Goal: Task Accomplishment & Management: Manage account settings

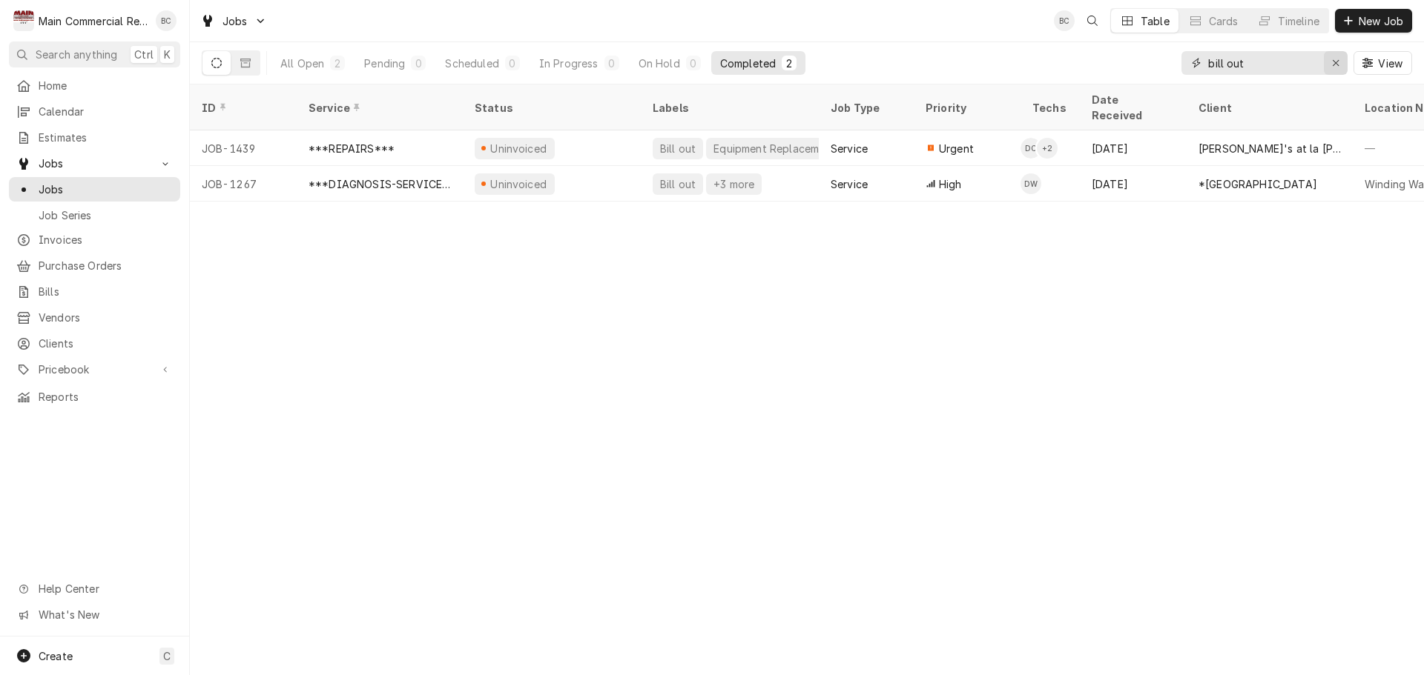
click at [1335, 65] on icon "Erase input" at bounding box center [1336, 63] width 8 height 10
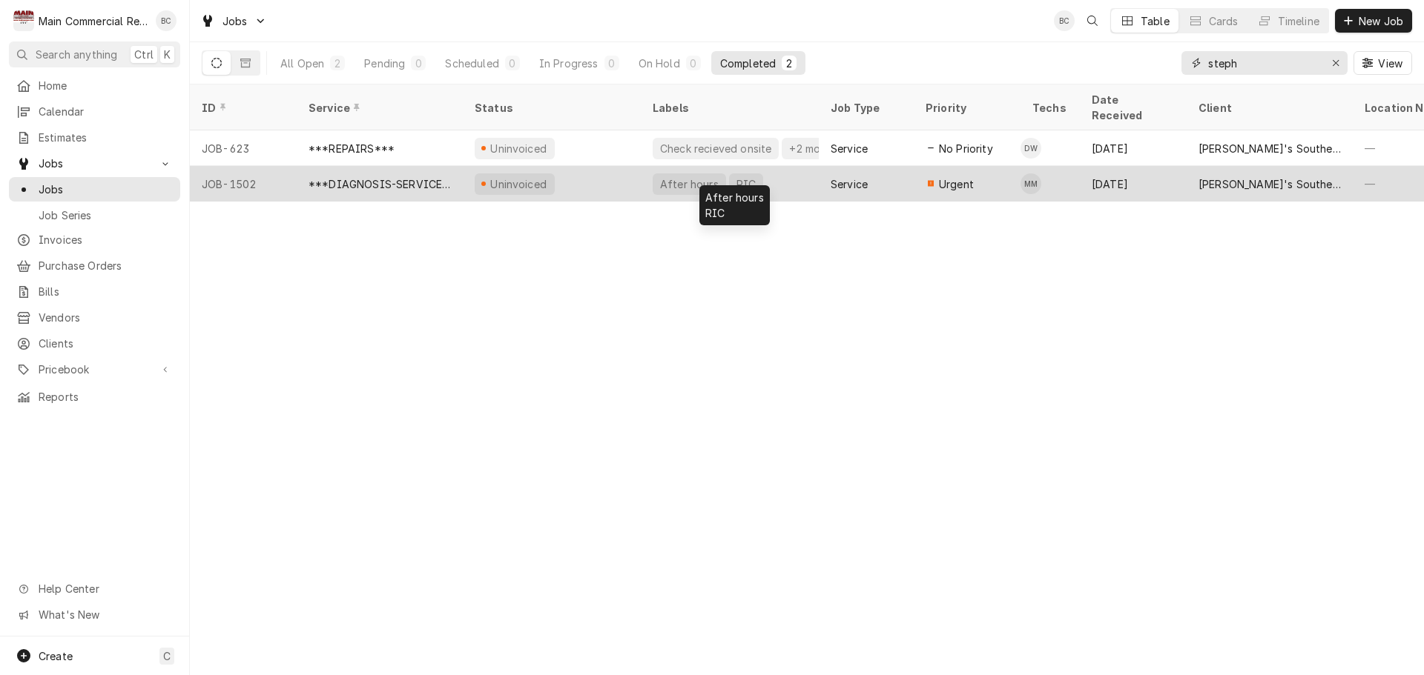
type input "steph"
click at [660, 176] on div "After hours" at bounding box center [689, 184] width 62 height 16
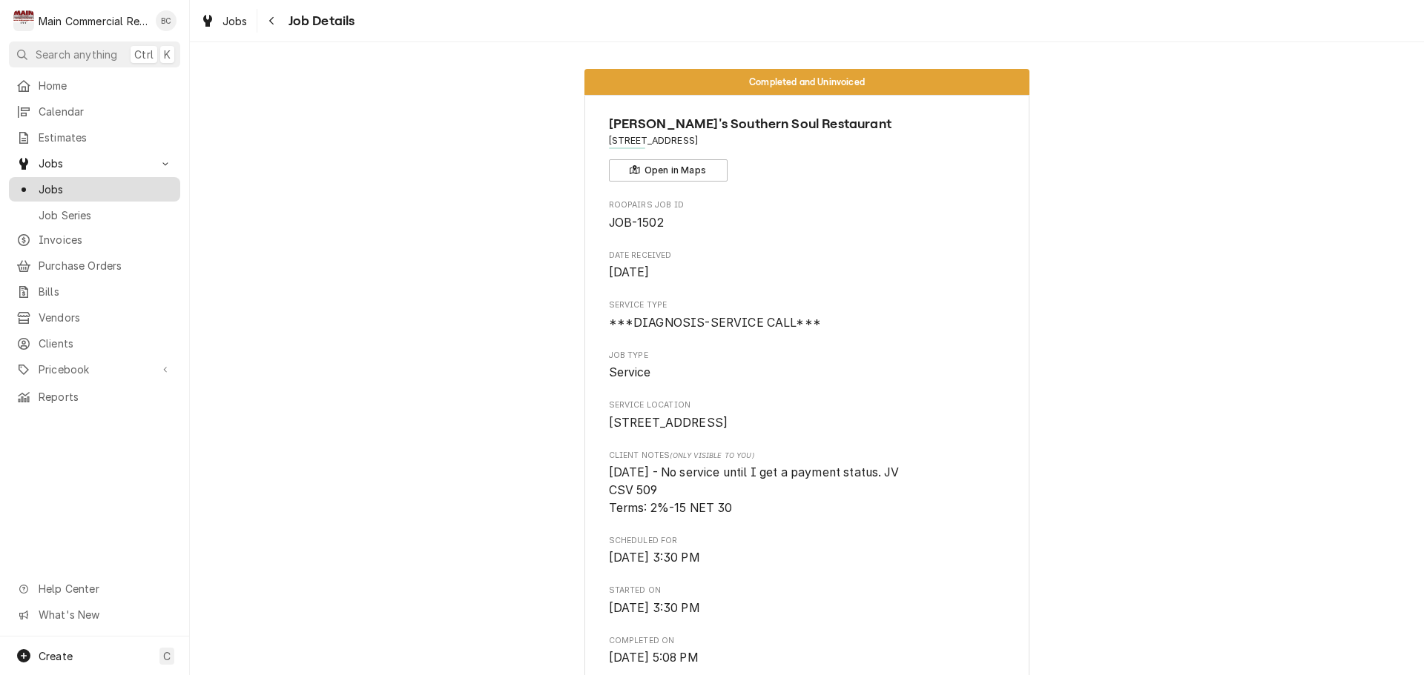
click at [71, 182] on span "Jobs" at bounding box center [106, 190] width 134 height 16
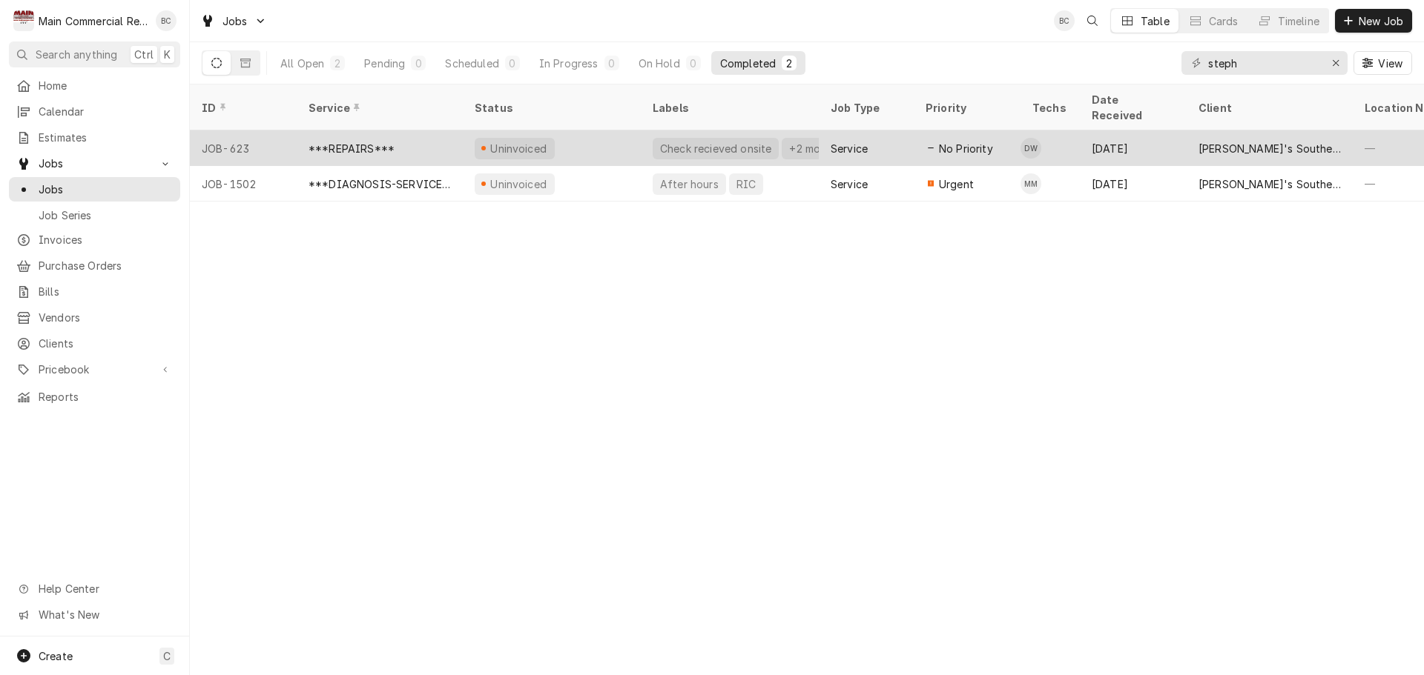
click at [701, 141] on div "Check recieved onsite" at bounding box center [715, 149] width 114 height 16
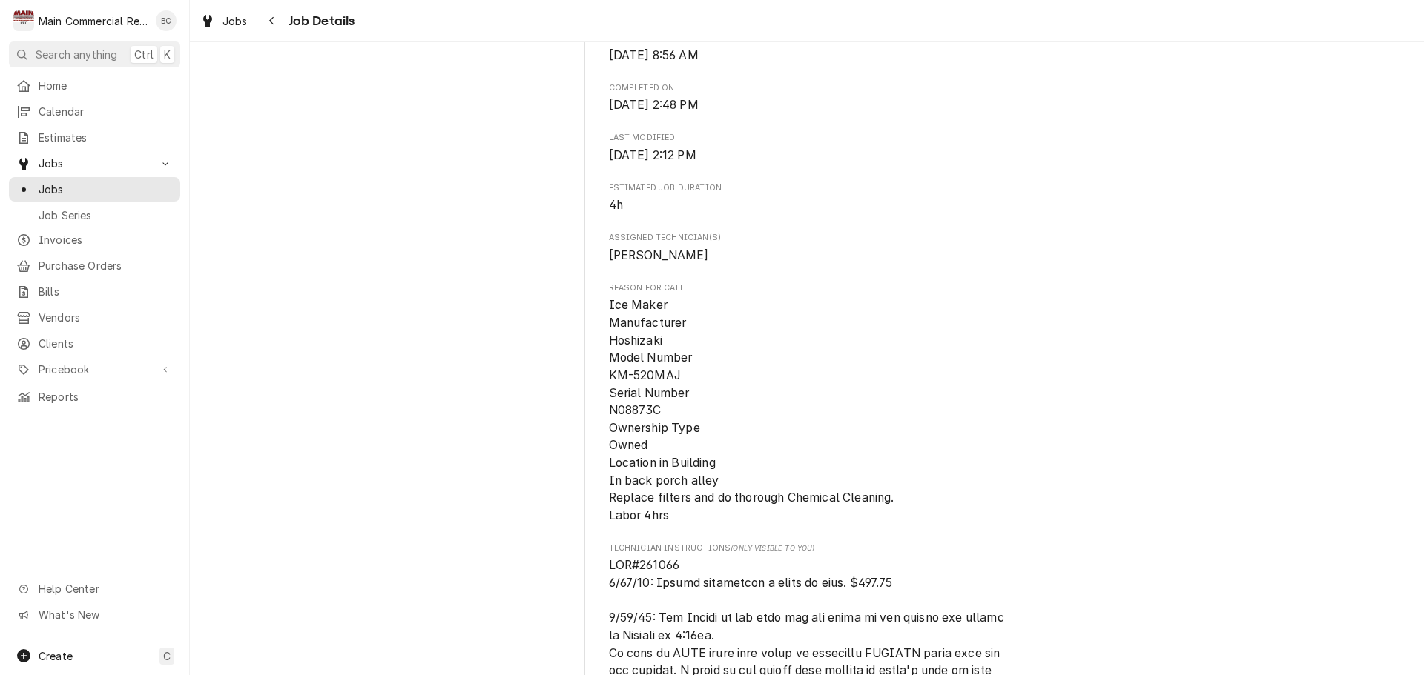
scroll to position [445, 0]
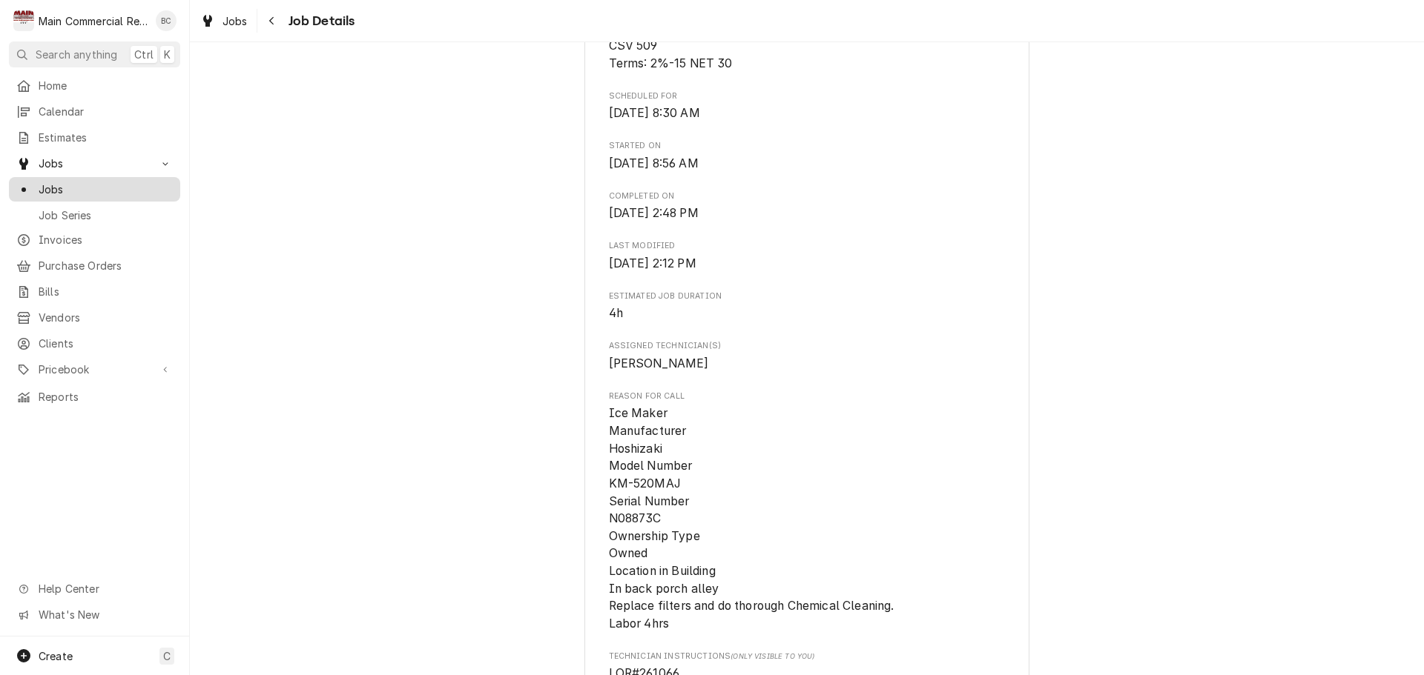
click at [87, 188] on span "Jobs" at bounding box center [106, 190] width 134 height 16
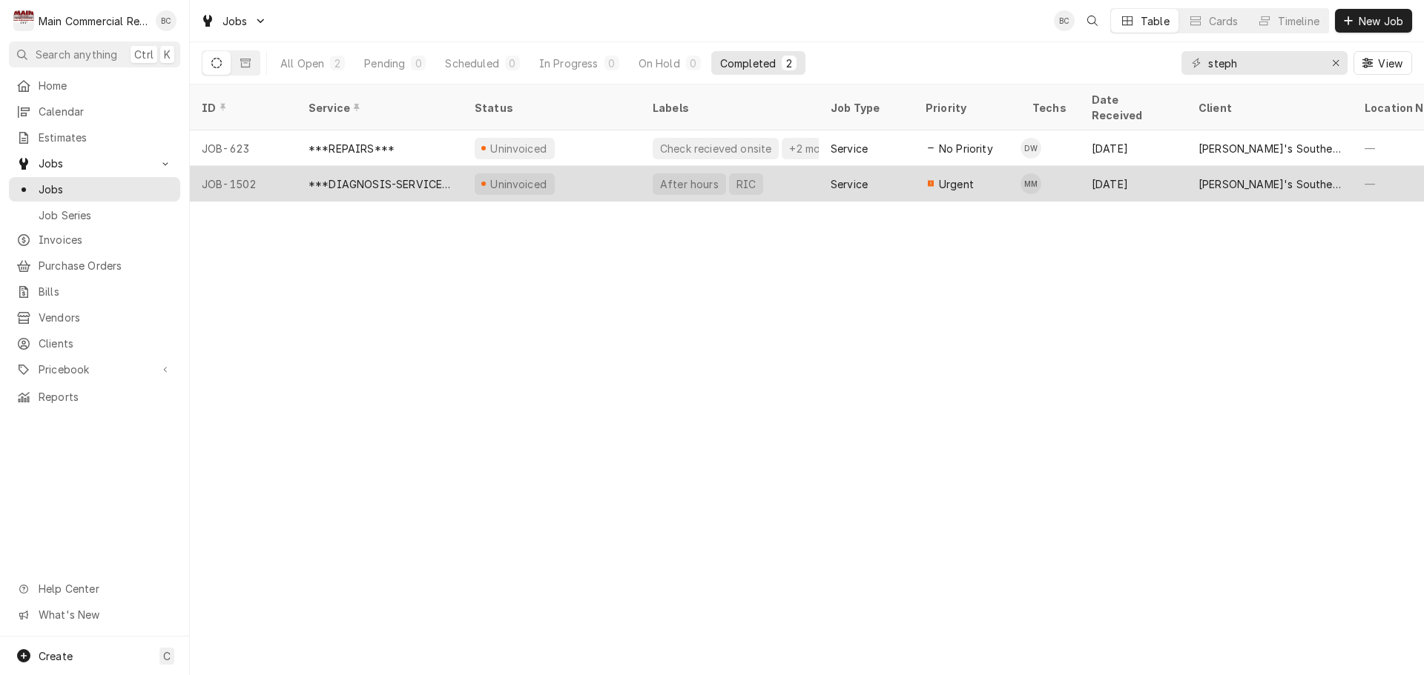
click at [692, 176] on div "After hours" at bounding box center [689, 184] width 62 height 16
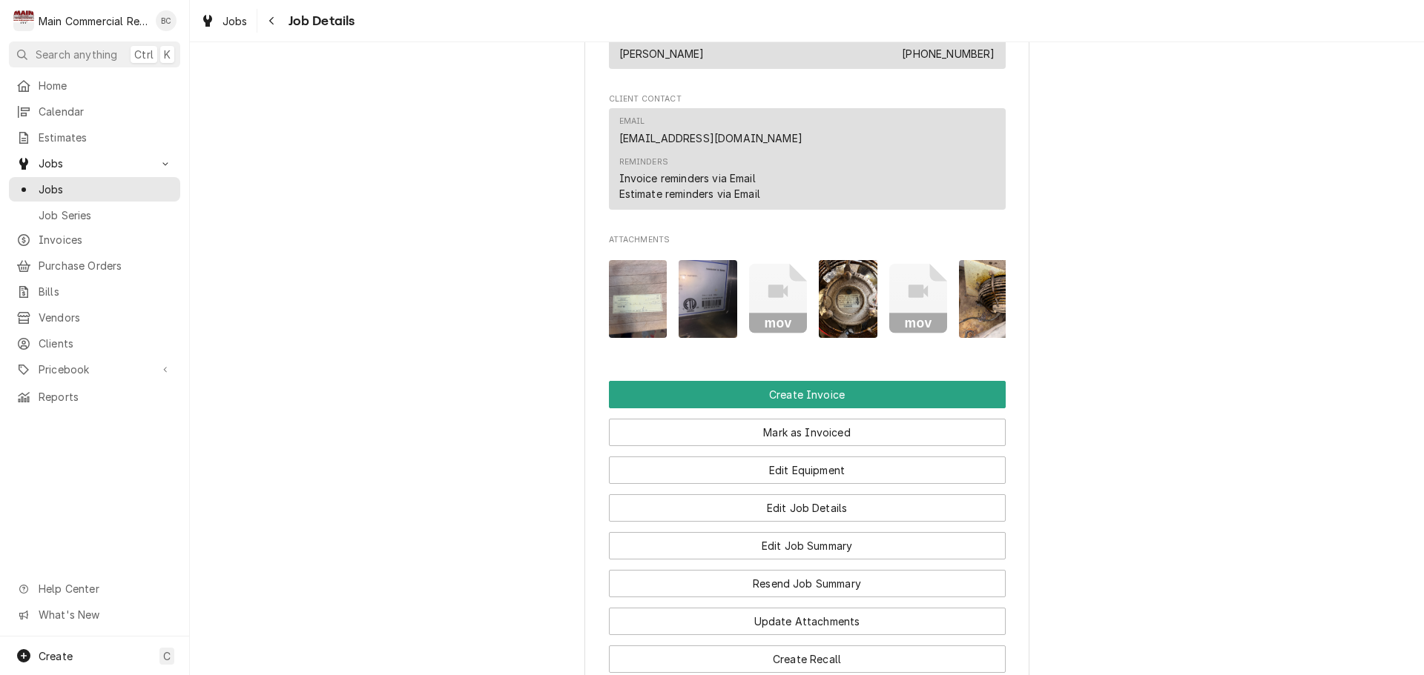
scroll to position [1186, 0]
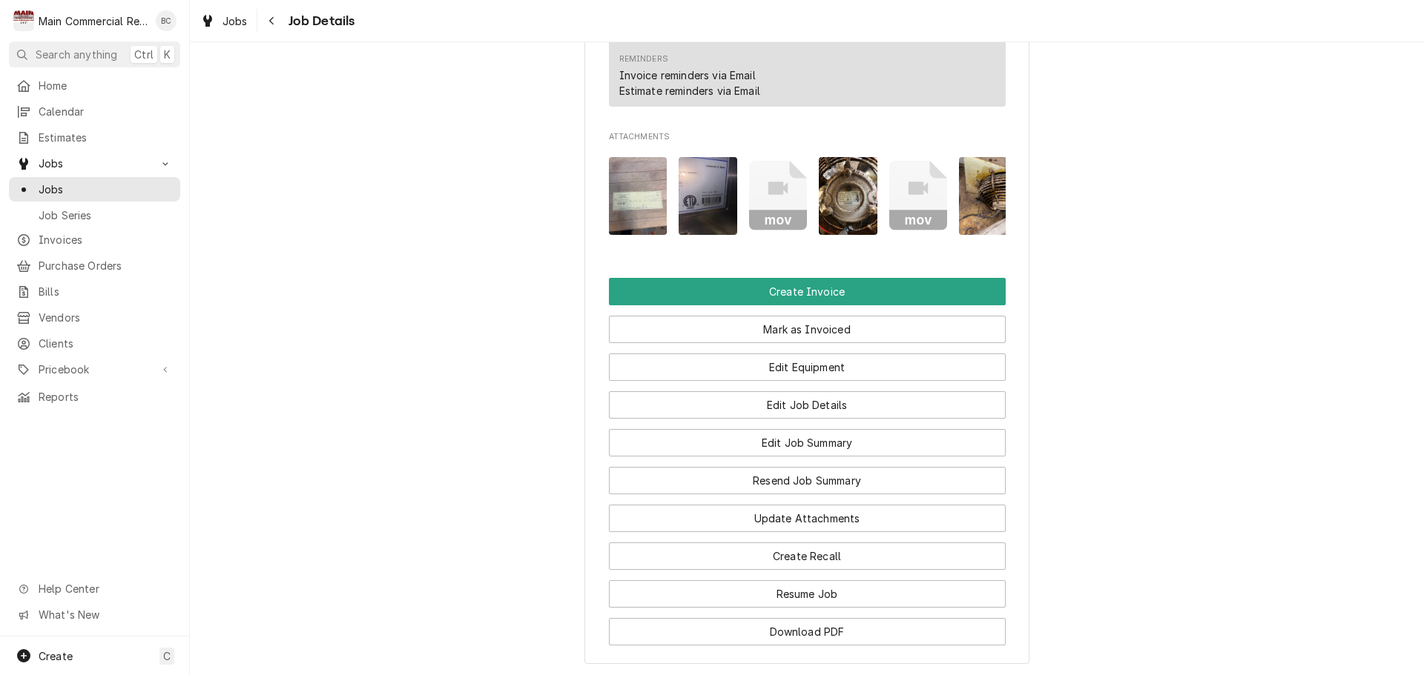
click at [639, 222] on img "Attachments" at bounding box center [638, 196] width 59 height 78
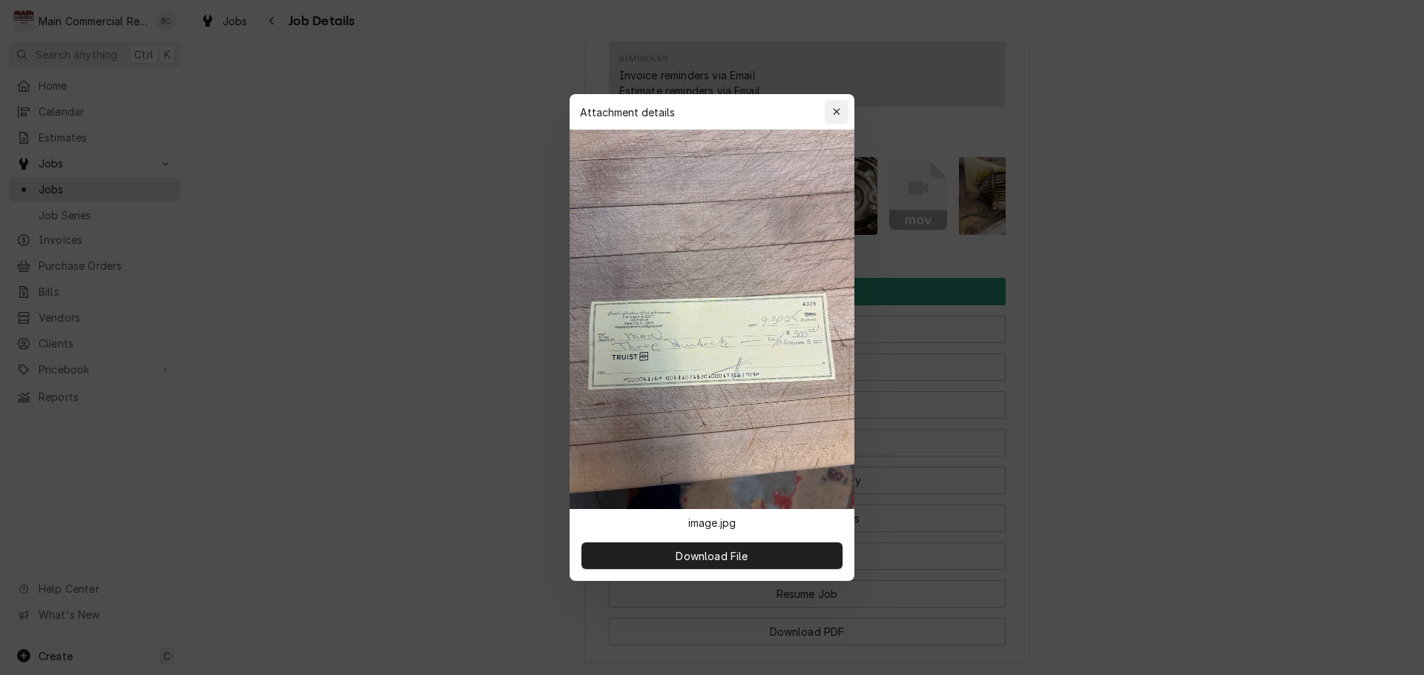
click at [839, 110] on icon "button" at bounding box center [837, 112] width 8 height 10
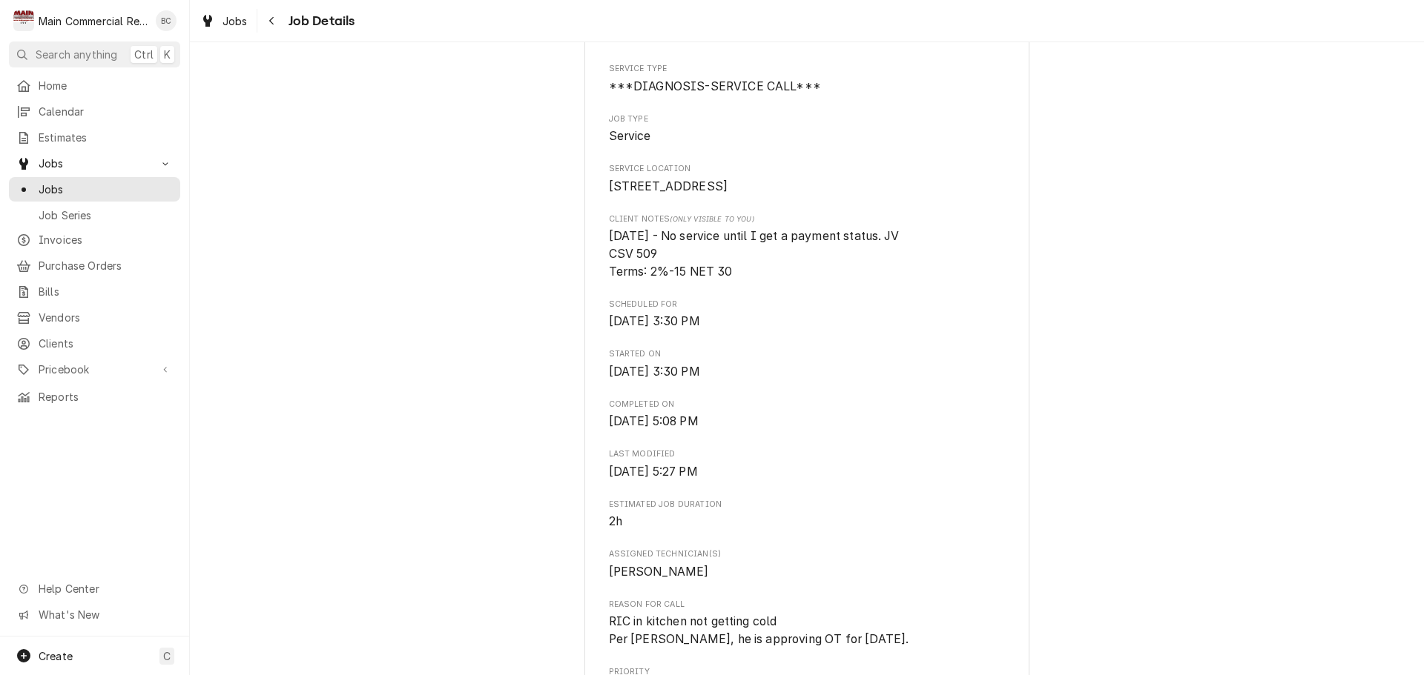
scroll to position [0, 0]
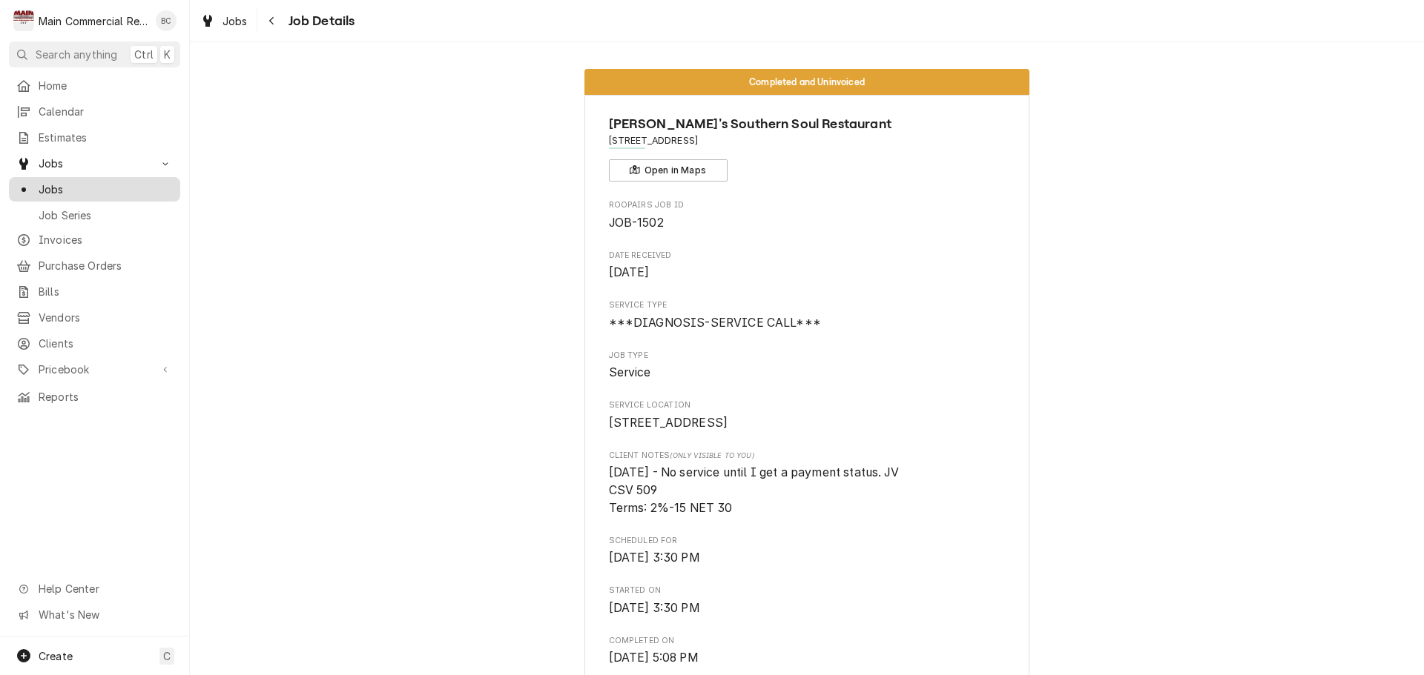
click at [78, 184] on span "Jobs" at bounding box center [106, 190] width 134 height 16
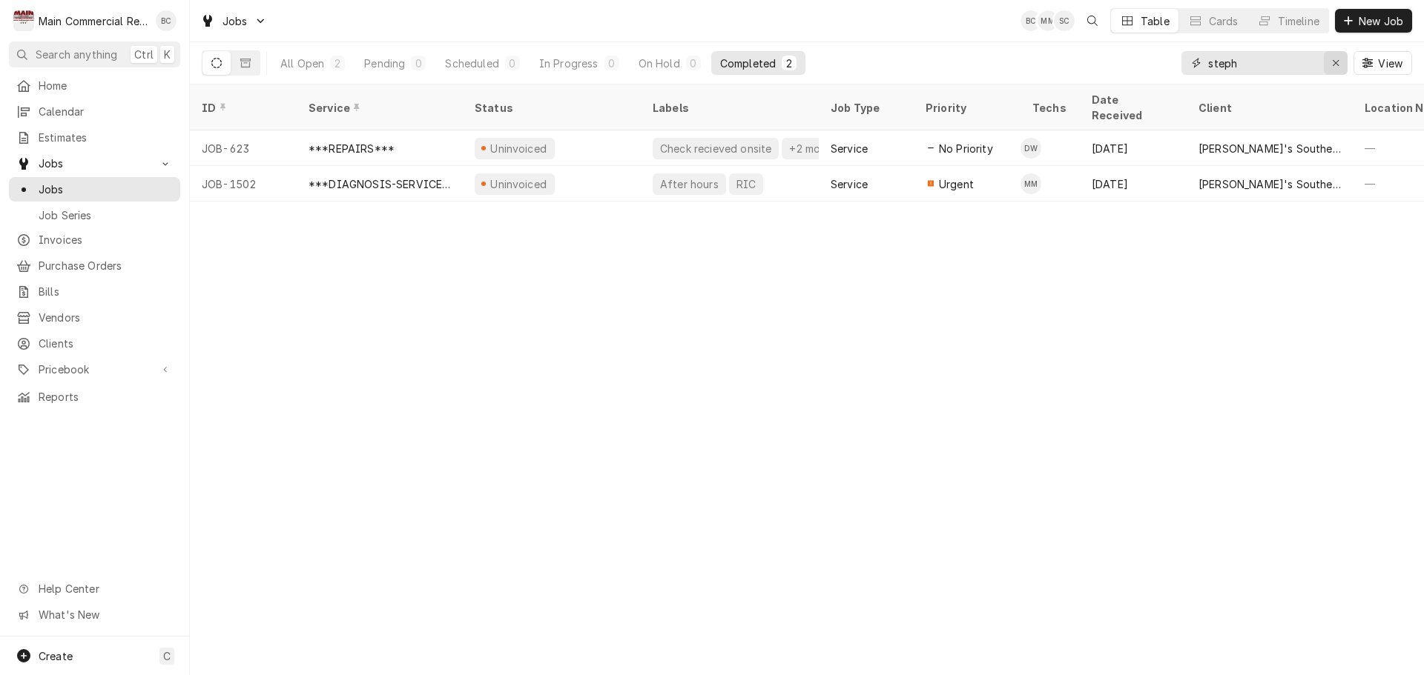
click at [1333, 61] on icon "Erase input" at bounding box center [1336, 63] width 8 height 10
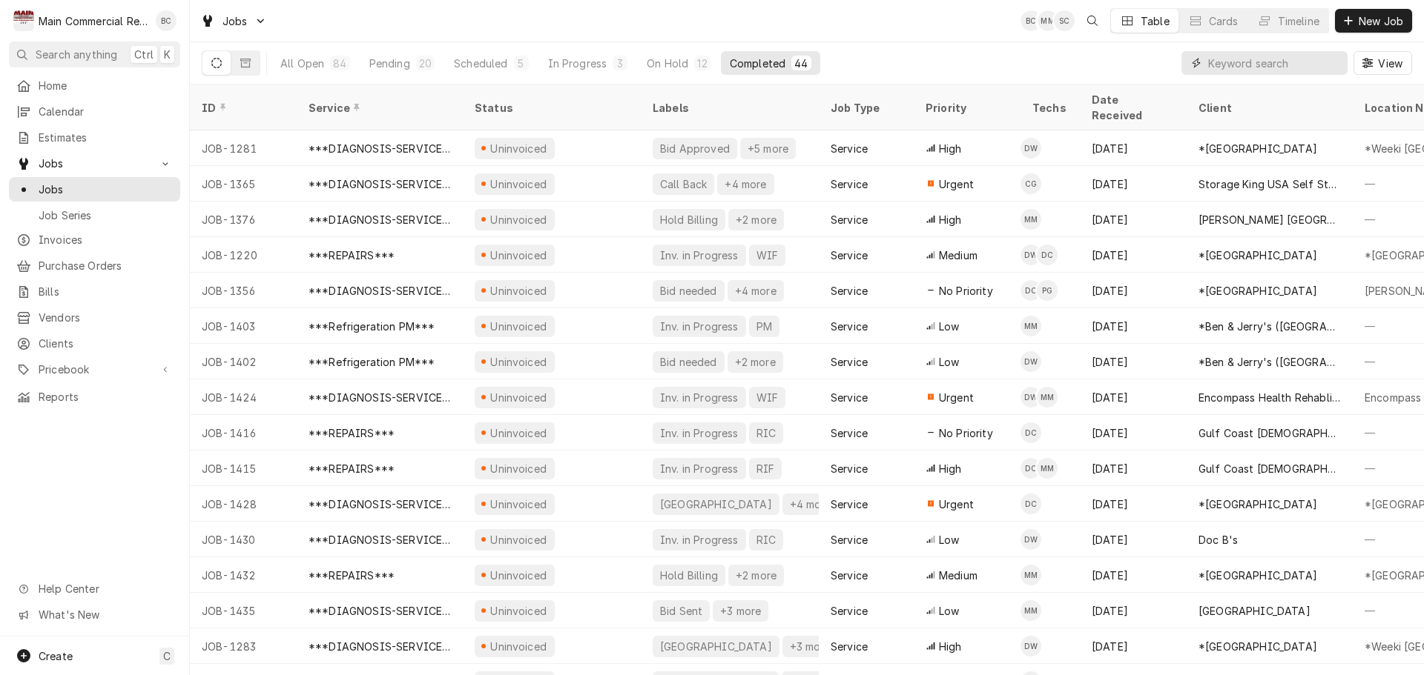
click at [1242, 62] on input "Dynamic Content Wrapper" at bounding box center [1274, 63] width 132 height 24
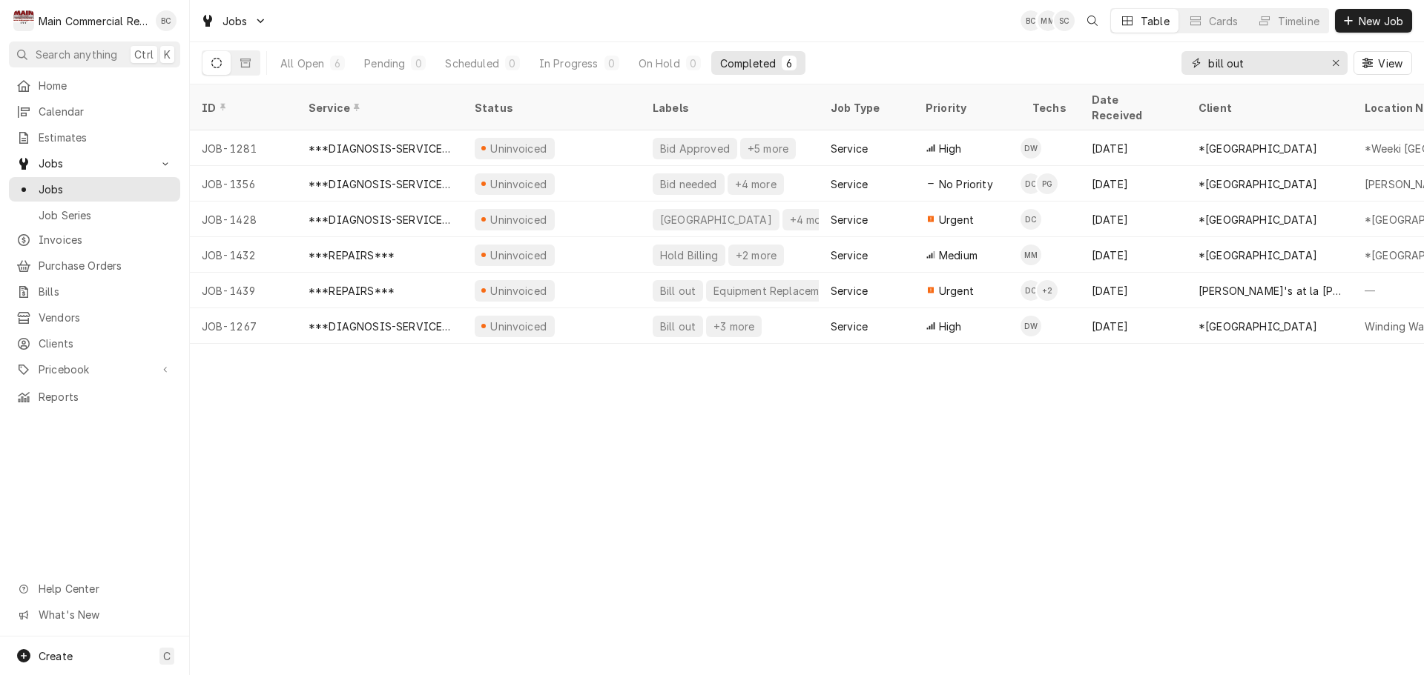
type input "bill out"
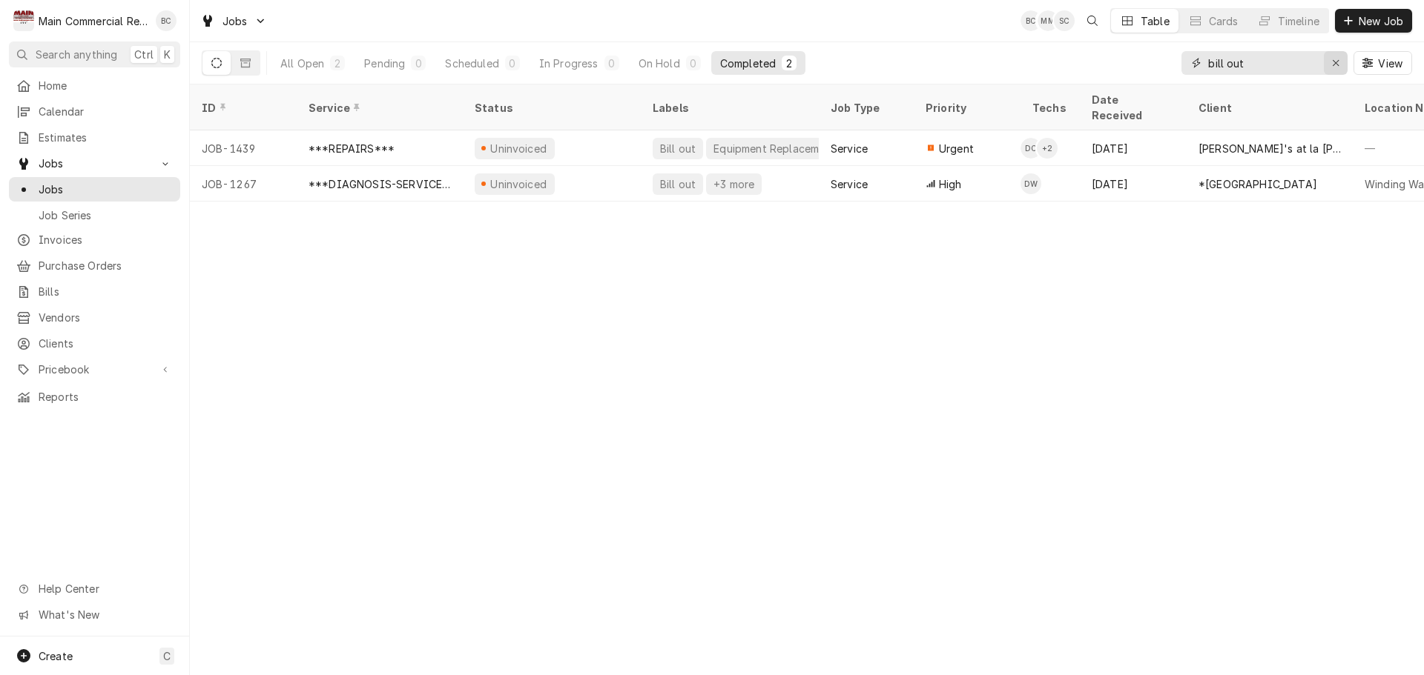
click at [1337, 67] on icon "Erase input" at bounding box center [1336, 63] width 8 height 10
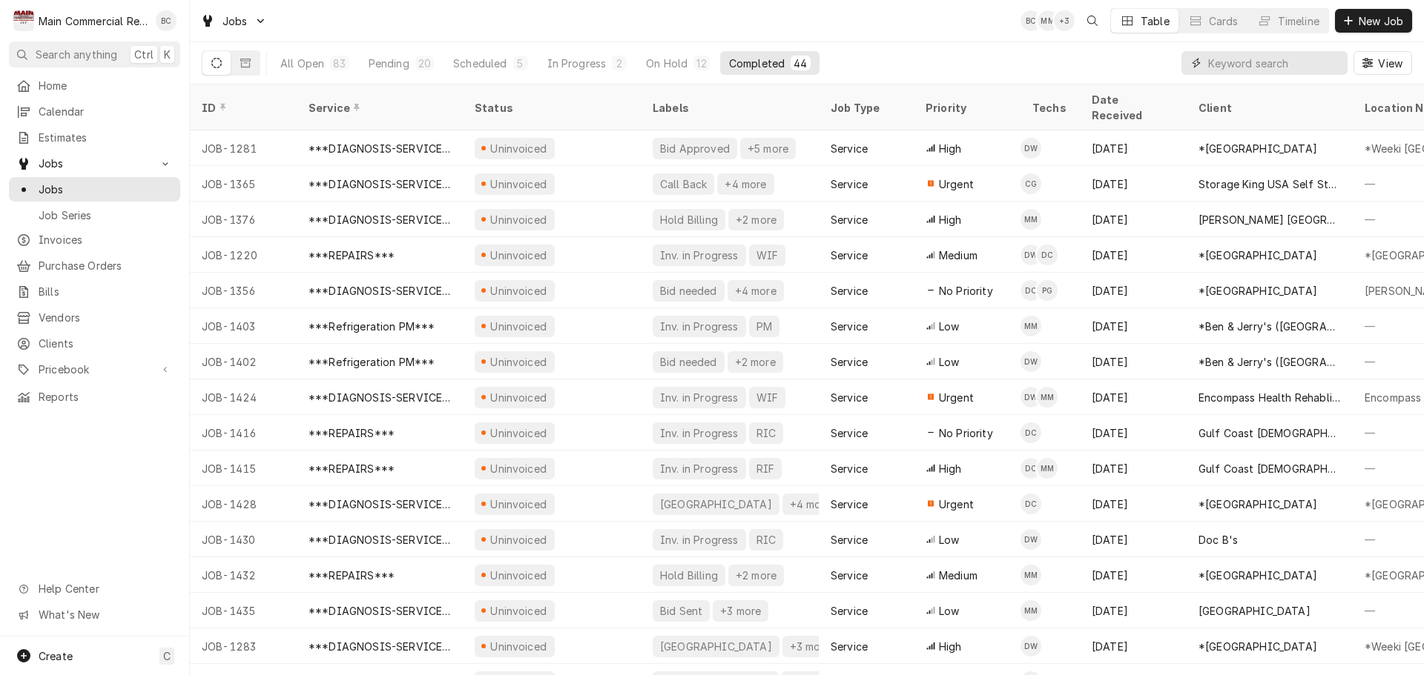
click at [1266, 69] on input "Dynamic Content Wrapper" at bounding box center [1274, 63] width 132 height 24
type input "bill out"
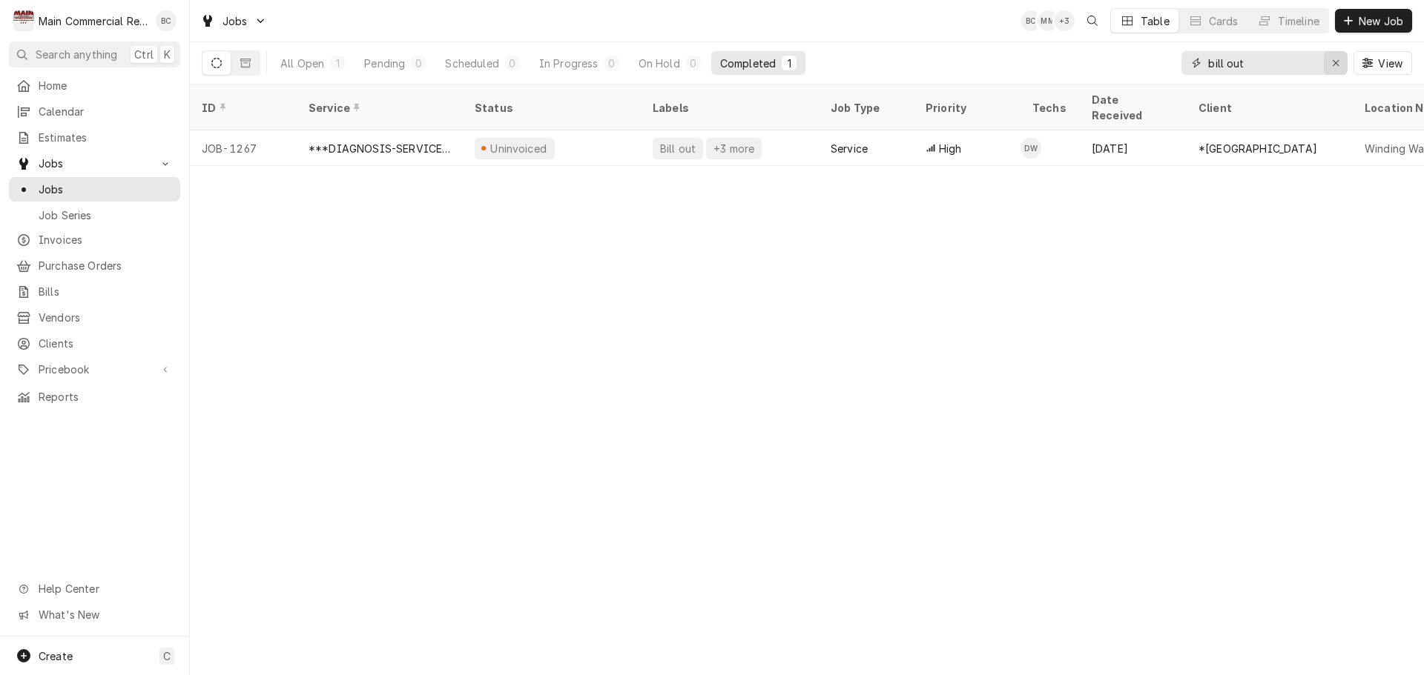
click at [1335, 62] on icon "Erase input" at bounding box center [1336, 63] width 8 height 10
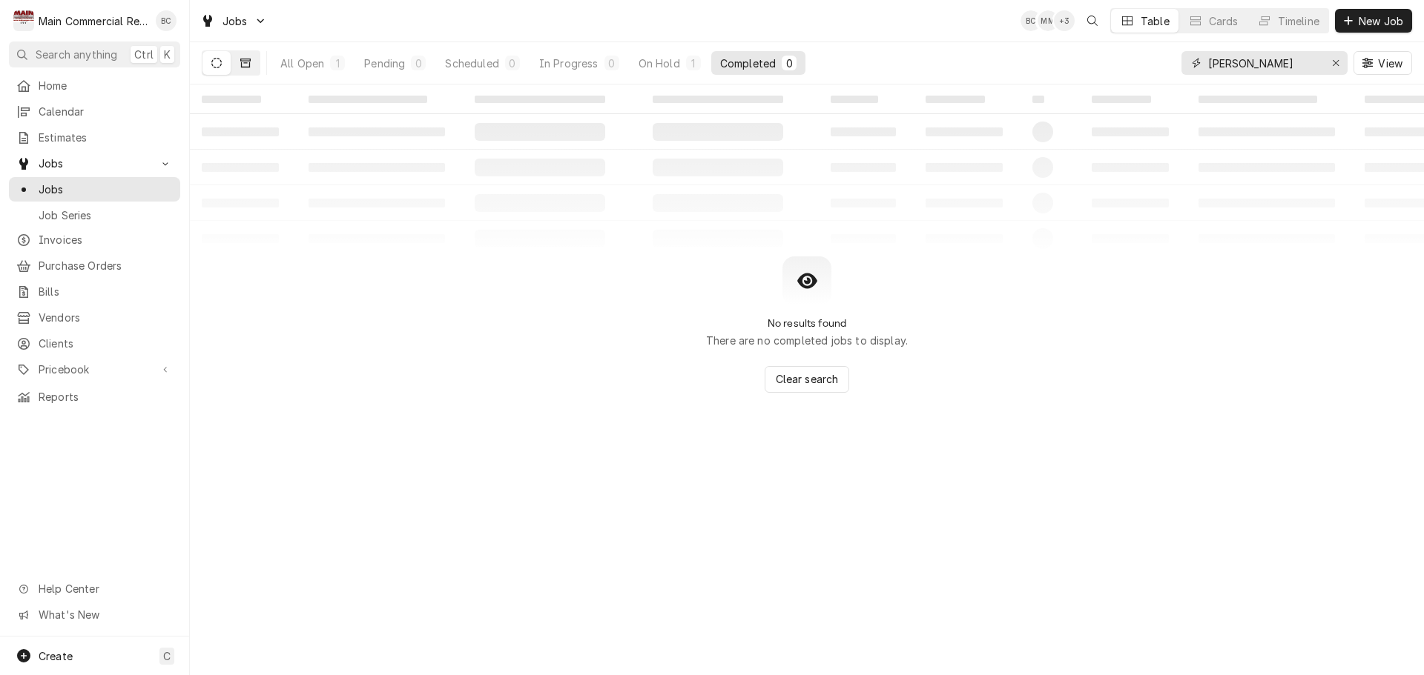
type input "angelito"
click at [246, 67] on icon "Dynamic Content Wrapper" at bounding box center [245, 63] width 10 height 9
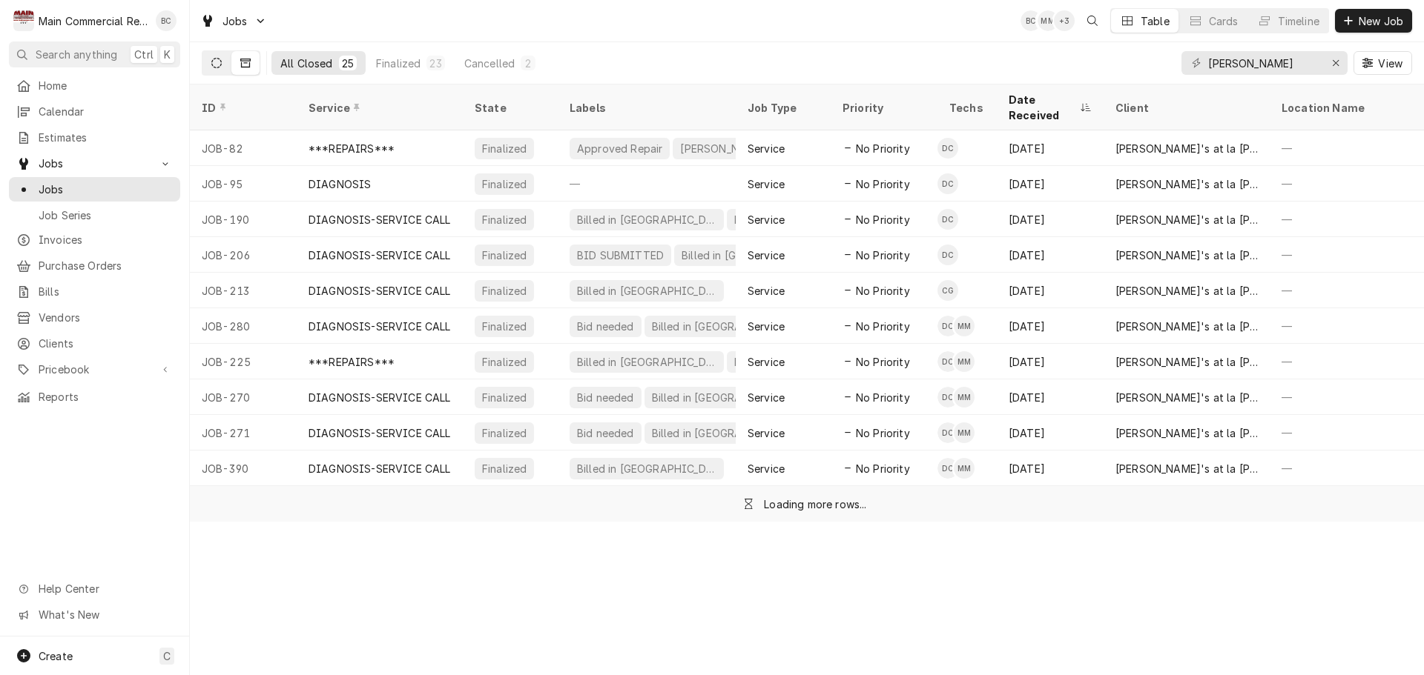
click at [222, 67] on button "Dynamic Content Wrapper" at bounding box center [216, 63] width 28 height 24
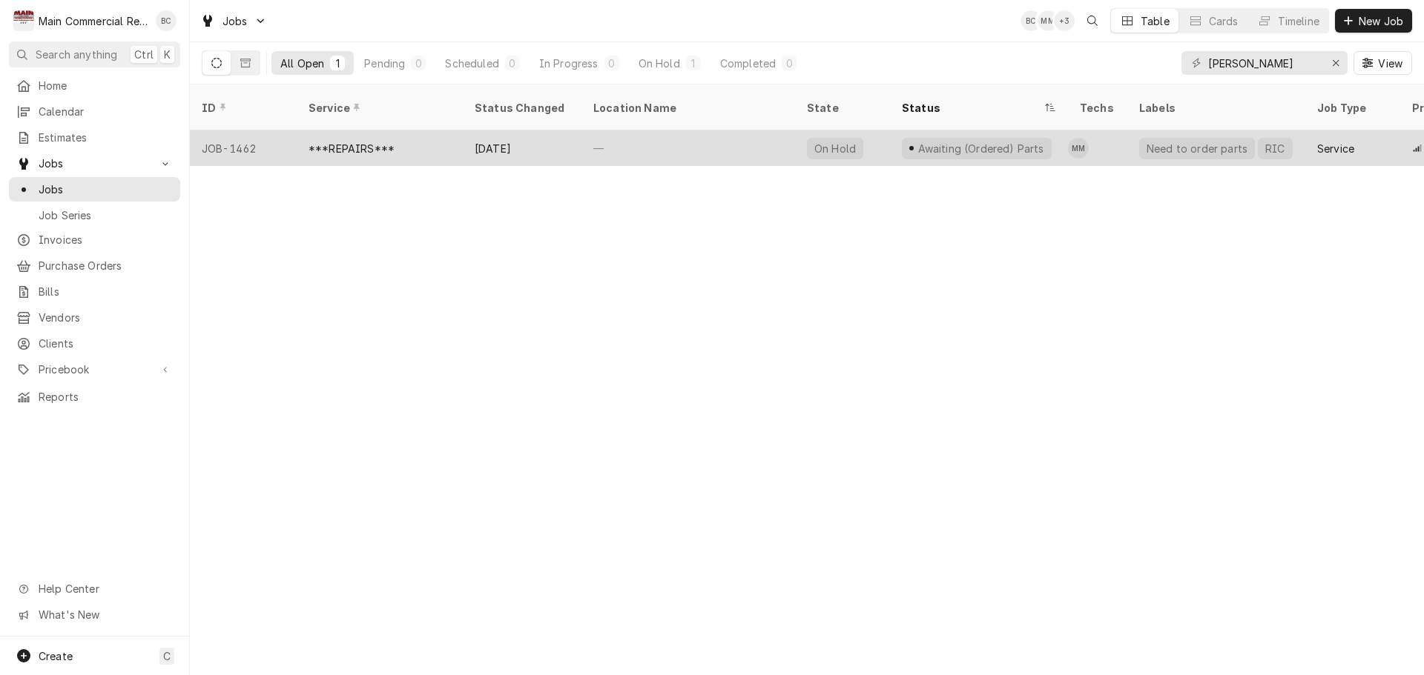
click at [500, 130] on div "Sep 24" at bounding box center [522, 148] width 119 height 36
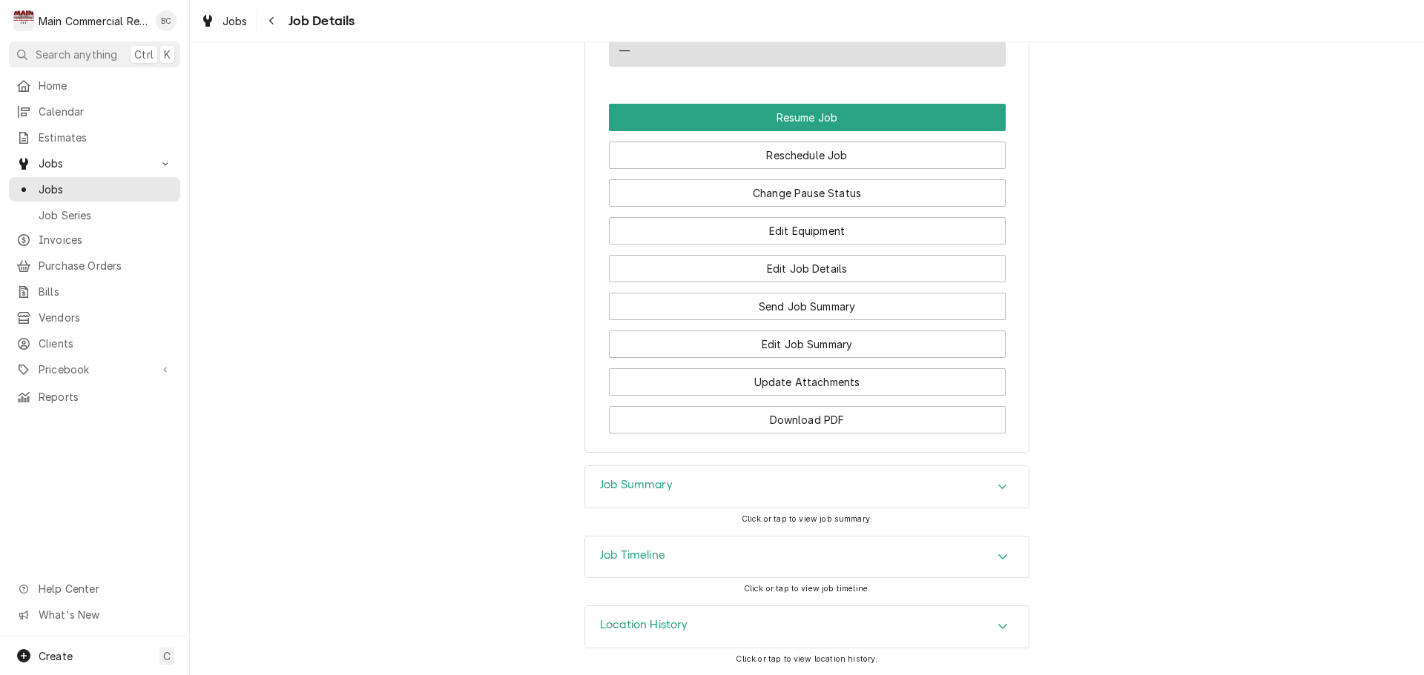
scroll to position [1657, 0]
click at [71, 182] on span "Jobs" at bounding box center [106, 190] width 134 height 16
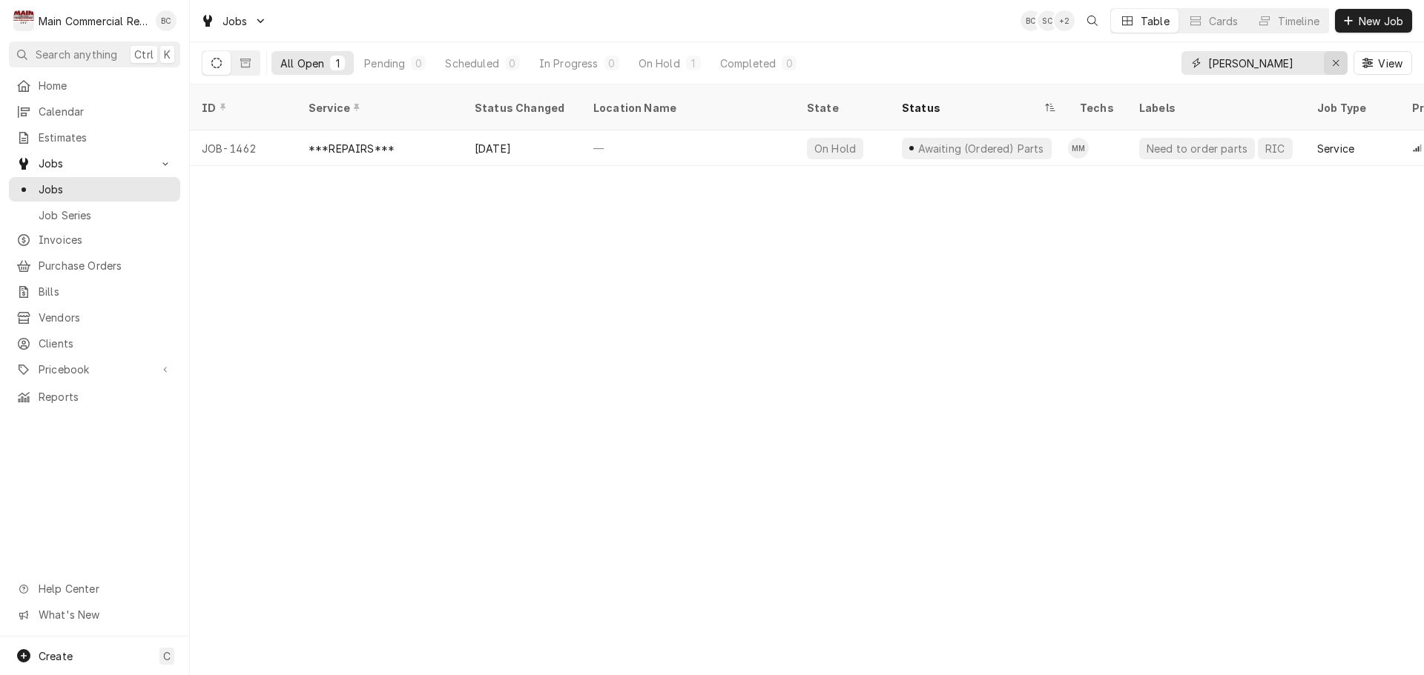
click at [1336, 67] on icon "Erase input" at bounding box center [1336, 63] width 8 height 10
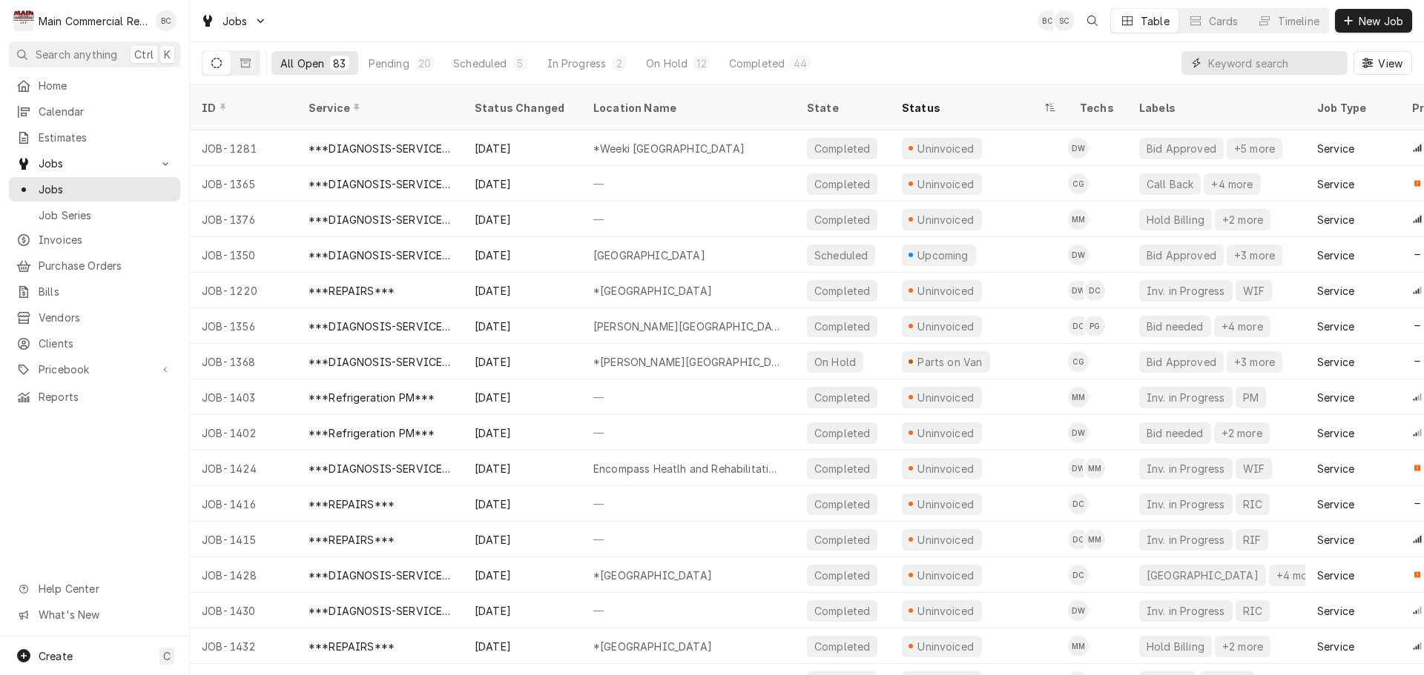
click at [1255, 71] on input "Dynamic Content Wrapper" at bounding box center [1274, 63] width 132 height 24
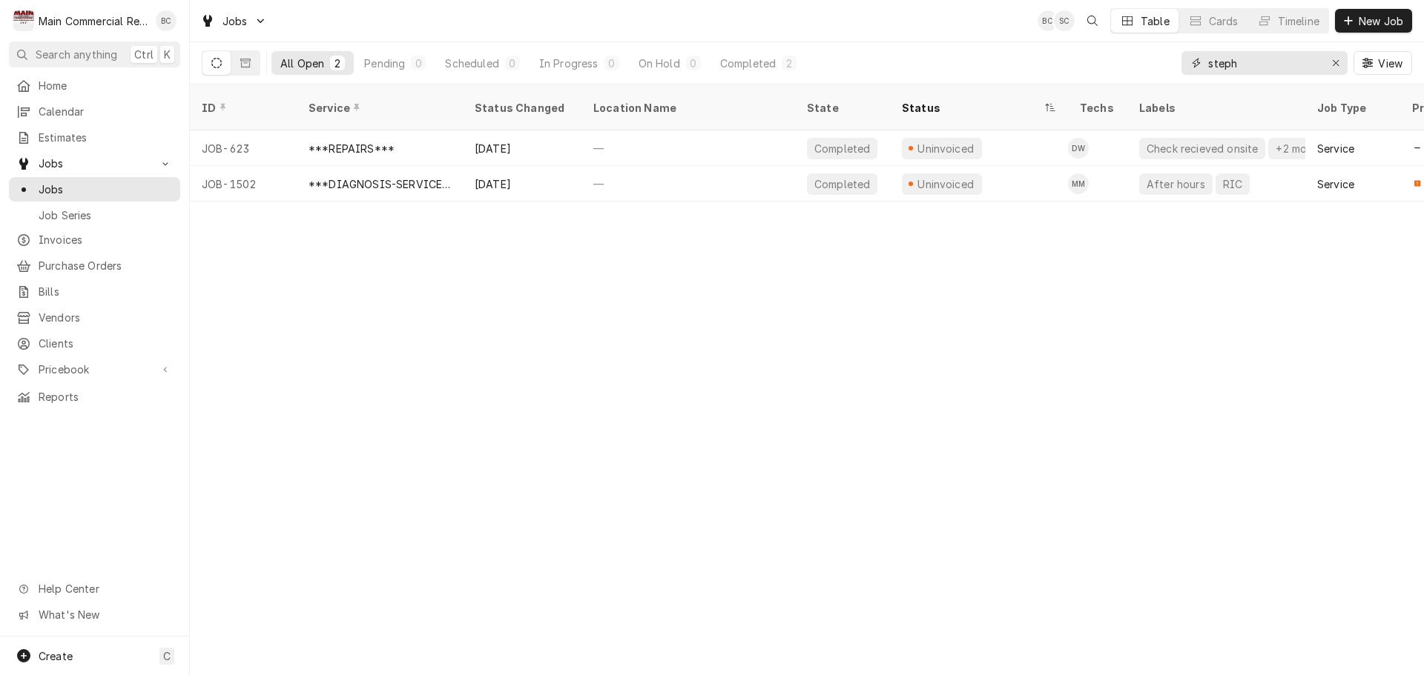
type input "steph"
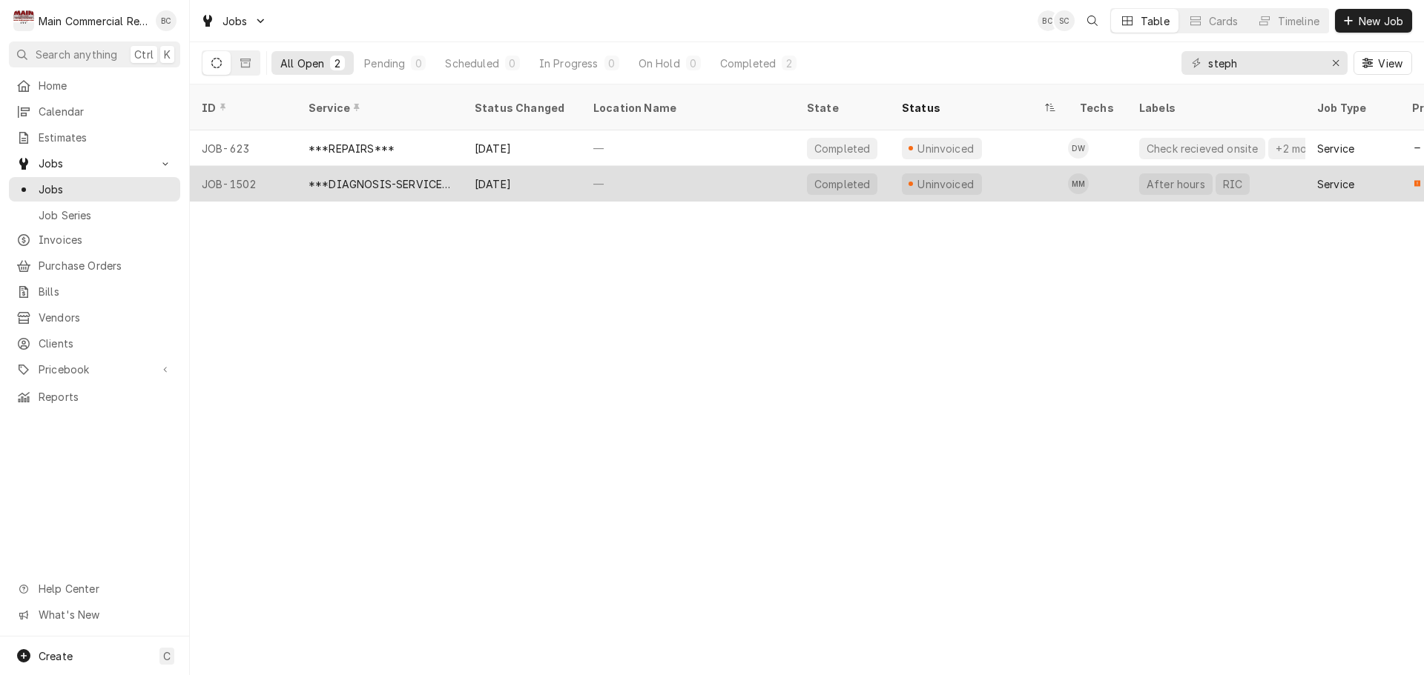
click at [486, 170] on div "Sep 30" at bounding box center [522, 184] width 119 height 36
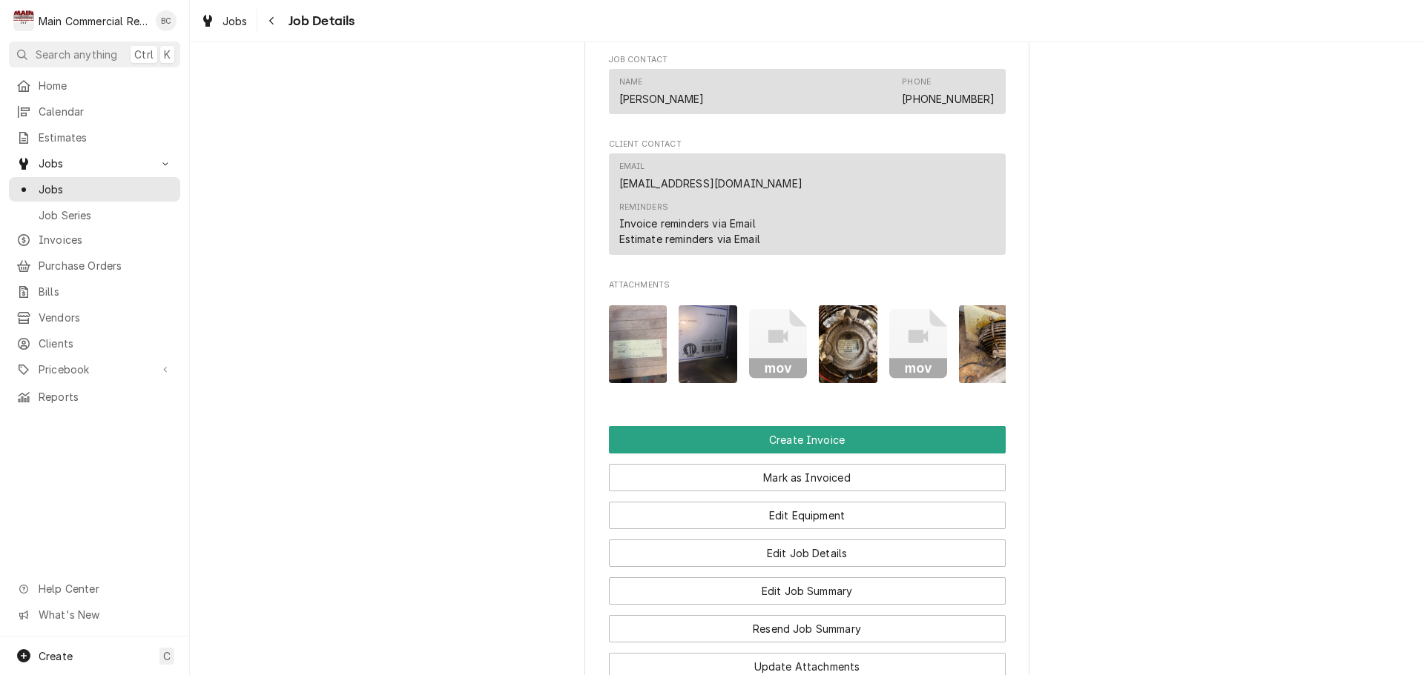
scroll to position [1260, 0]
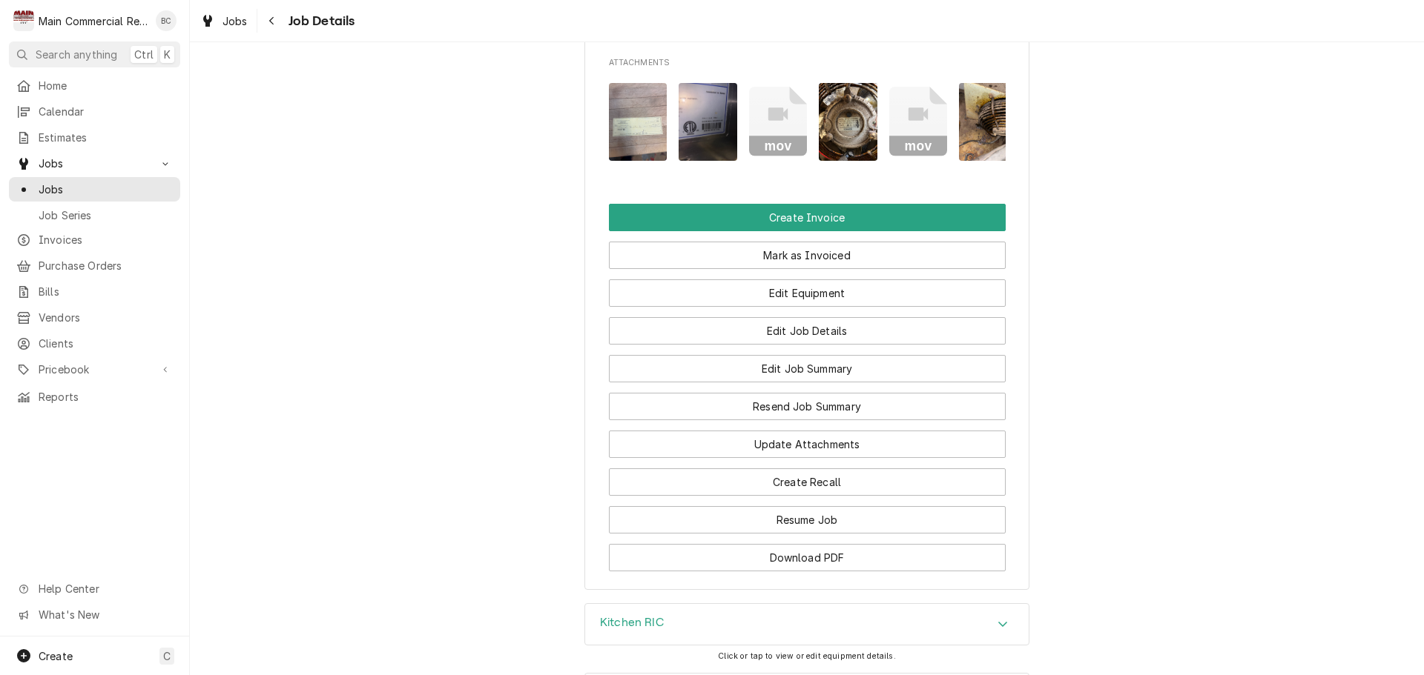
click at [617, 161] on img "Attachments" at bounding box center [638, 122] width 59 height 78
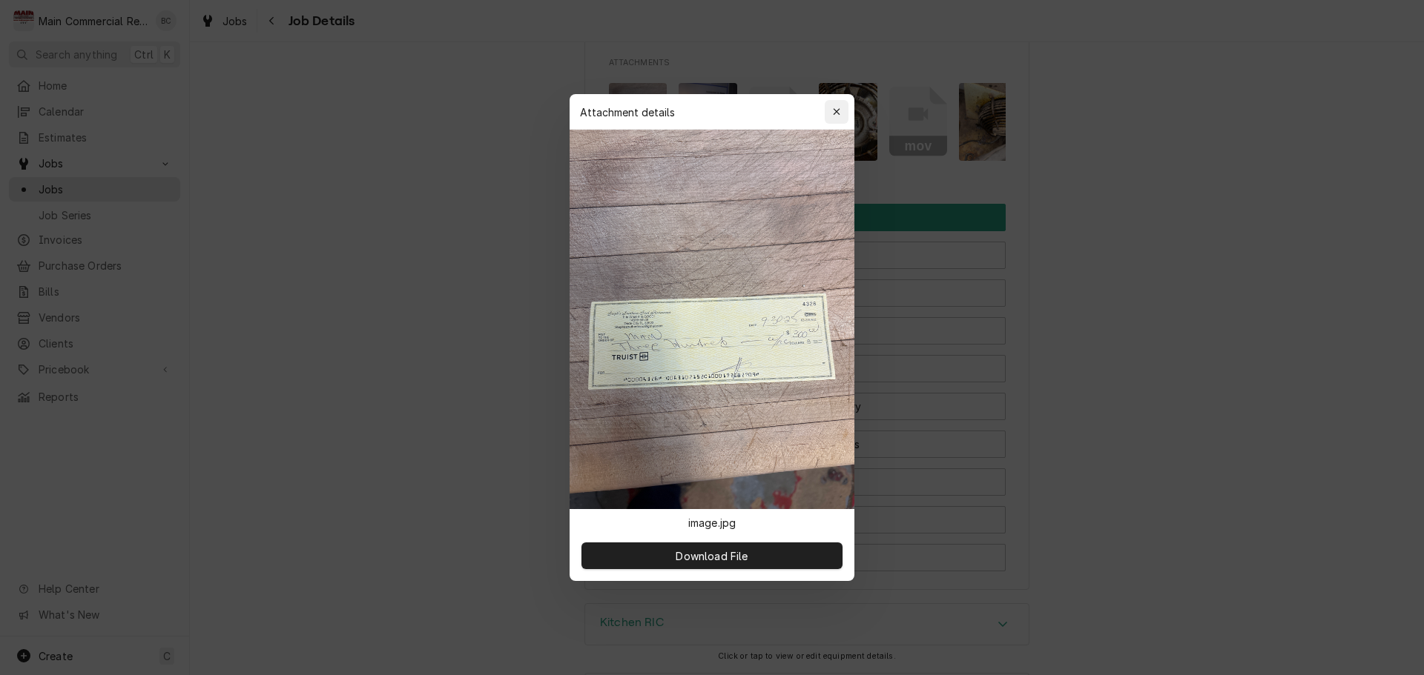
click at [836, 113] on icon "button" at bounding box center [837, 112] width 8 height 10
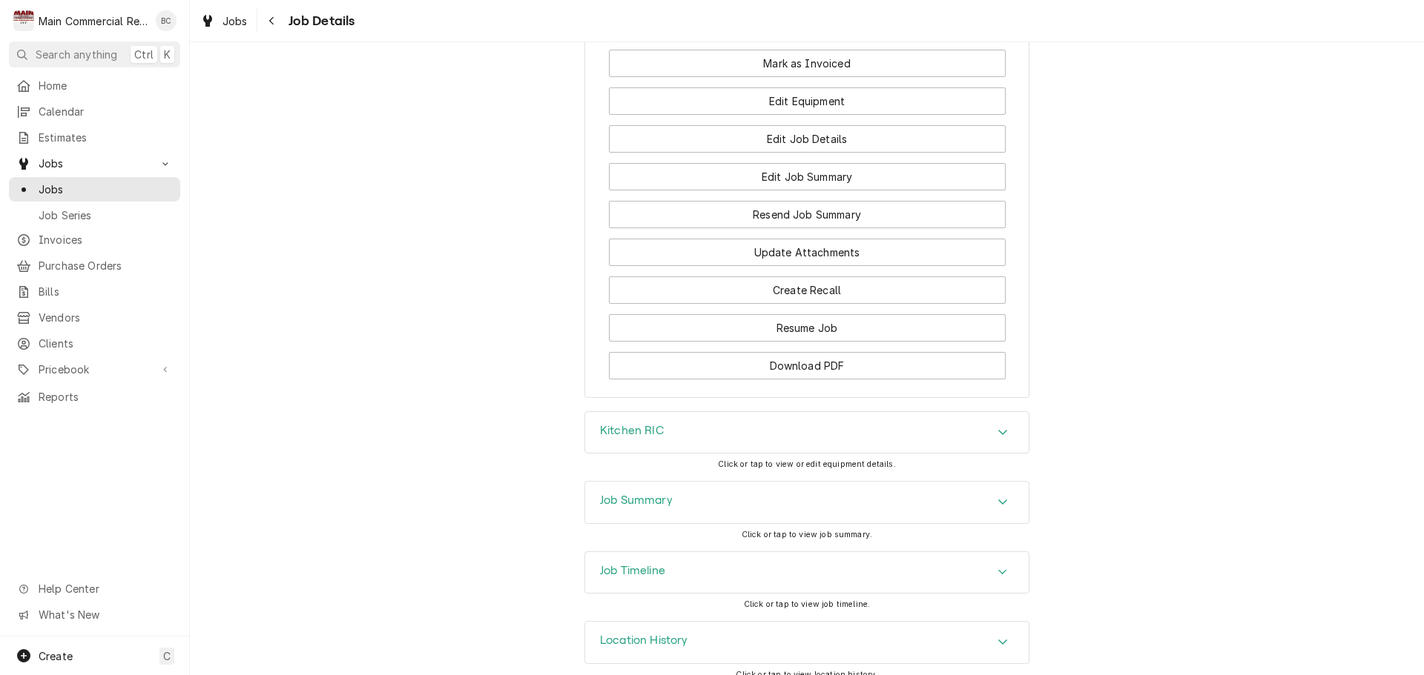
scroll to position [1497, 0]
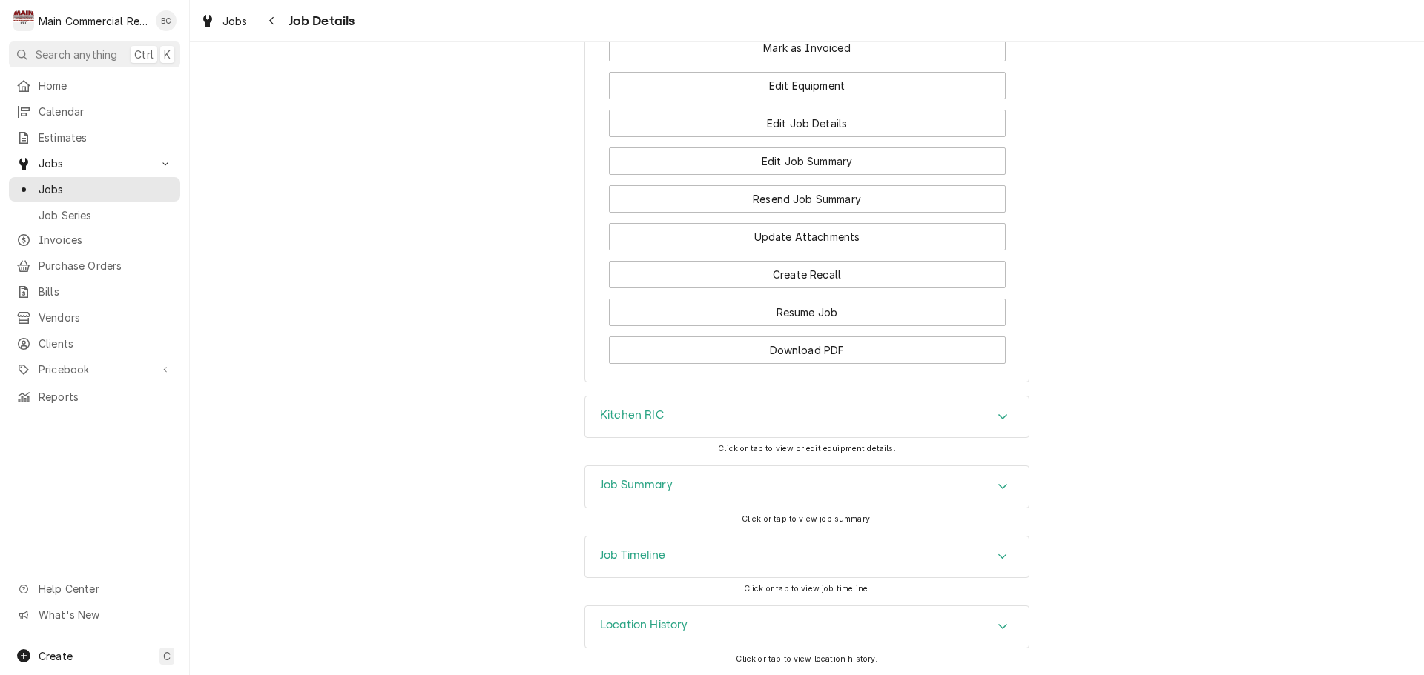
click at [632, 483] on h3 "Job Summary" at bounding box center [636, 485] width 73 height 14
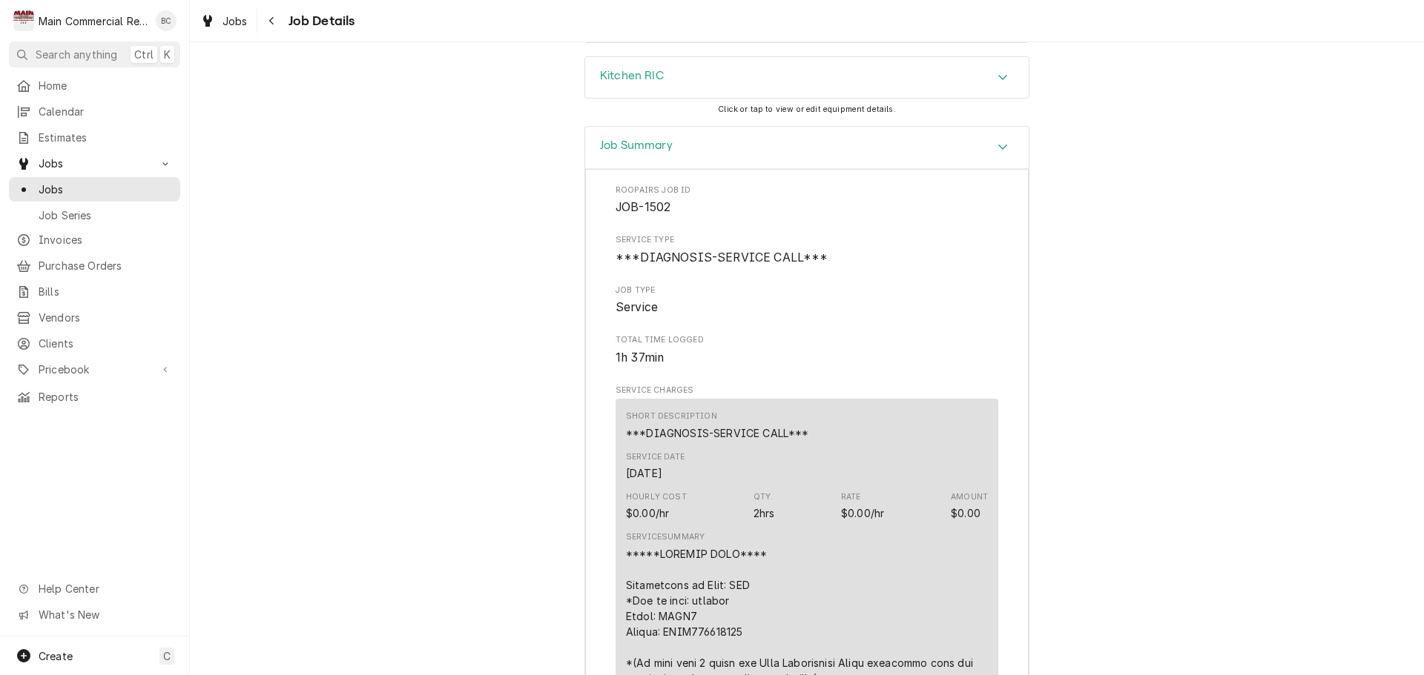
scroll to position [1719, 0]
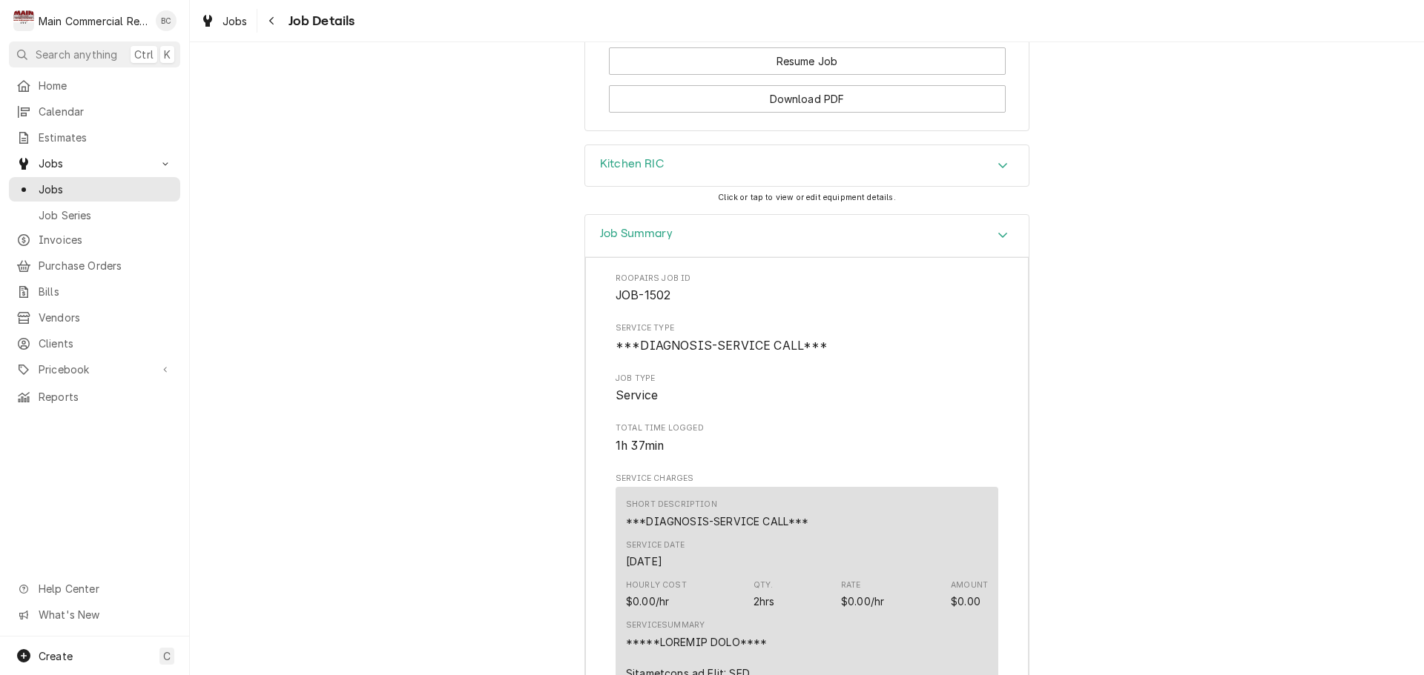
click at [647, 171] on h3 "Kitchen RIC" at bounding box center [632, 164] width 64 height 14
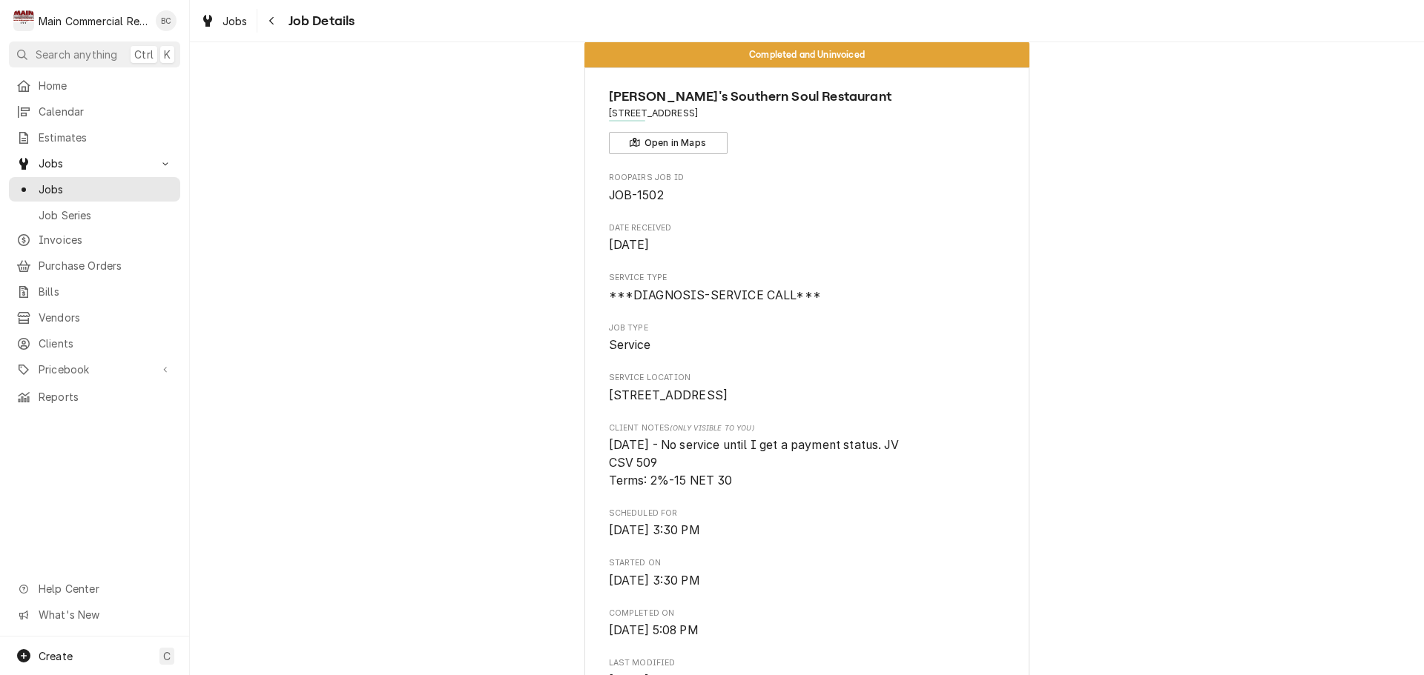
scroll to position [0, 0]
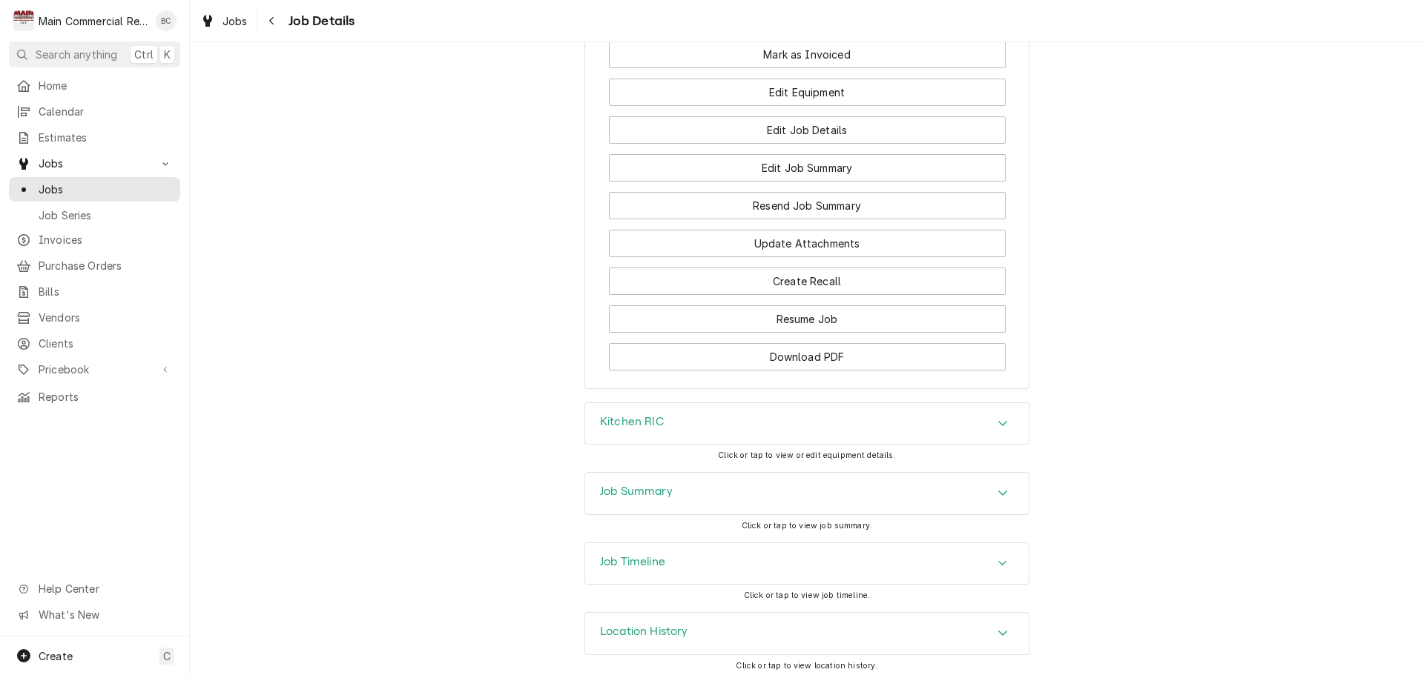
scroll to position [1497, 0]
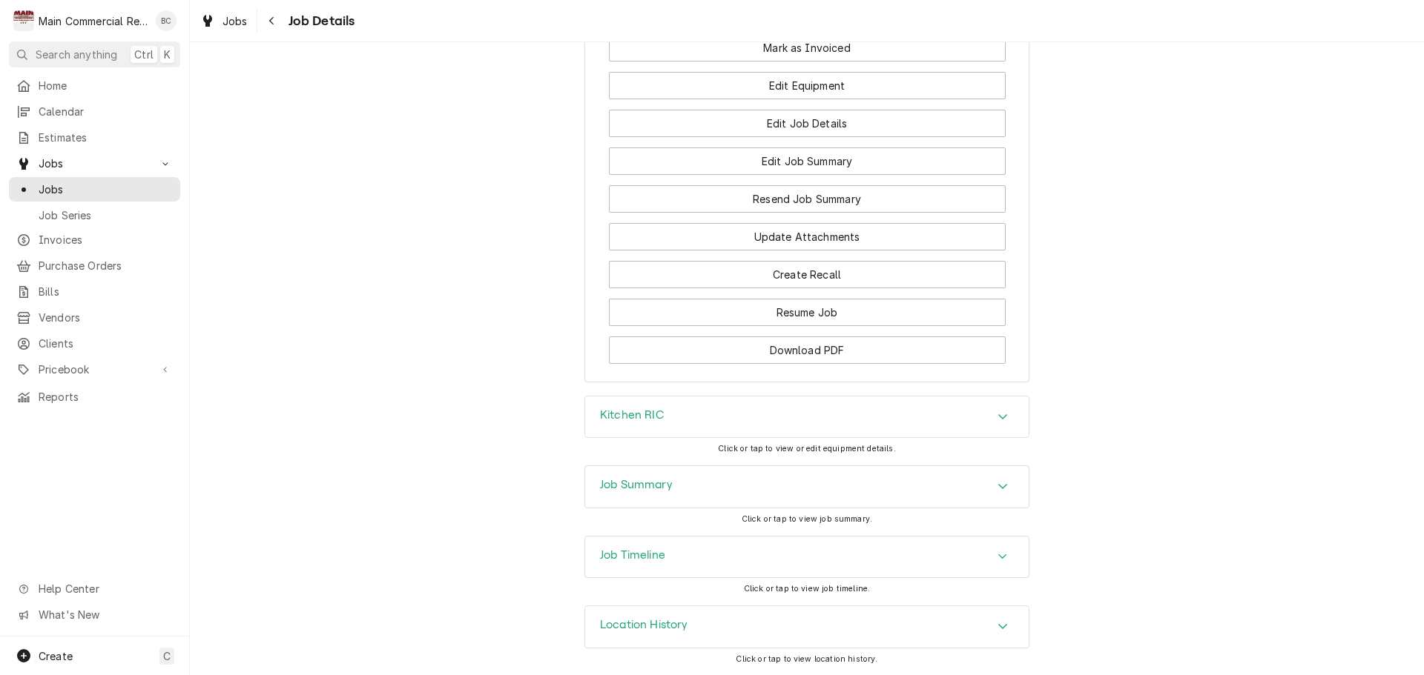
click at [609, 413] on h3 "Kitchen RIC" at bounding box center [632, 416] width 64 height 14
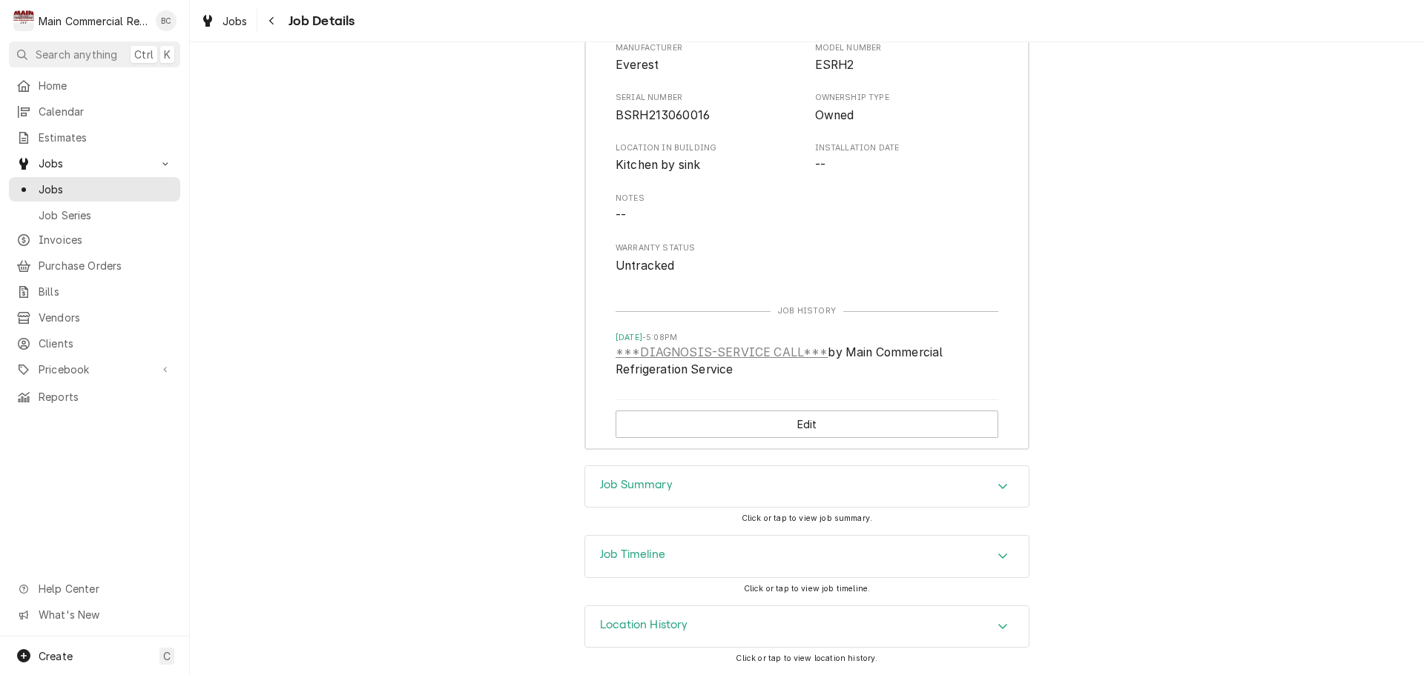
scroll to position [1959, 0]
click at [623, 484] on h3 "Job Summary" at bounding box center [636, 485] width 73 height 14
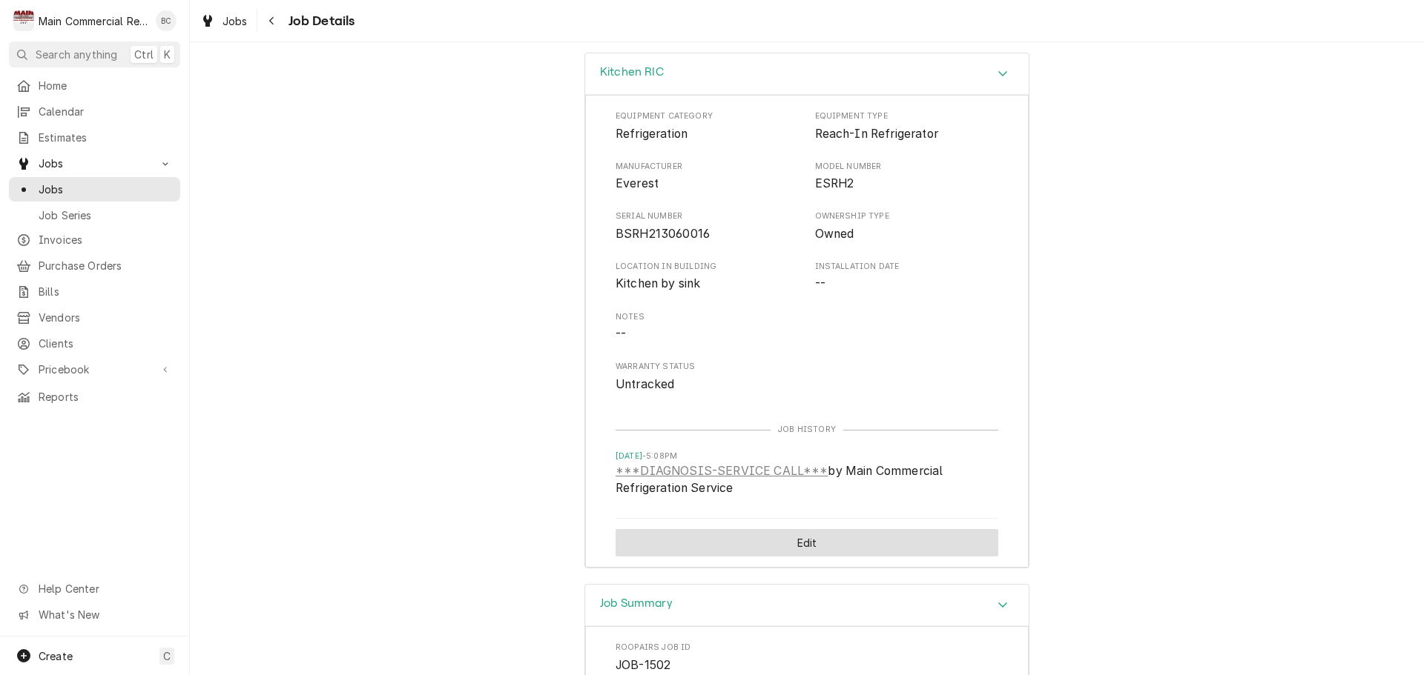
scroll to position [1811, 0]
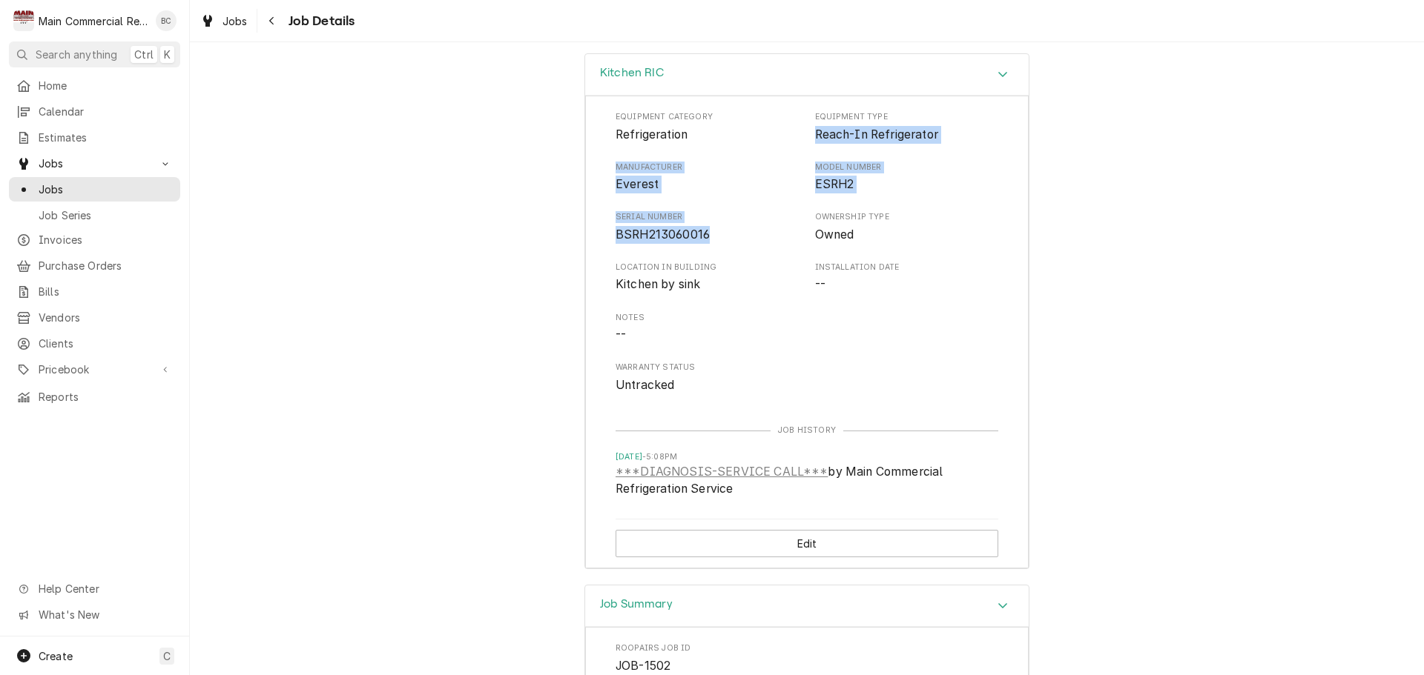
drag, startPoint x: 810, startPoint y: 160, endPoint x: 701, endPoint y: 265, distance: 150.5
click at [701, 265] on div "Equipment Category Refrigeration Equipment Type Reach-In Refrigerator Manufactu…" at bounding box center [806, 252] width 383 height 282
copy div "Reach-In Refrigerator Manufacturer Everest Model Number ESRH2 Serial Number BSR…"
click at [354, 457] on div "Kitchen RIC Equipment Category Refrigeration Equipment Type Reach-In Refrigerat…" at bounding box center [807, 319] width 1234 height 532
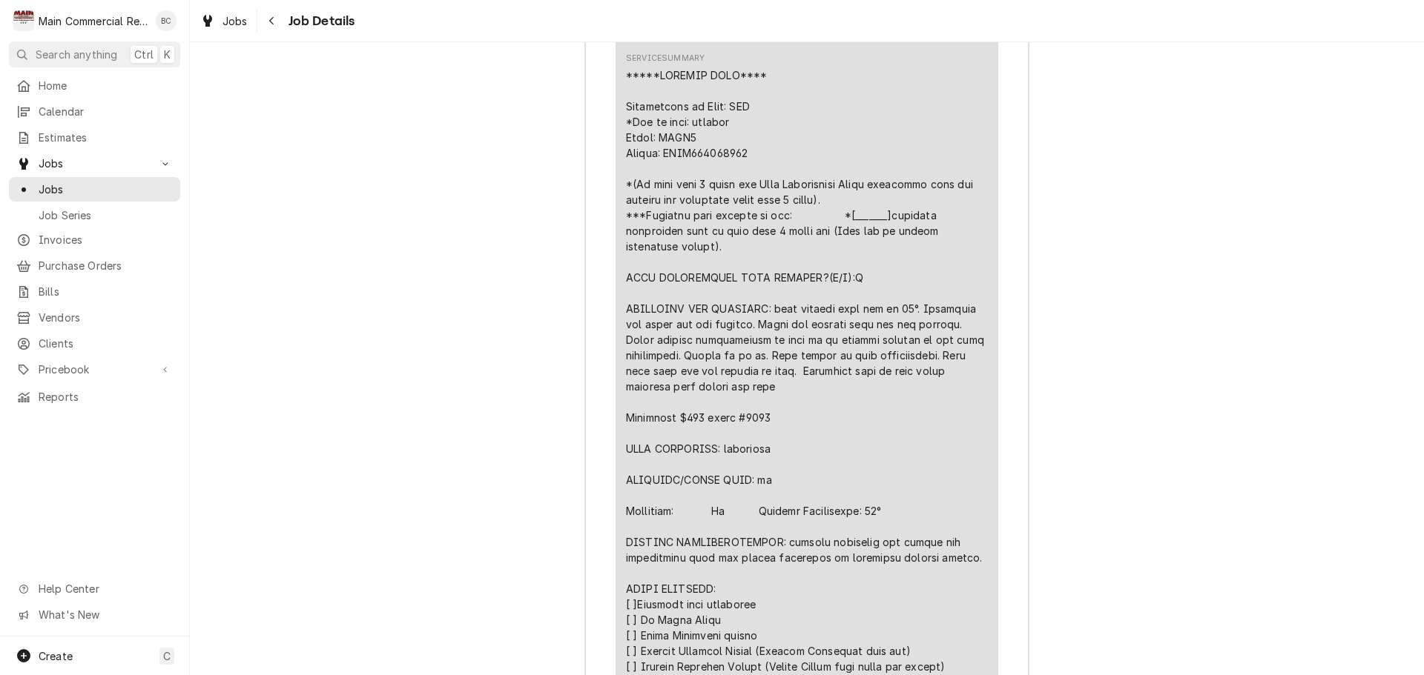
scroll to position [2774, 0]
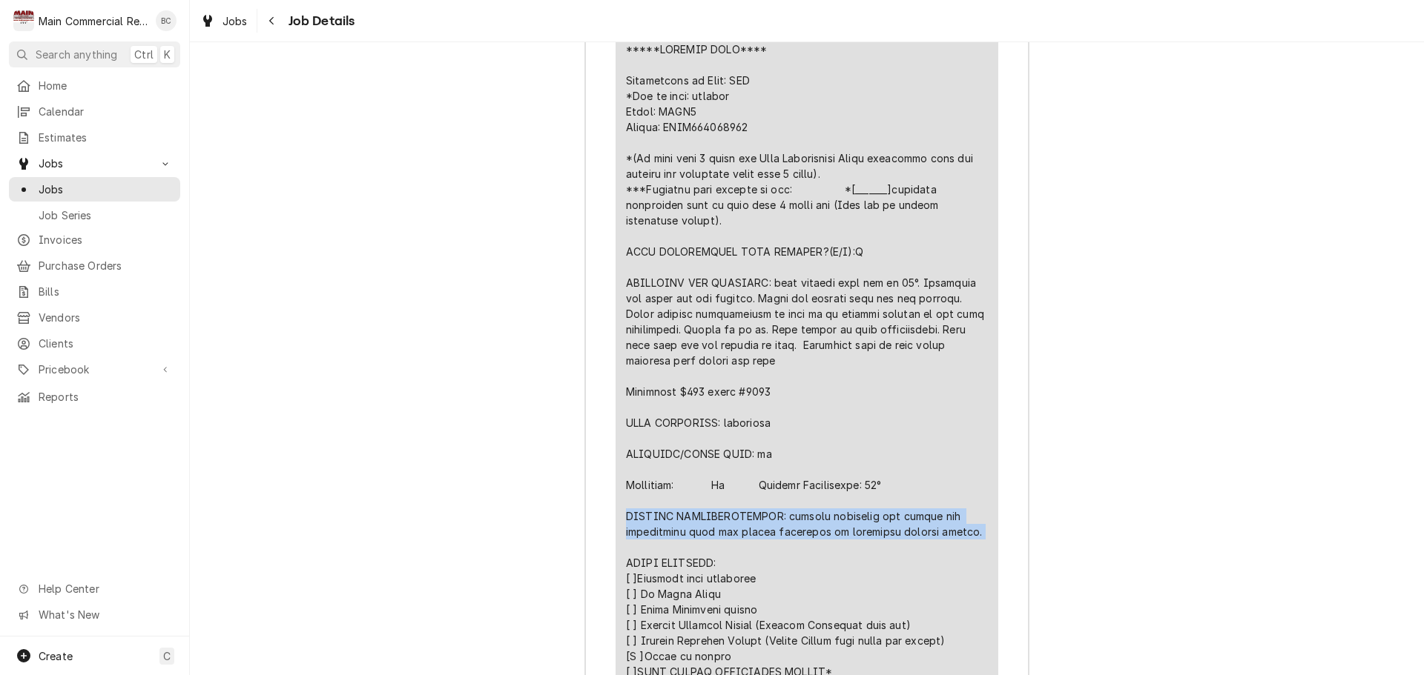
drag, startPoint x: 621, startPoint y: 546, endPoint x: 956, endPoint y: 563, distance: 336.3
click at [987, 564] on div "Short Description ***DIAGNOSIS-SERVICE CALL*** Service Date Sep 30, 2025 Hourly…" at bounding box center [806, 386] width 383 height 984
copy div "FURTHER RECOMMENDATIONS: replace condenser fan motors and potentially evap fan …"
click at [550, 539] on div "Job Summary Roopairs Job ID JOB-1502 Service Type ***DIAGNOSIS-SERVICE CALL*** …" at bounding box center [807, 606] width 1234 height 1971
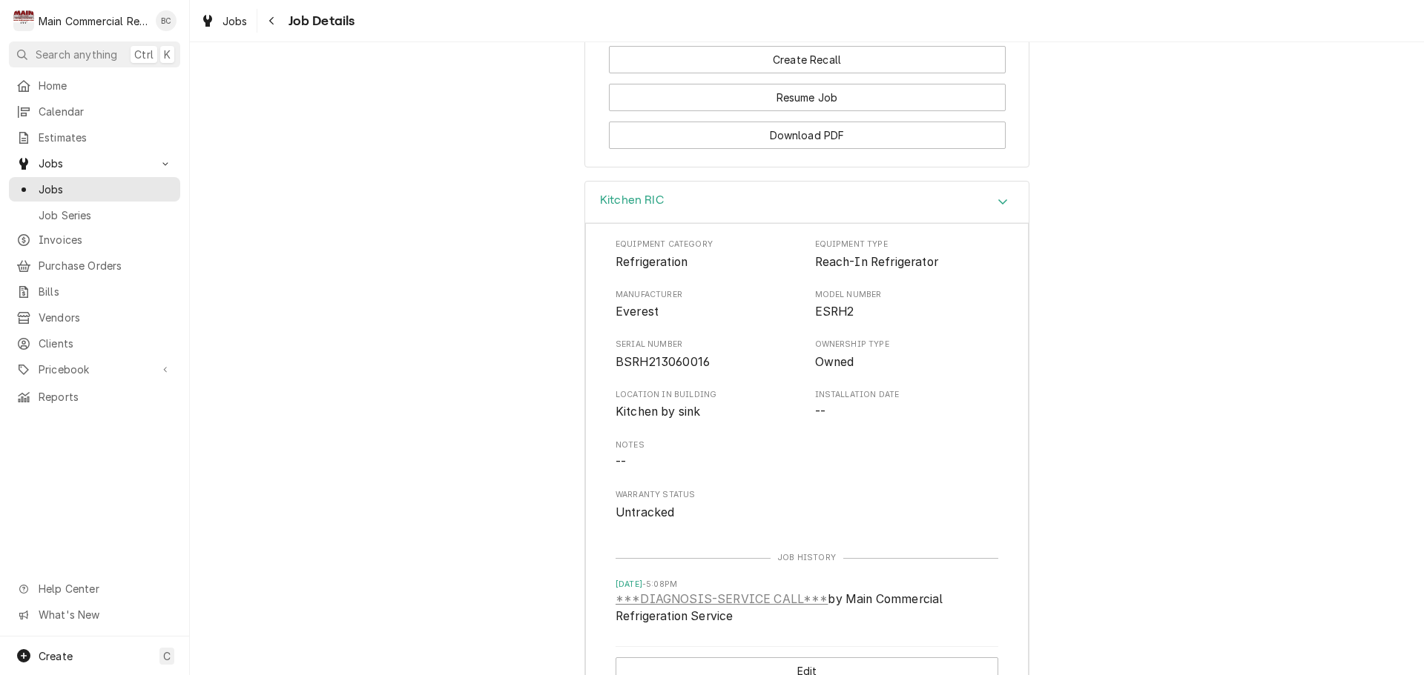
scroll to position [1662, 0]
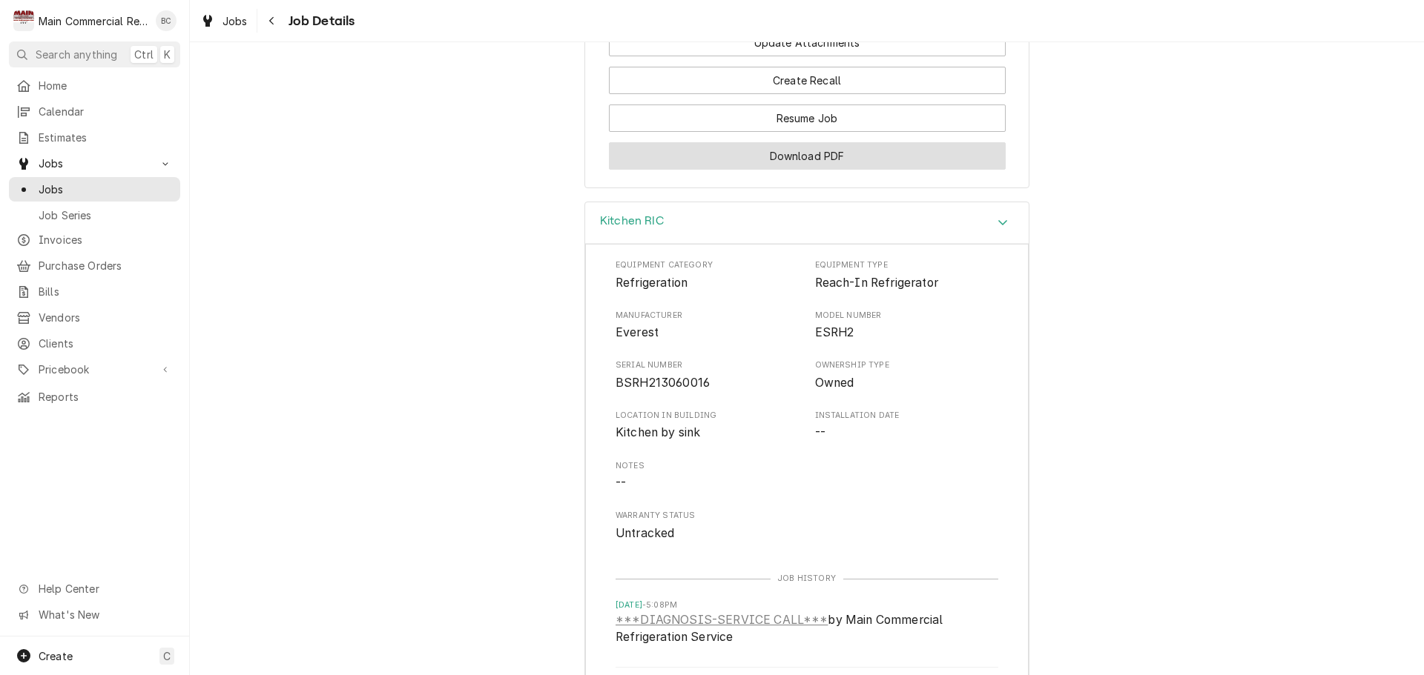
click at [796, 170] on button "Download PDF" at bounding box center [807, 155] width 397 height 27
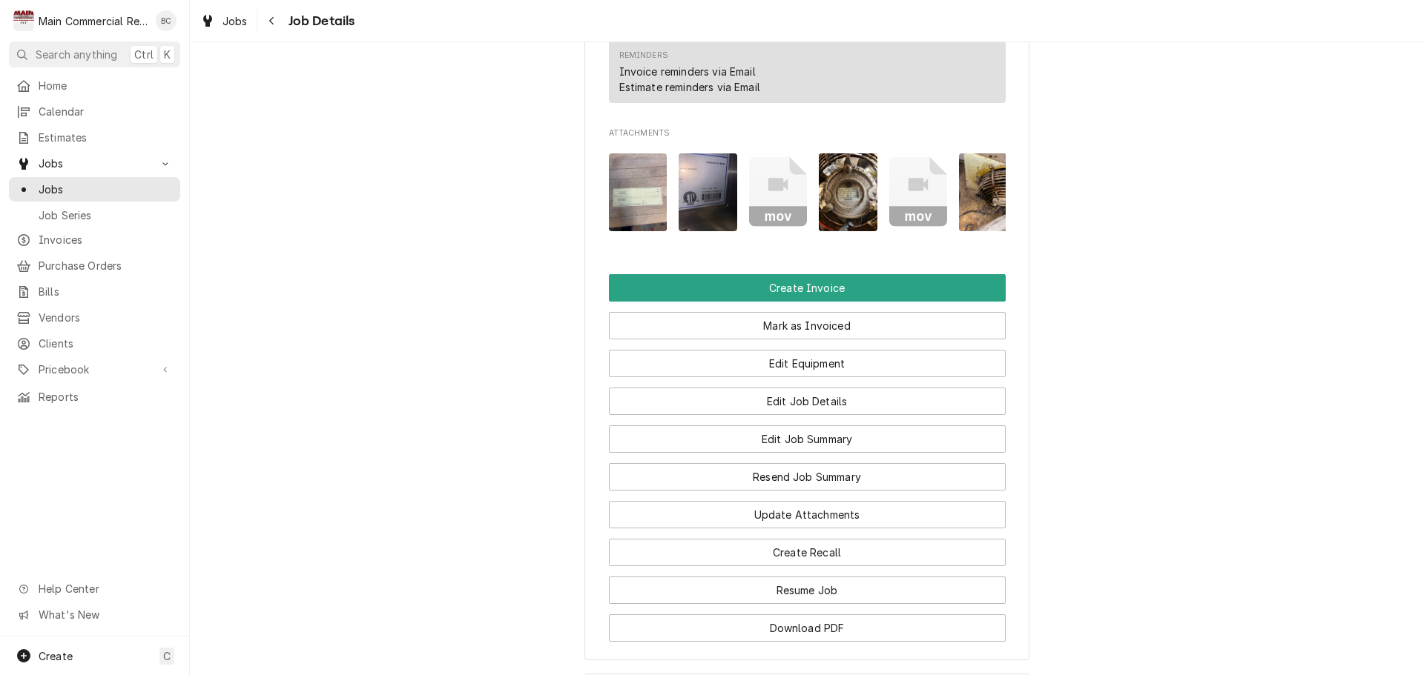
scroll to position [1116, 0]
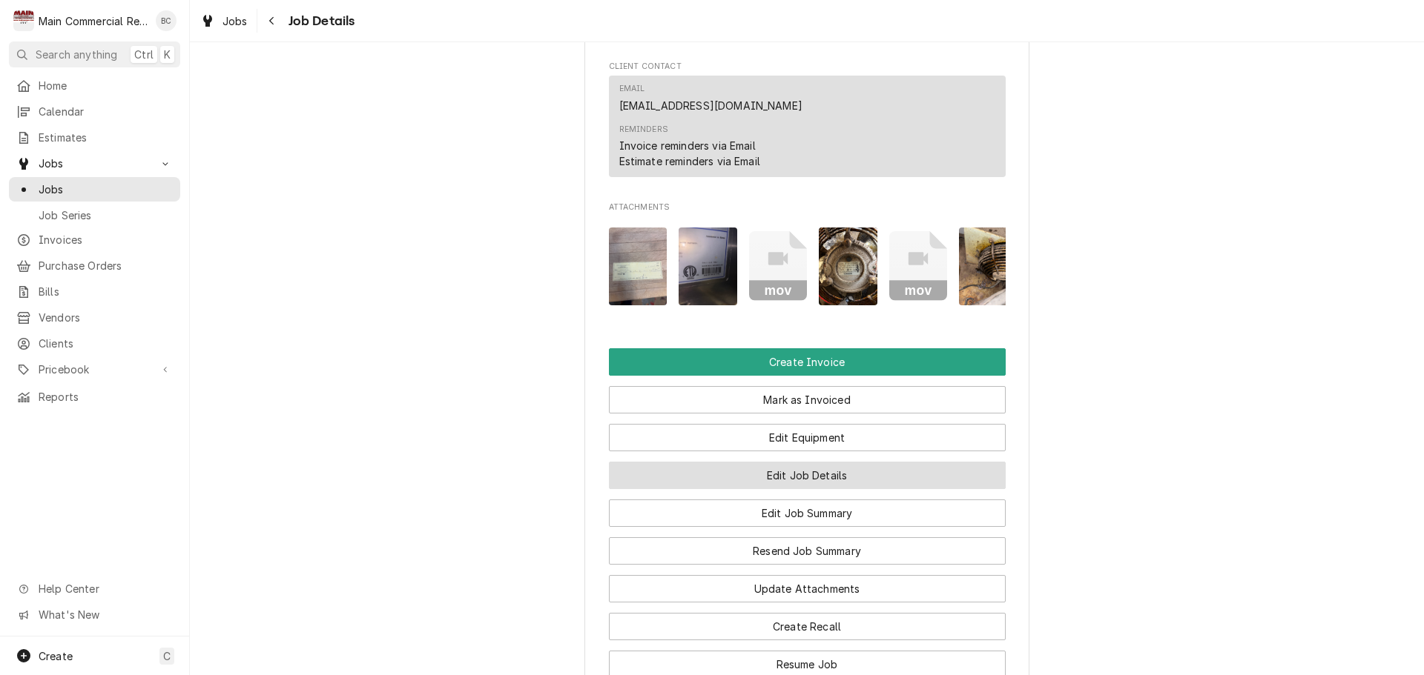
click at [788, 489] on button "Edit Job Details" at bounding box center [807, 475] width 397 height 27
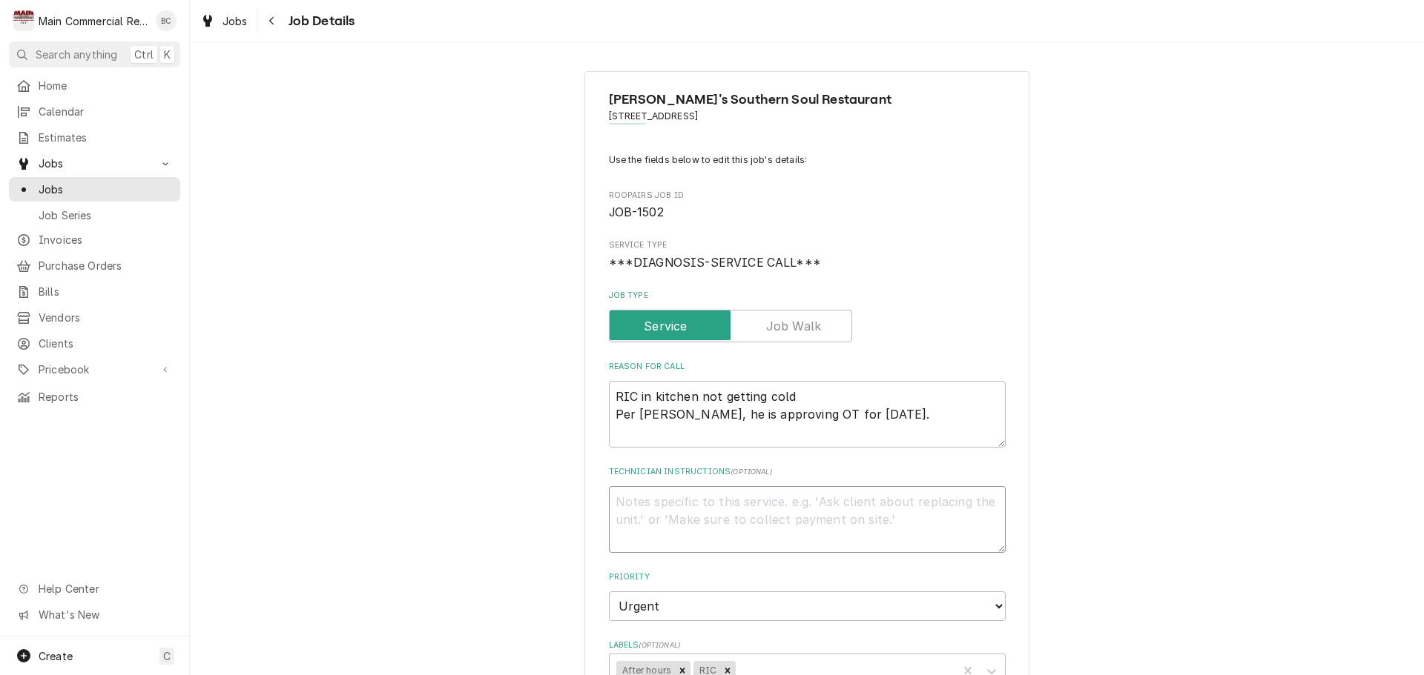
click at [645, 521] on textarea "Technician Instructions ( optional )" at bounding box center [807, 519] width 397 height 67
type textarea "x"
type textarea "I"
type textarea "x"
type textarea "IN"
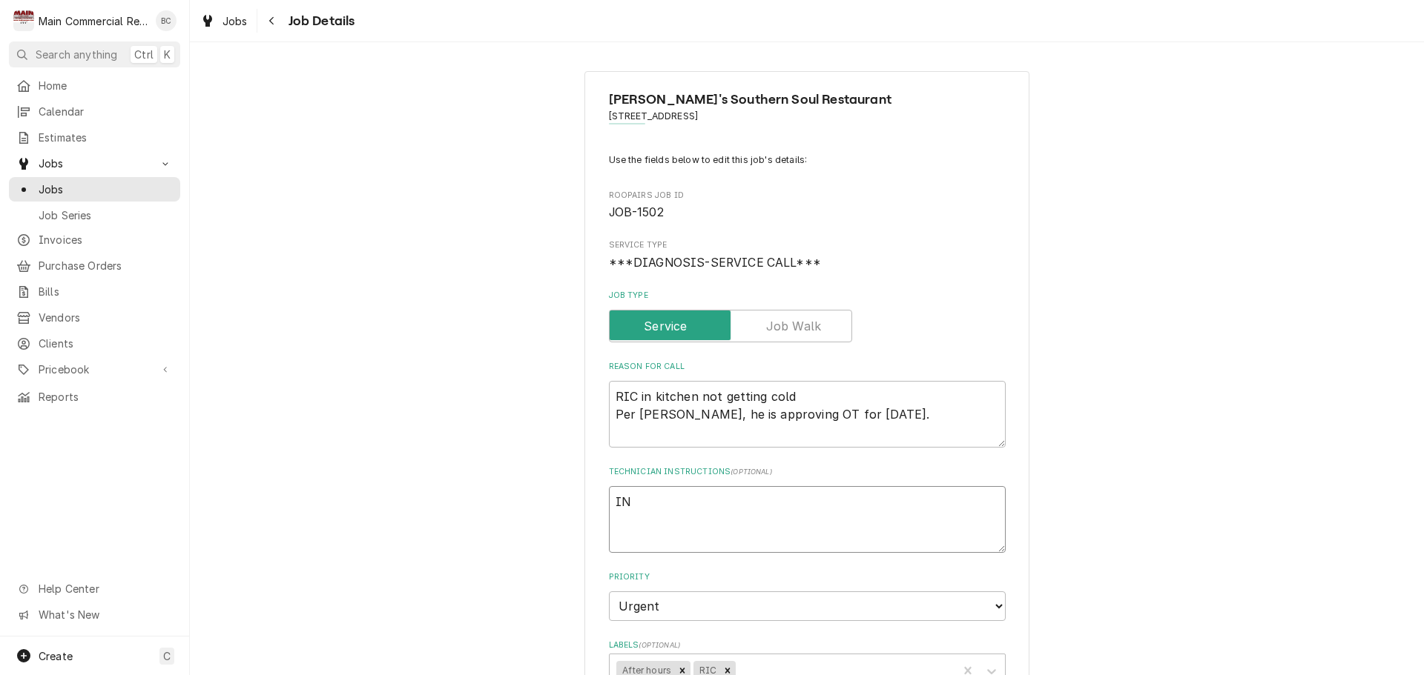
type textarea "x"
type textarea "INV"
type textarea "x"
type textarea "INV#"
type textarea "x"
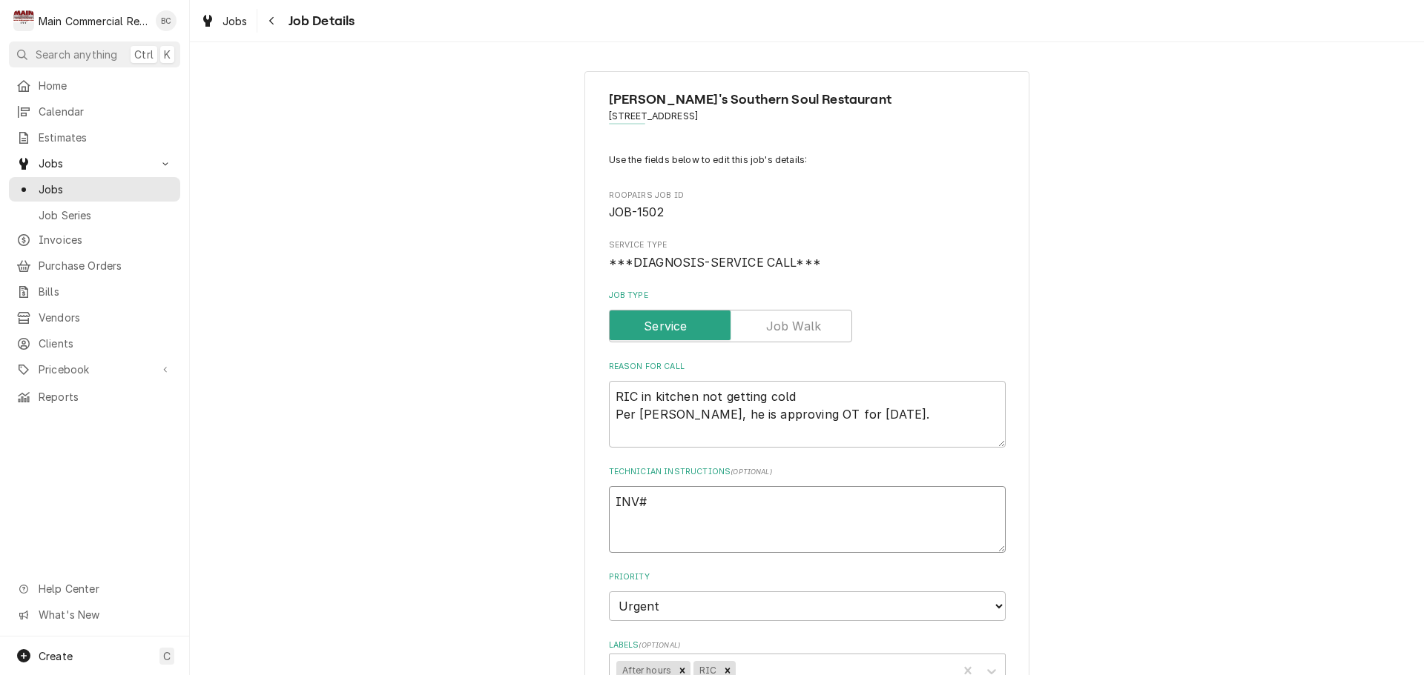
type textarea "INV#1"
type textarea "x"
type textarea "INV#15"
type textarea "x"
type textarea "INV#152"
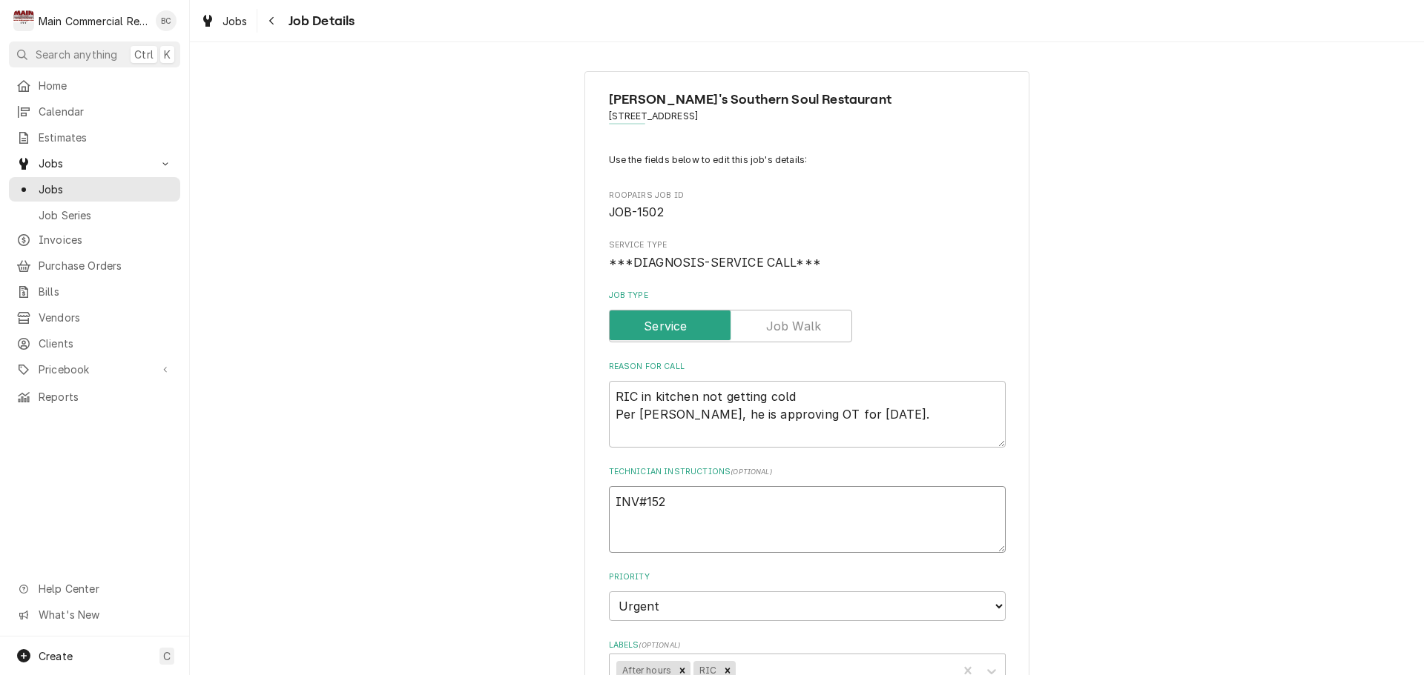
type textarea "x"
type textarea "INV#1523"
type textarea "x"
type textarea "INV#15233"
type textarea "x"
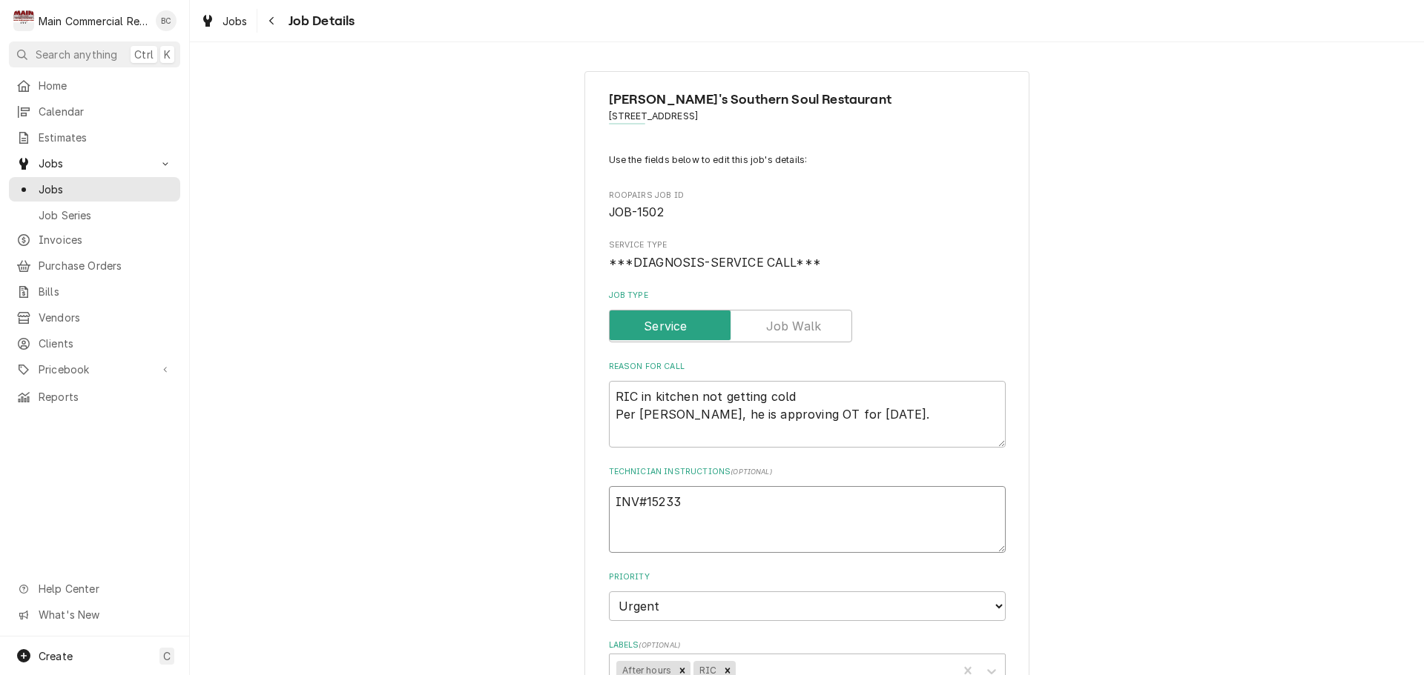
type textarea "INV#152338"
type textarea "x"
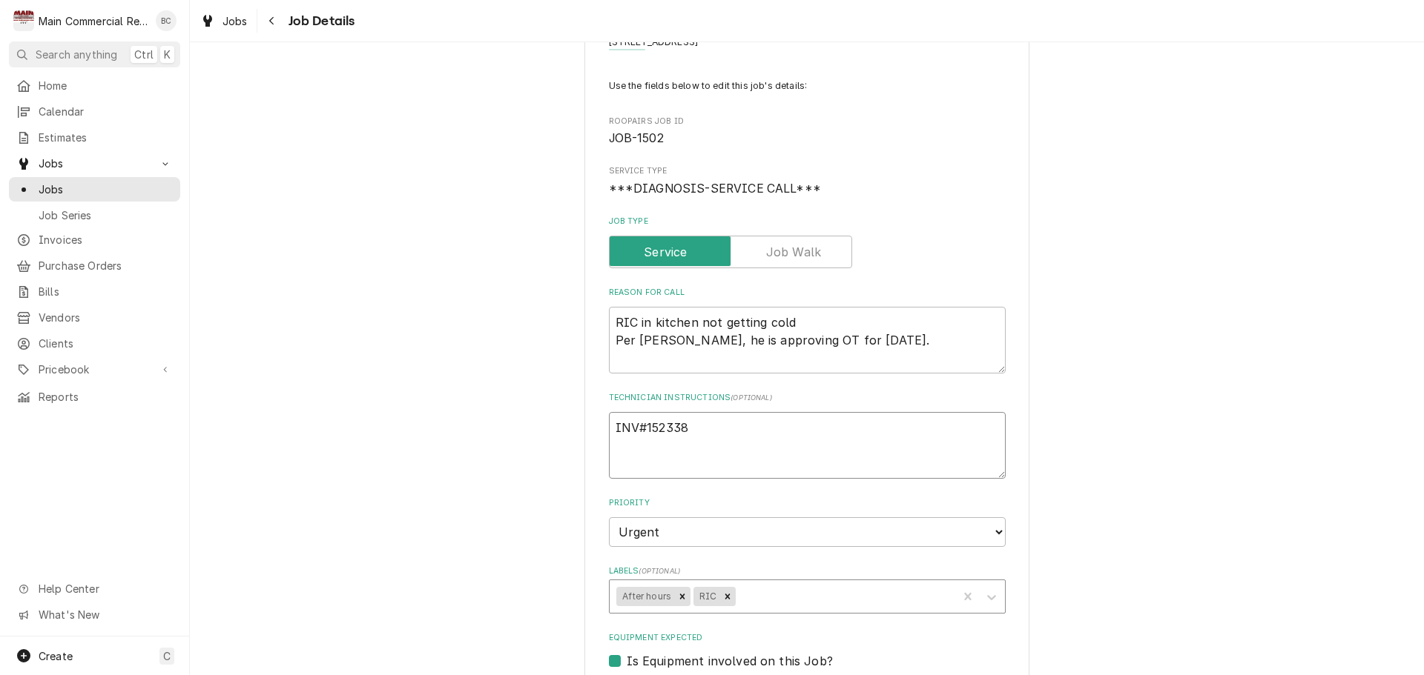
type textarea "INV#152338"
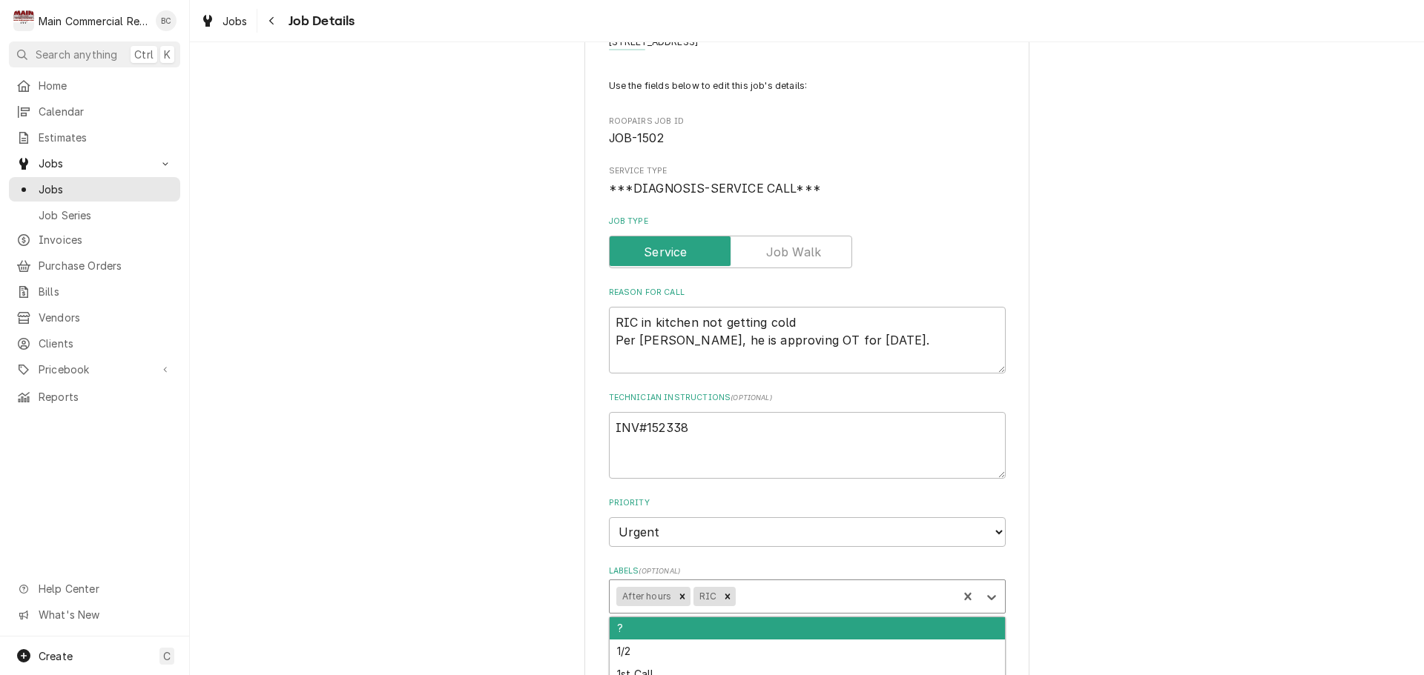
click at [744, 595] on div "Labels" at bounding box center [844, 597] width 212 height 27
type input "billed"
click at [637, 628] on div "Billed in [GEOGRAPHIC_DATA]" at bounding box center [806, 629] width 395 height 23
type textarea "x"
click at [637, 628] on div "Use the fields below to edit this job's details: Roopairs Job ID JOB-1502 Servi…" at bounding box center [807, 679] width 397 height 1200
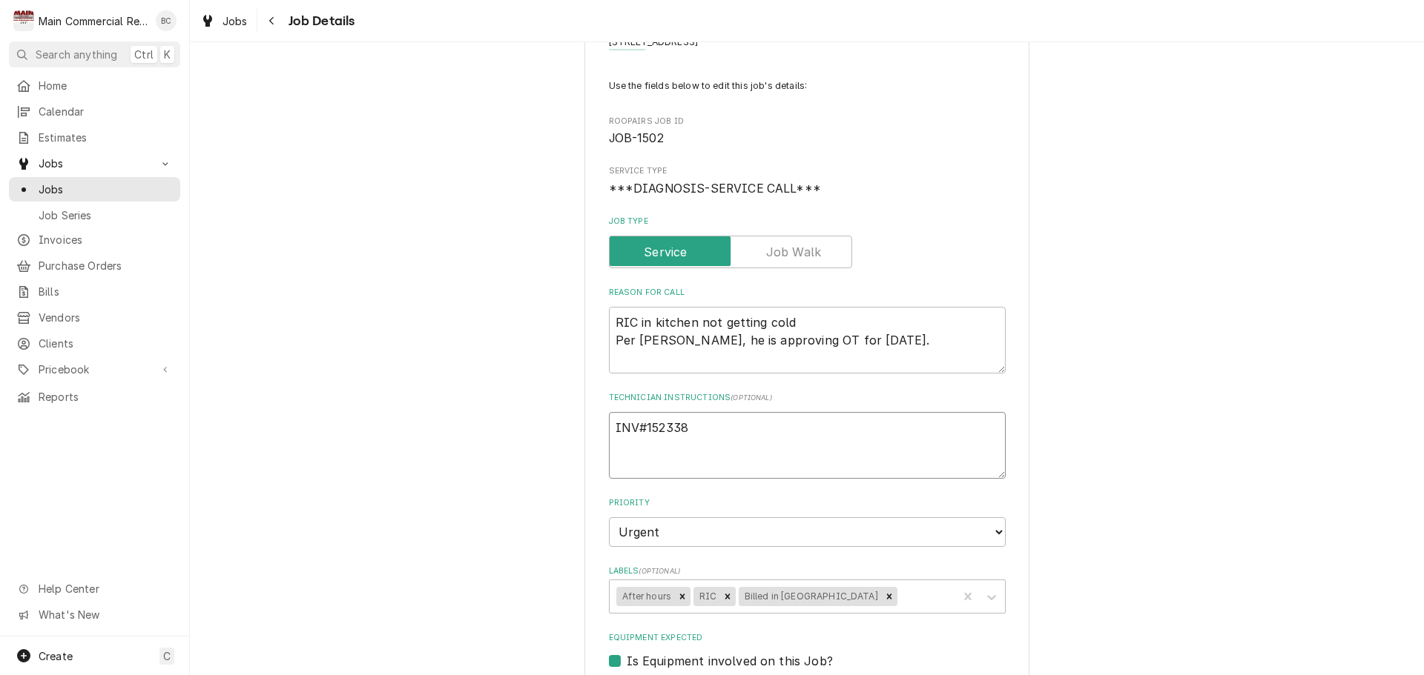
click at [696, 432] on textarea "INV#152338" at bounding box center [807, 445] width 397 height 67
type textarea "x"
type textarea "INV#152338"
type textarea "x"
type textarea "INV#152338 -"
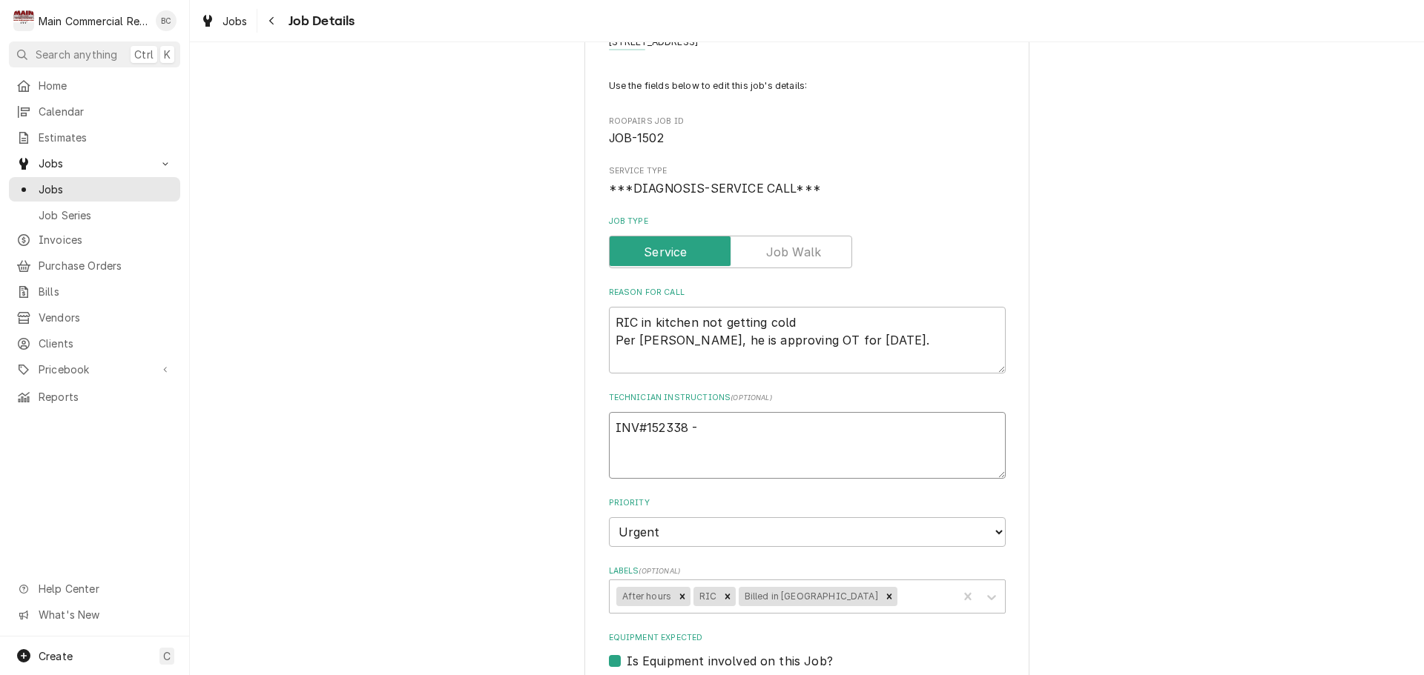
type textarea "x"
type textarea "INV#152338 -"
type textarea "x"
type textarea "INV#152338 - C"
type textarea "x"
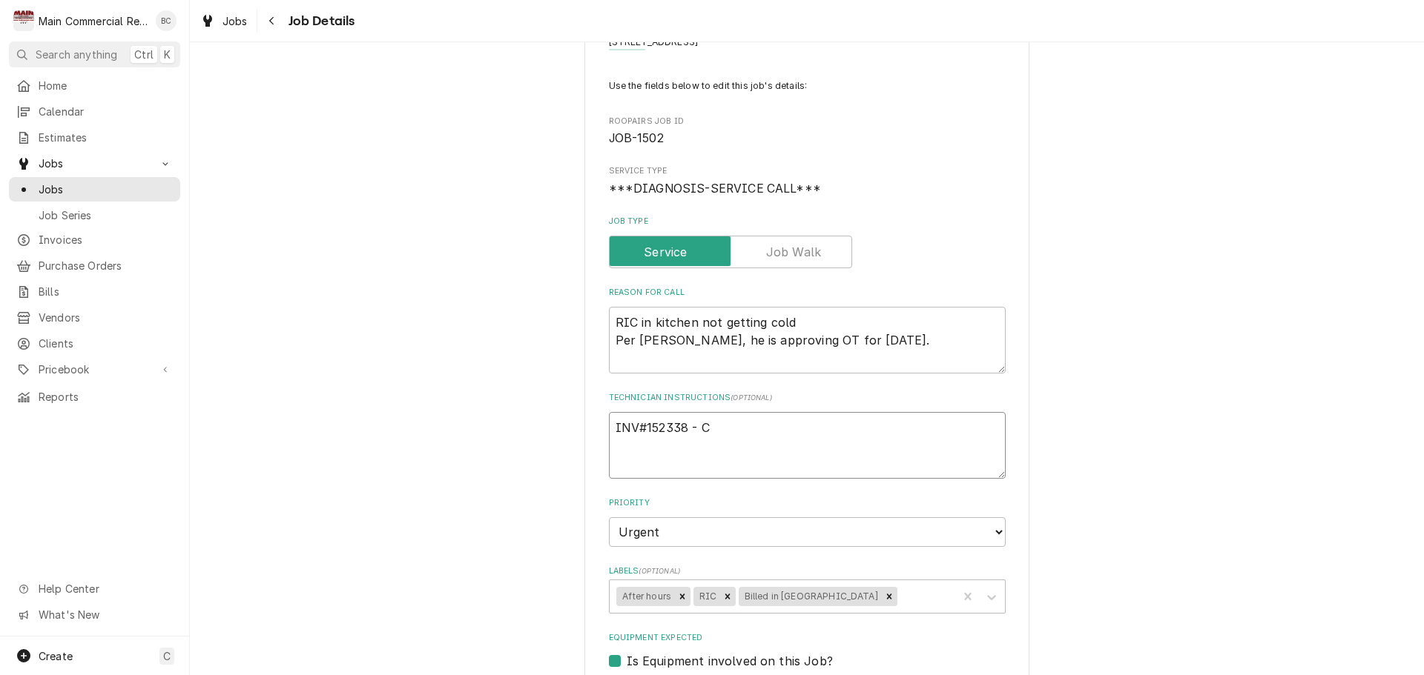
type textarea "INV#152338 - Ch"
type textarea "x"
type textarea "INV#152338 - Che"
type textarea "x"
type textarea "INV#152338 - Chec"
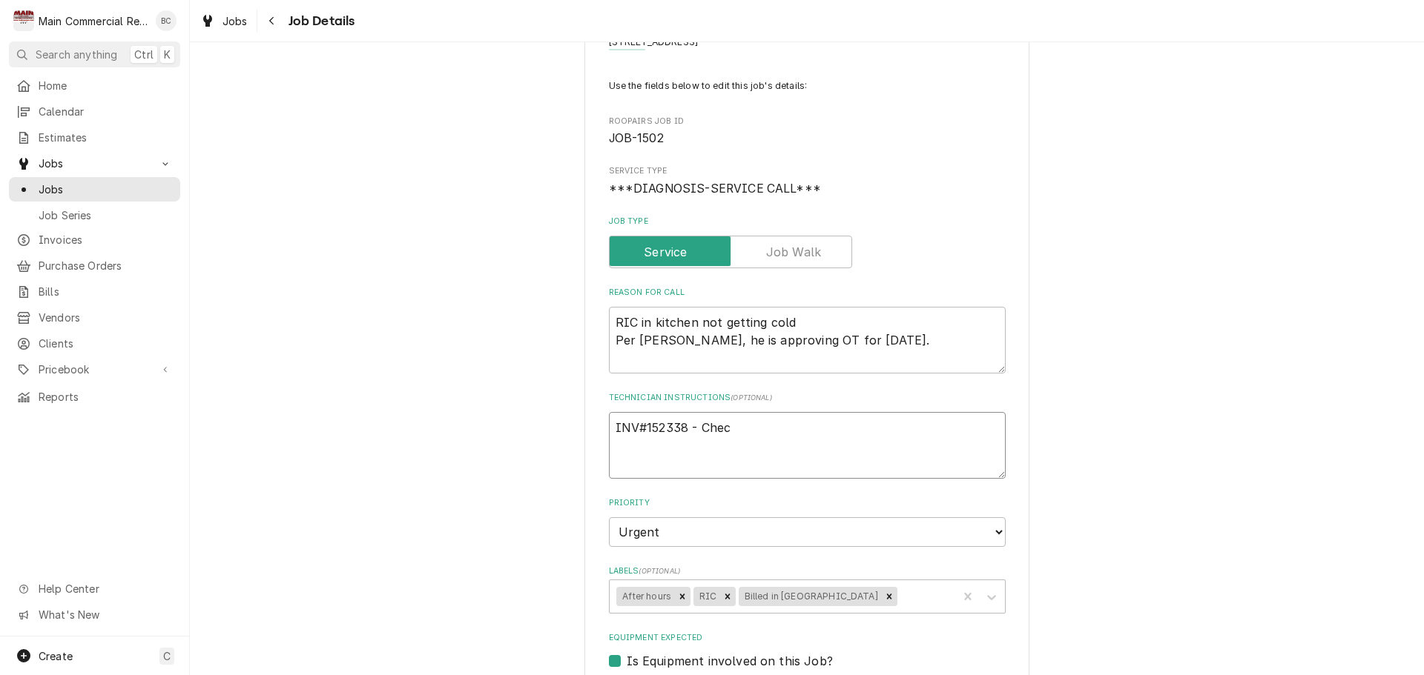
type textarea "x"
type textarea "INV#152338 - Check"
type textarea "x"
type textarea "INV#152338 - Check"
type textarea "x"
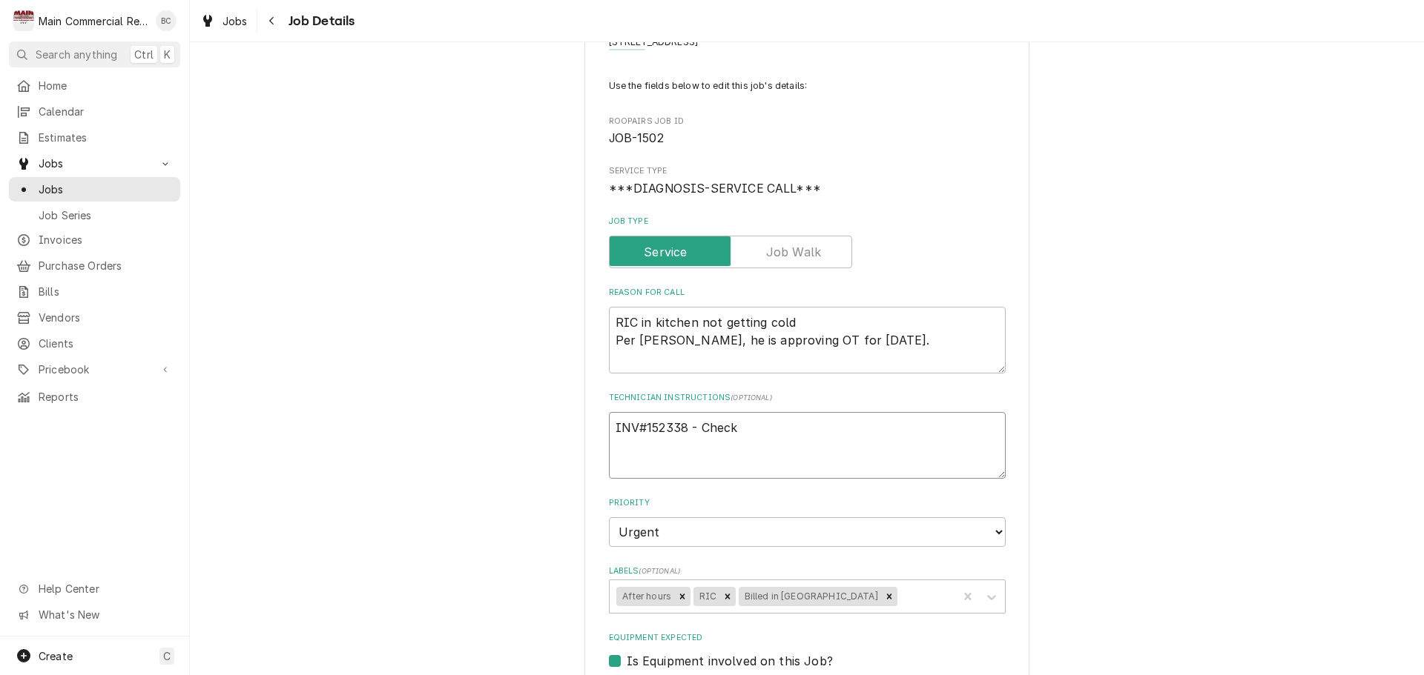
type textarea "INV#152338 - Check N"
type textarea "x"
type textarea "INV#152338 - Check No"
type textarea "x"
type textarea "INV#152338 - Check No."
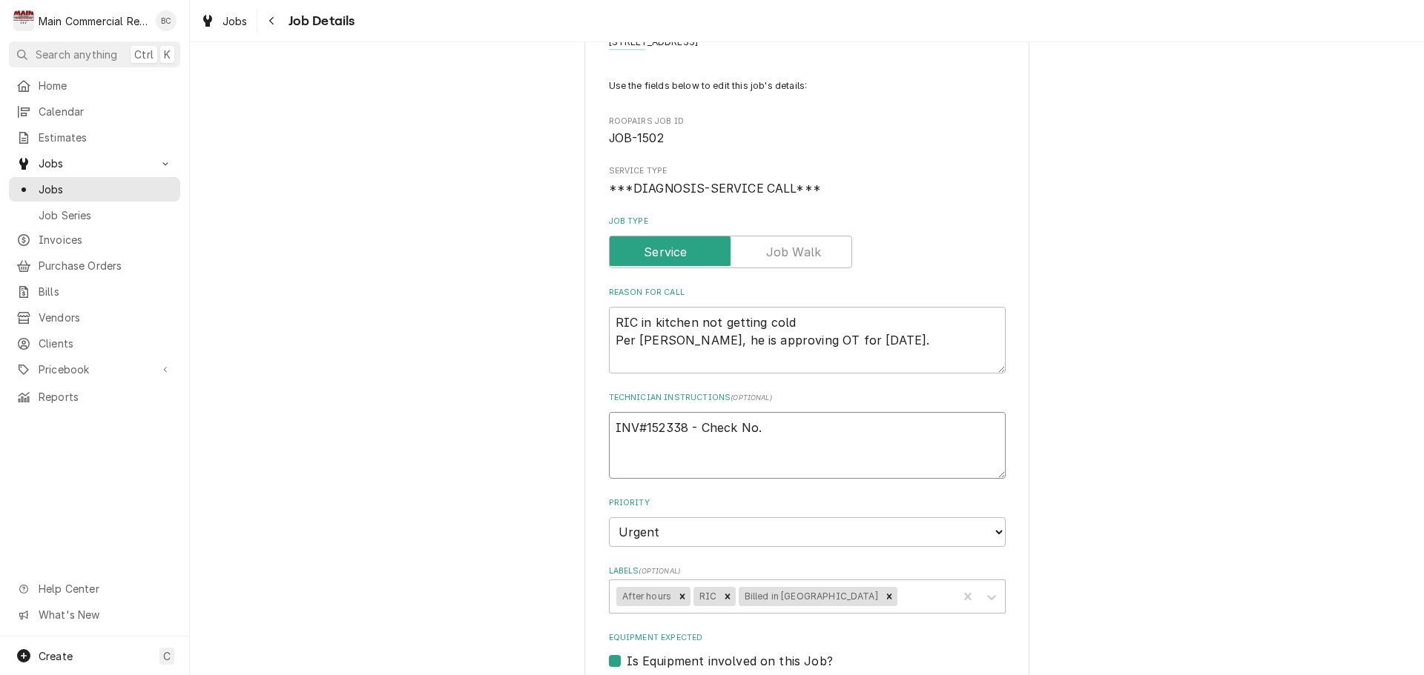
type textarea "x"
type textarea "INV#152338 - Check No."
type textarea "x"
type textarea "INV#152338 - Check No. 4"
type textarea "x"
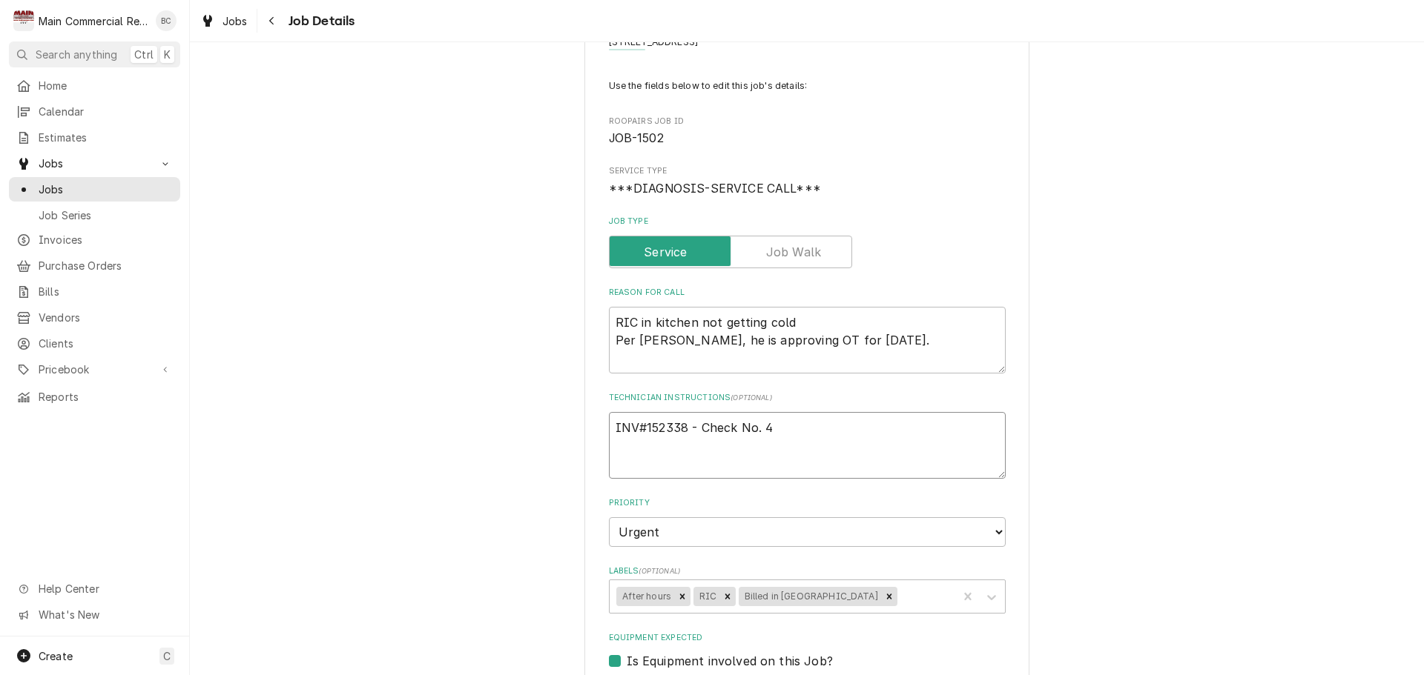
type textarea "INV#152338 - Check No. 43"
type textarea "x"
type textarea "INV#152338 - Check No. 432"
type textarea "x"
type textarea "INV#152338 - Check No. 4326"
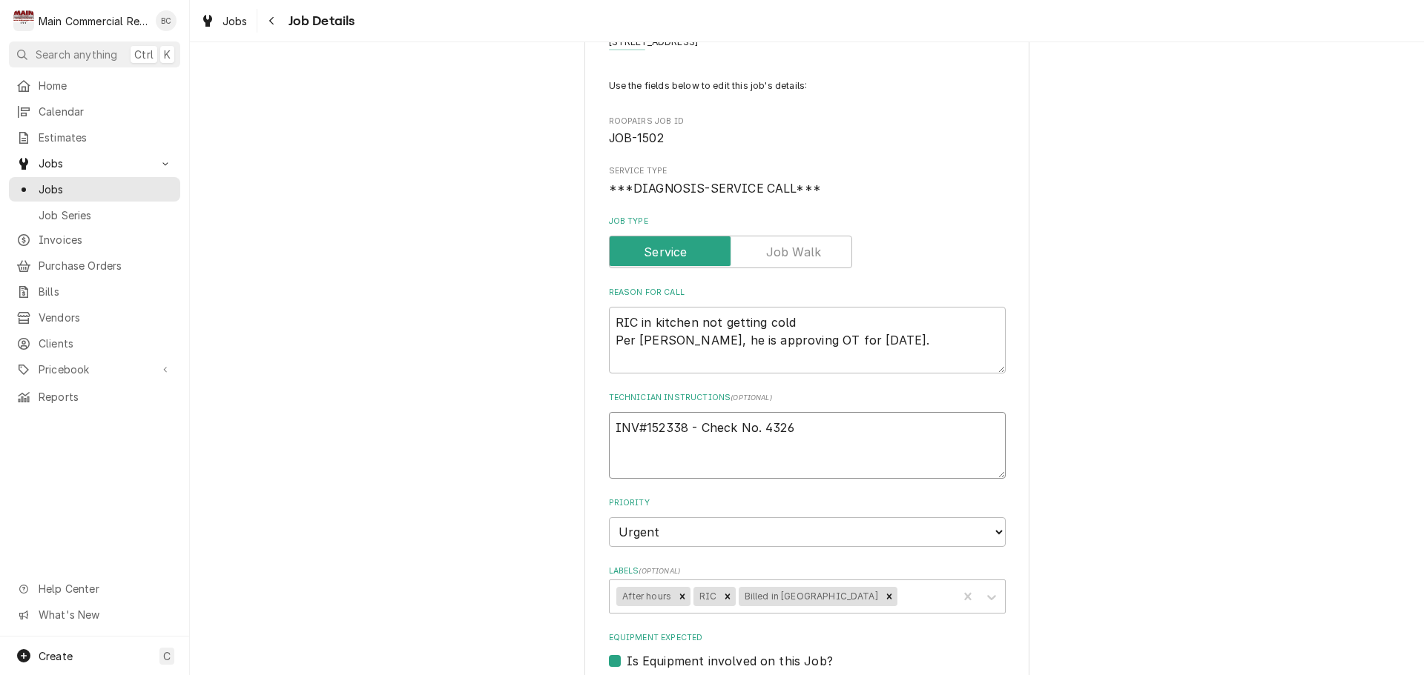
type textarea "x"
type textarea "INV#152338 - Check No. 4326"
type textarea "x"
type textarea "INV#152338 - Check No. 4326 f"
type textarea "x"
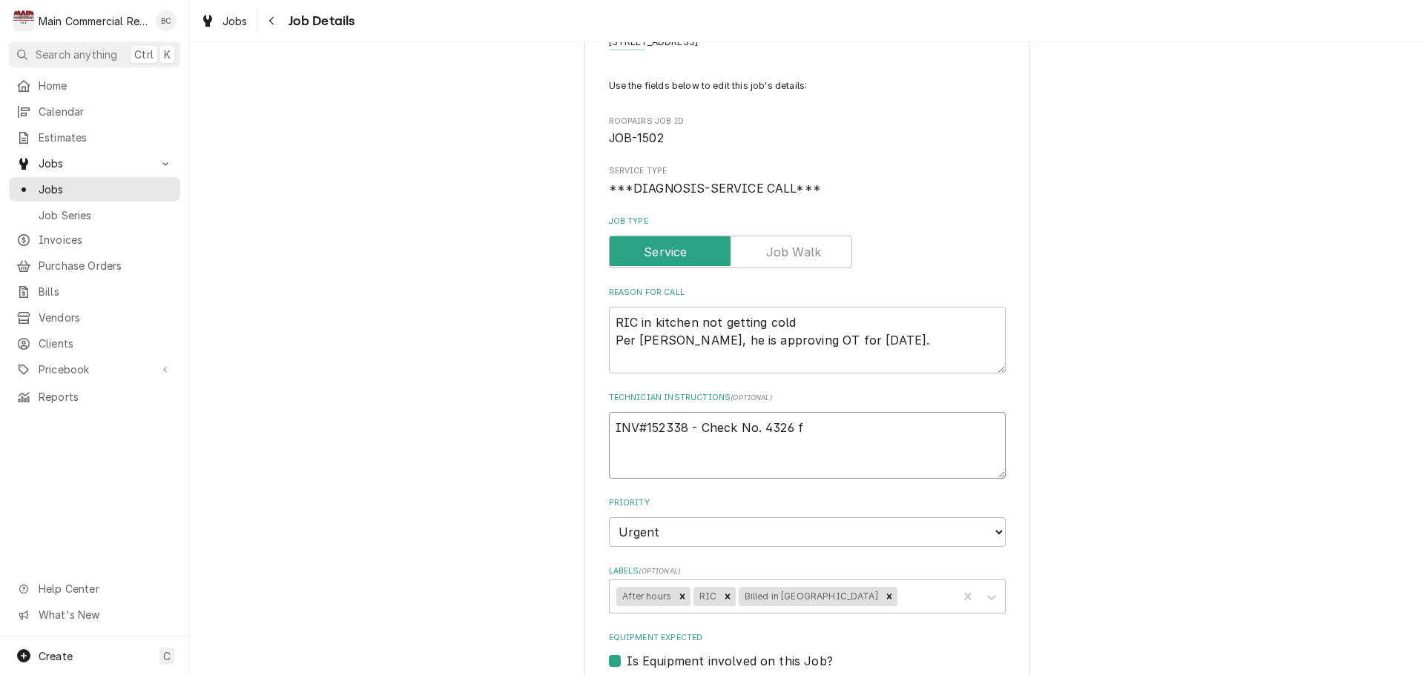
type textarea "INV#152338 - Check No. 4326 fo"
type textarea "x"
type textarea "INV#152338 - Check No. 4326 for"
type textarea "x"
type textarea "INV#152338 - Check No. 4326 for"
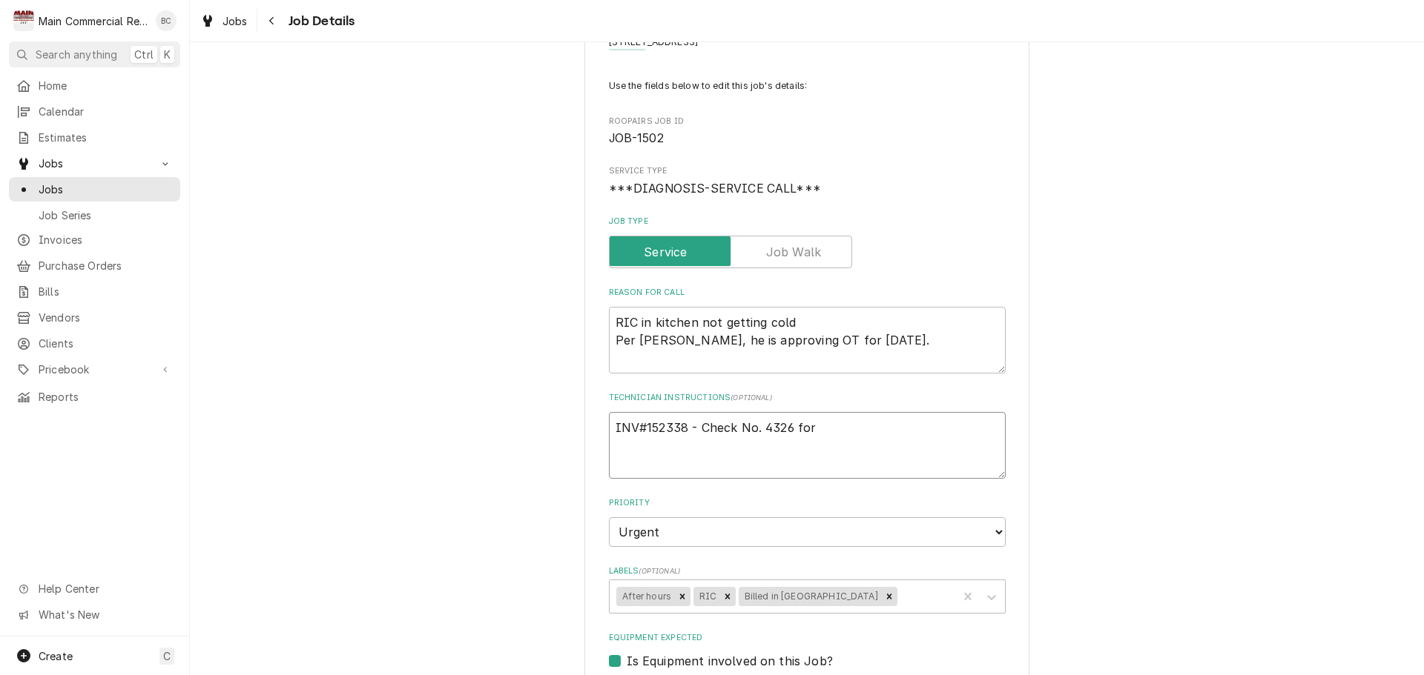
type textarea "x"
type textarea "INV#152338 - Check No. 4326 for $"
type textarea "x"
type textarea "INV#152338 - Check No. 4326 for $3"
type textarea "x"
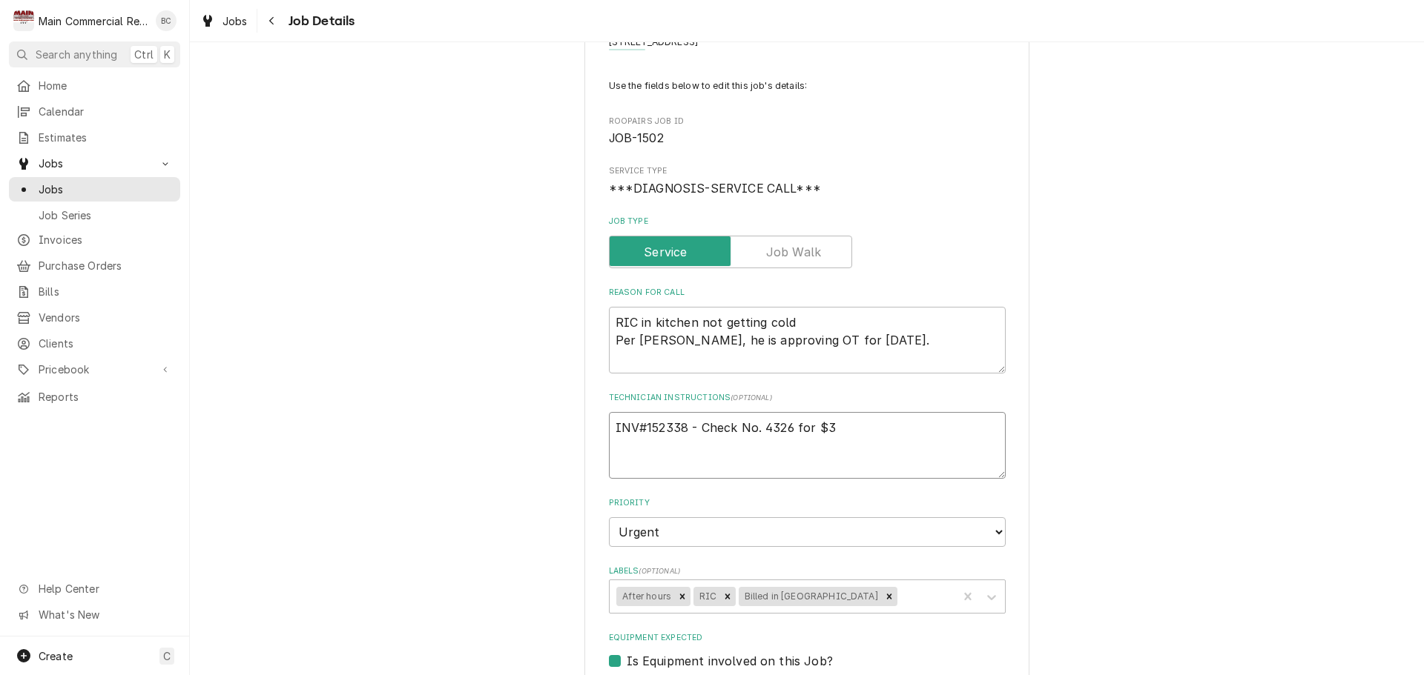
type textarea "INV#152338 - Check No. 4326 for $30"
type textarea "x"
type textarea "INV#152338 - Check No. 4326 for $300"
type textarea "x"
type textarea "INV#152338 - Check No. 4326 for $300"
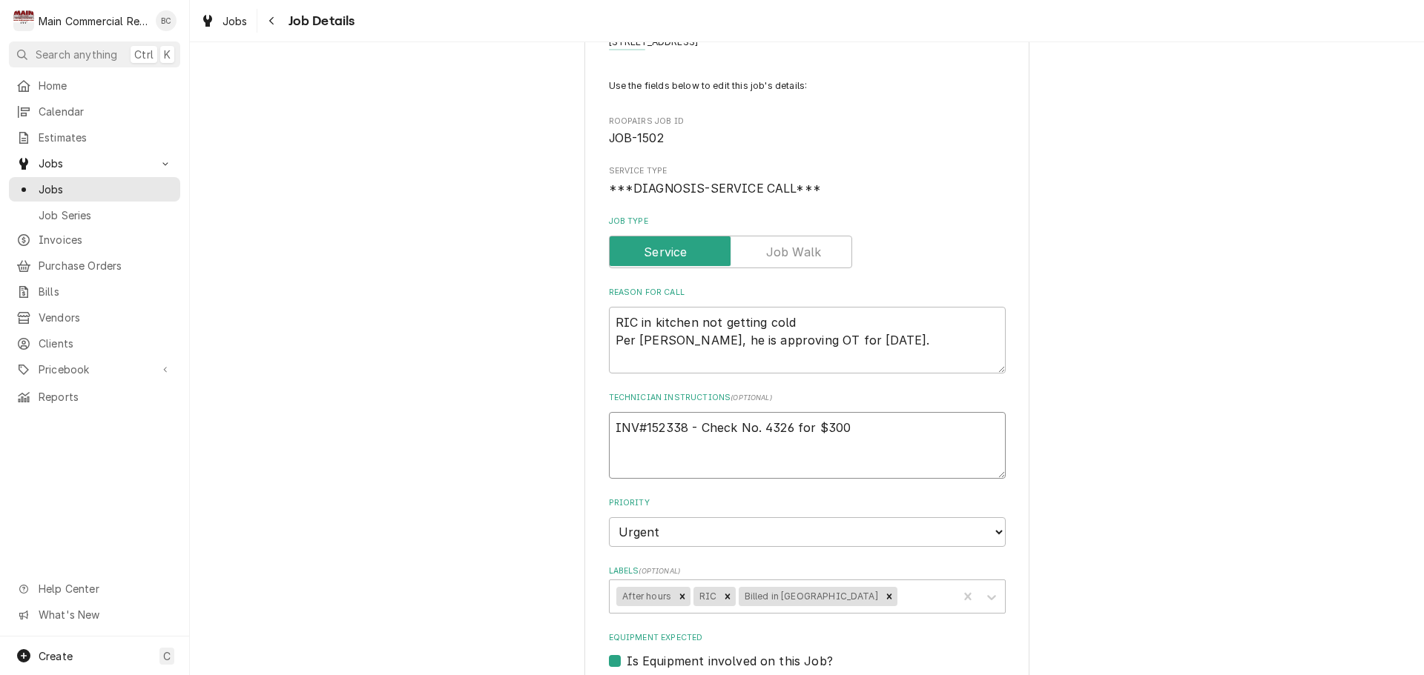
type textarea "x"
type textarea "INV#152338 - Check No. 4326 for $300 w"
type textarea "x"
type textarea "INV#152338 - Check No. 4326 for $300"
type textarea "x"
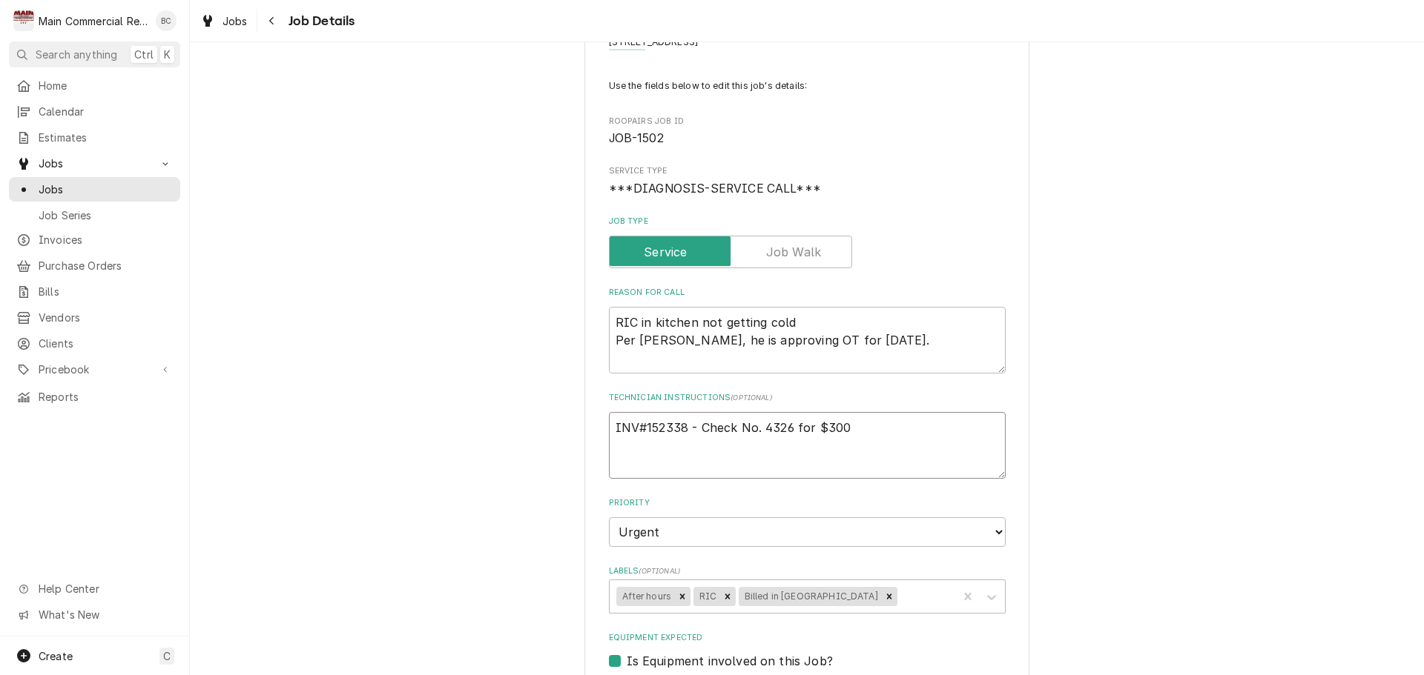
type textarea "INV#152338 - Check No. 4326 for $300 r"
type textarea "x"
type textarea "INV#152338 - Check No. 4326 for $300 re"
type textarea "x"
type textarea "INV#152338 - Check No. 4326 for $300 rec"
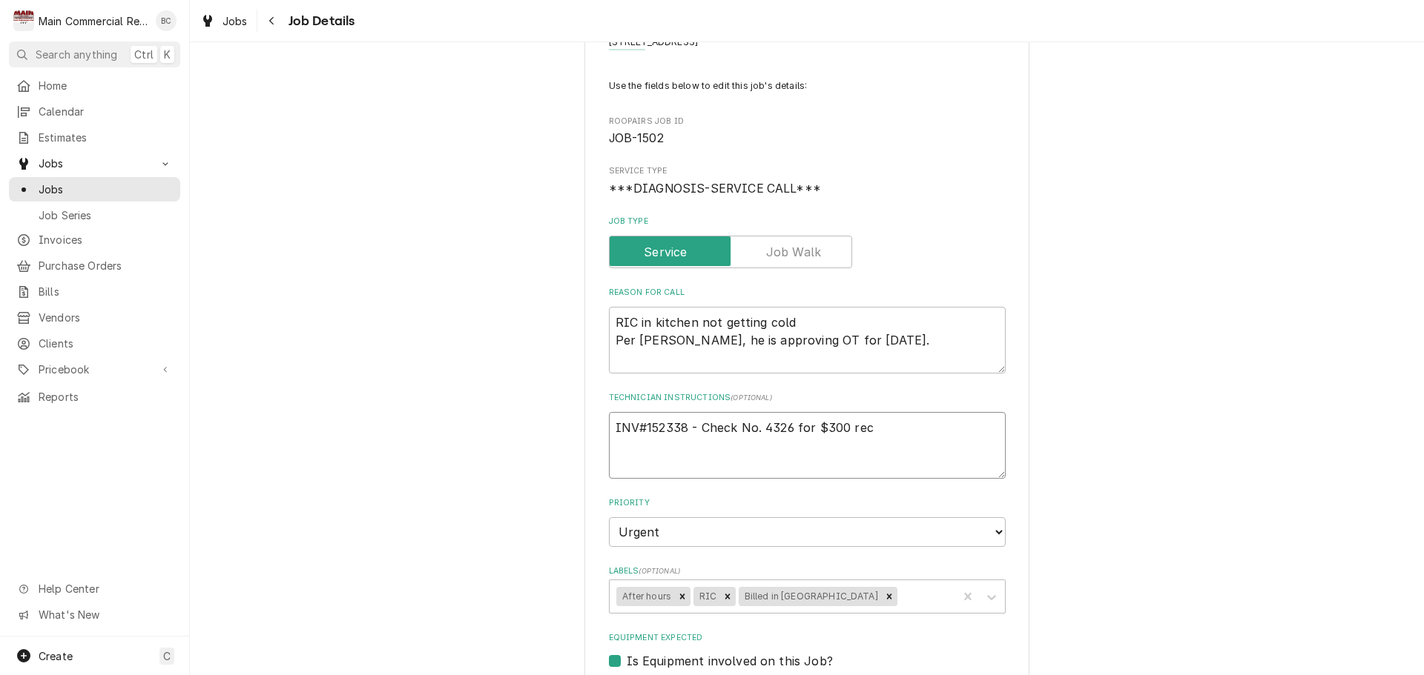
type textarea "x"
type textarea "INV#152338 - Check No. 4326 for $300 rece"
type textarea "x"
type textarea "INV#152338 - Check No. 4326 for $300 recei"
type textarea "x"
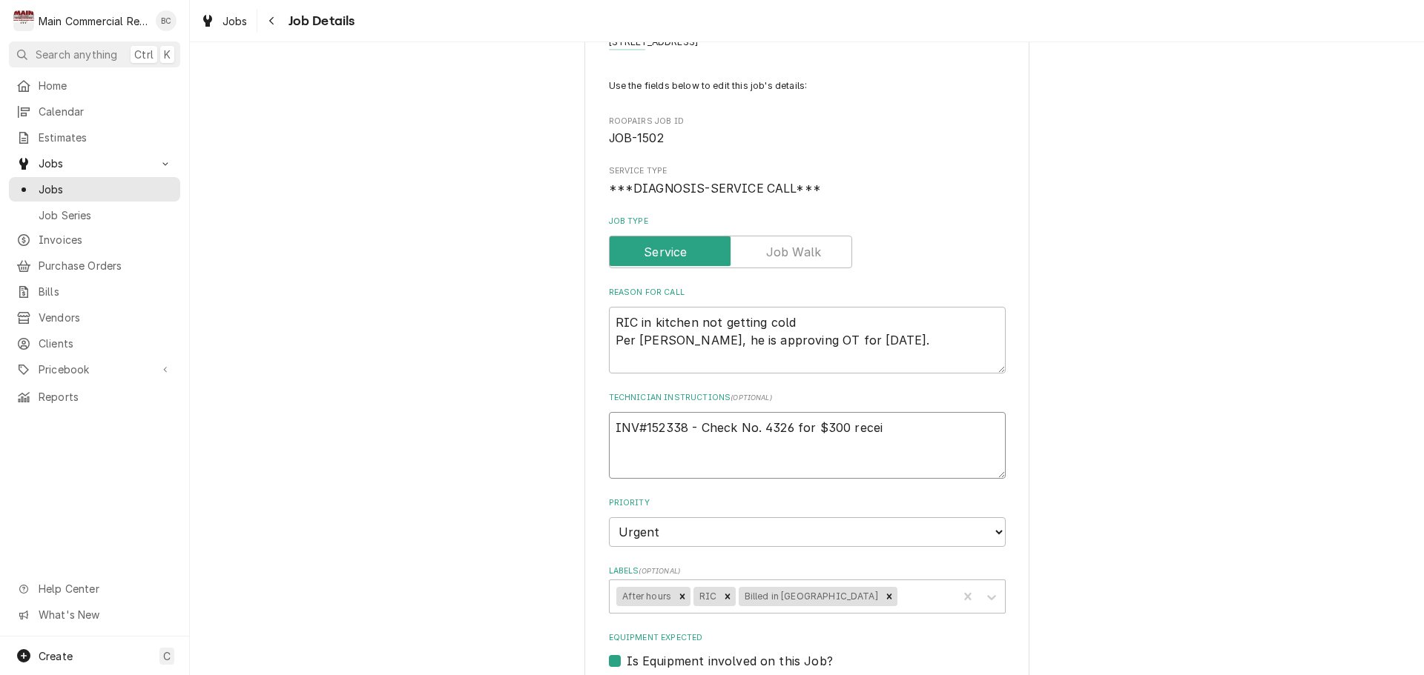
type textarea "INV#152338 - Check No. 4326 for $300 receiv"
type textarea "x"
type textarea "INV#152338 - Check No. 4326 for $300 receive"
type textarea "x"
type textarea "INV#152338 - Check No. 4326 for $300 received"
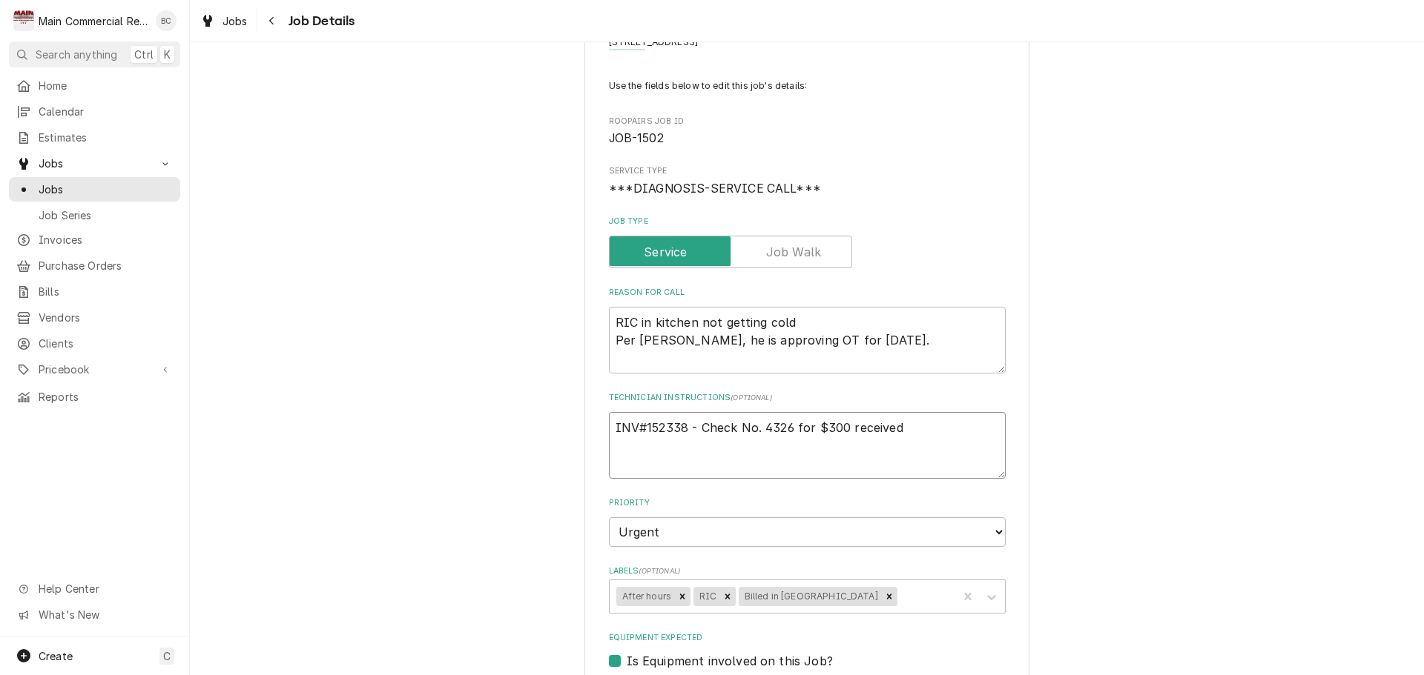
type textarea "x"
type textarea "INV#152338 - Check No. 4326 for $300 received"
type textarea "x"
type textarea "INV#152338 - Check No. 4326 for $300 received LTG"
type textarea "x"
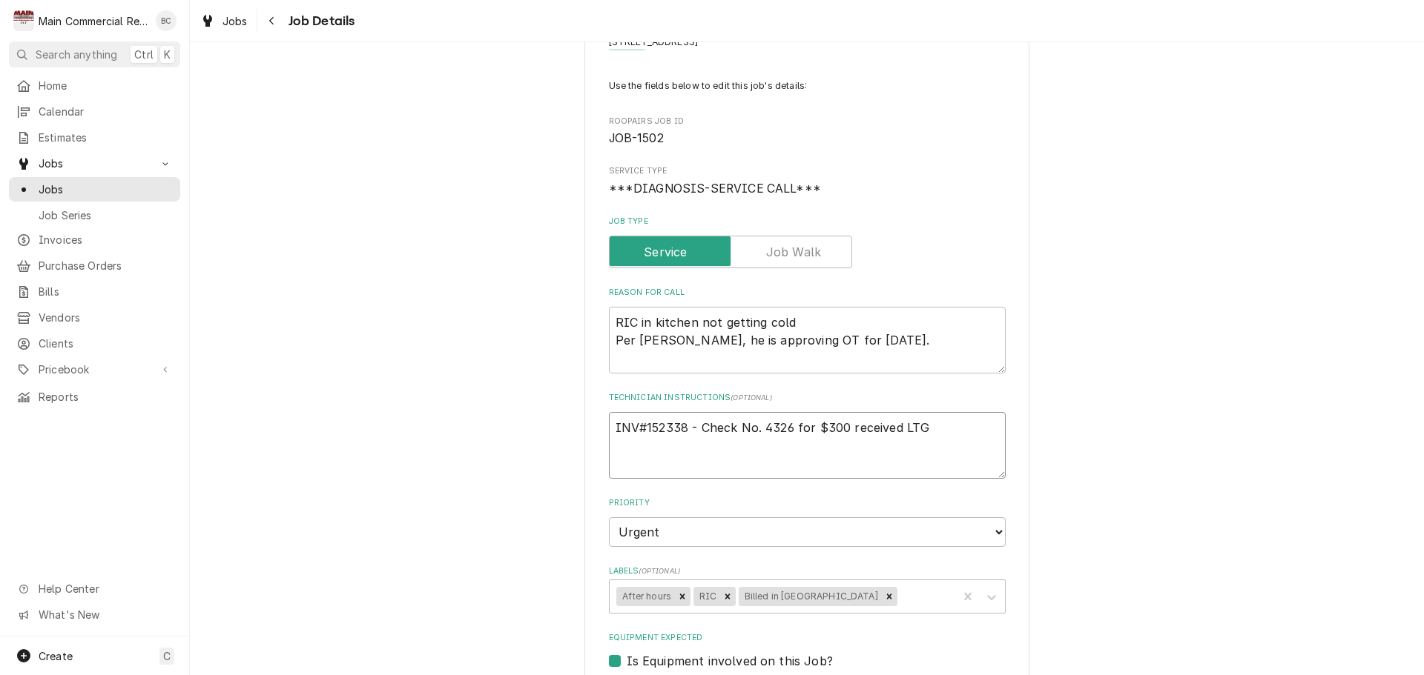
type textarea "INV#152338 - Check No. 4326 for $300 received LT"
click at [890, 434] on textarea "INV#152338 - Check No. 4326 for $300 received LT" at bounding box center [807, 445] width 397 height 67
type textarea "x"
type textarea "INV#152338 - Check No. 4326 for $300 received. LT"
type textarea "x"
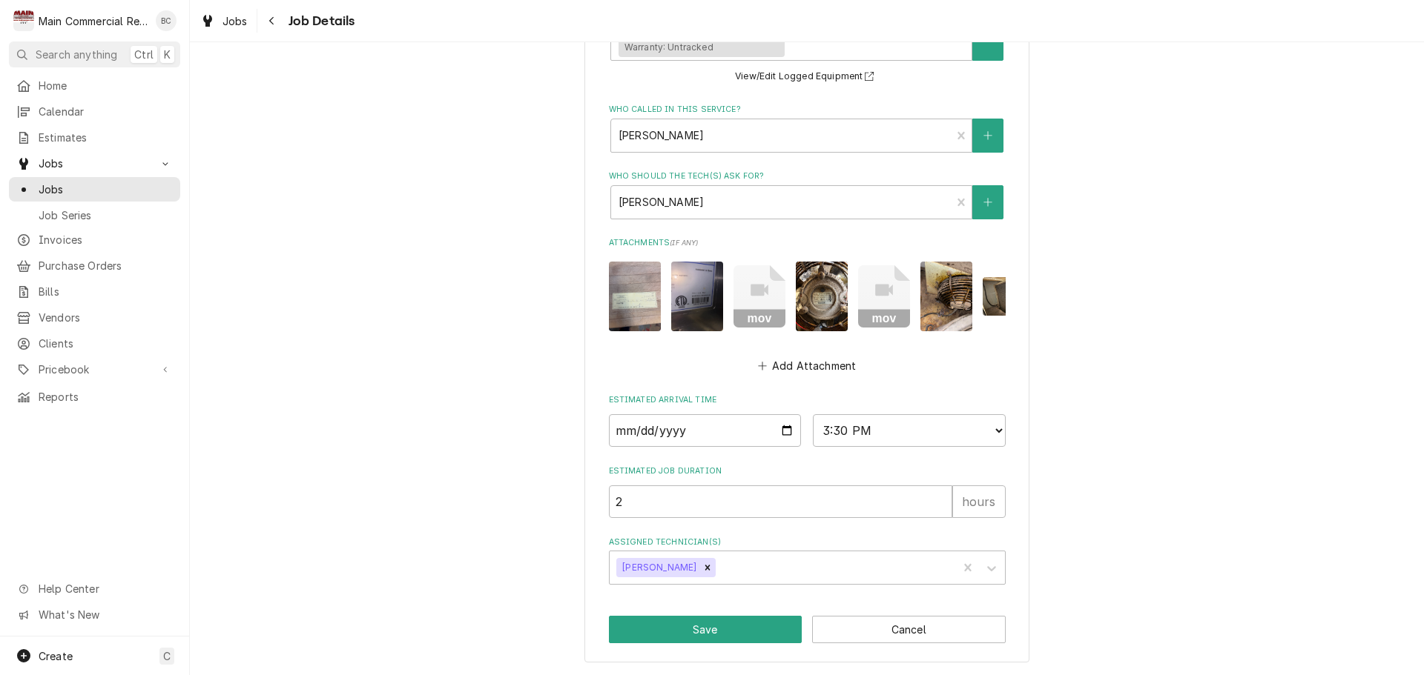
scroll to position [780, 0]
type textarea "INV#152338 - Check No. 4326 for $300 received. LT"
click at [695, 629] on button "Save" at bounding box center [706, 629] width 194 height 27
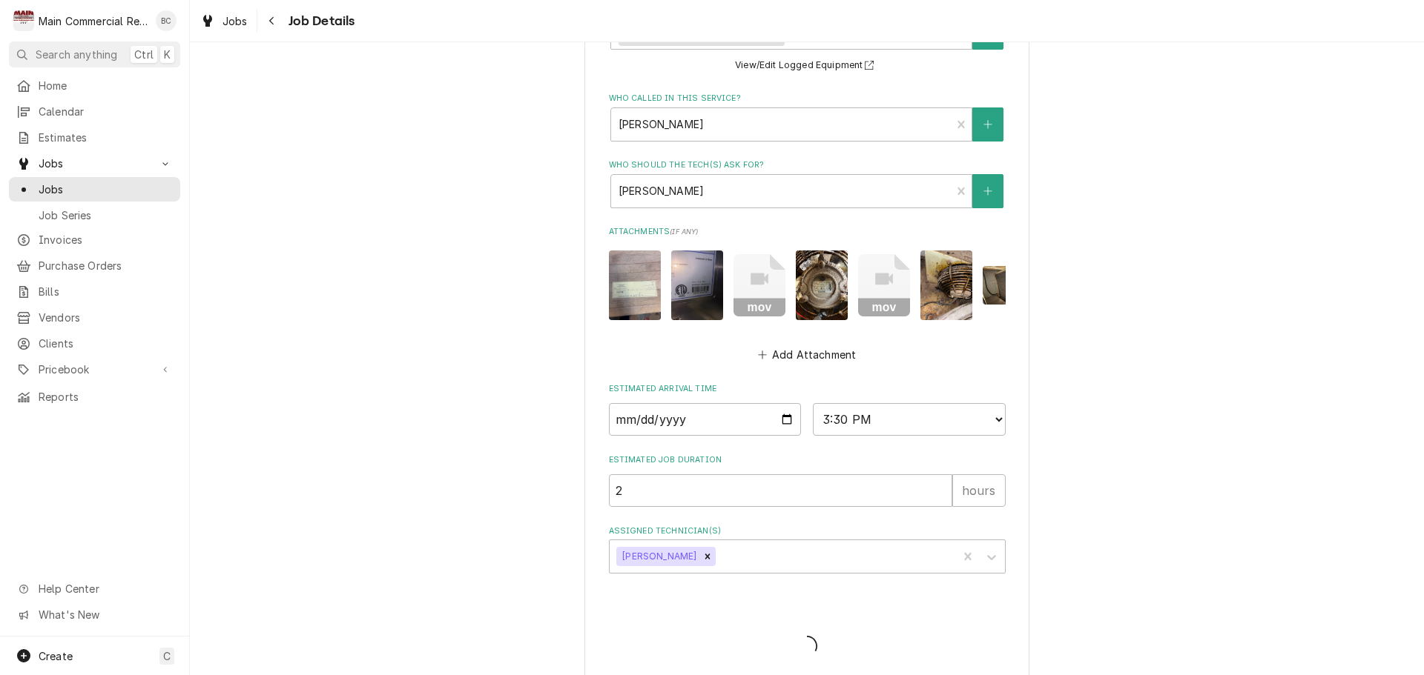
type textarea "x"
